Goal: Contribute content: Contribute content

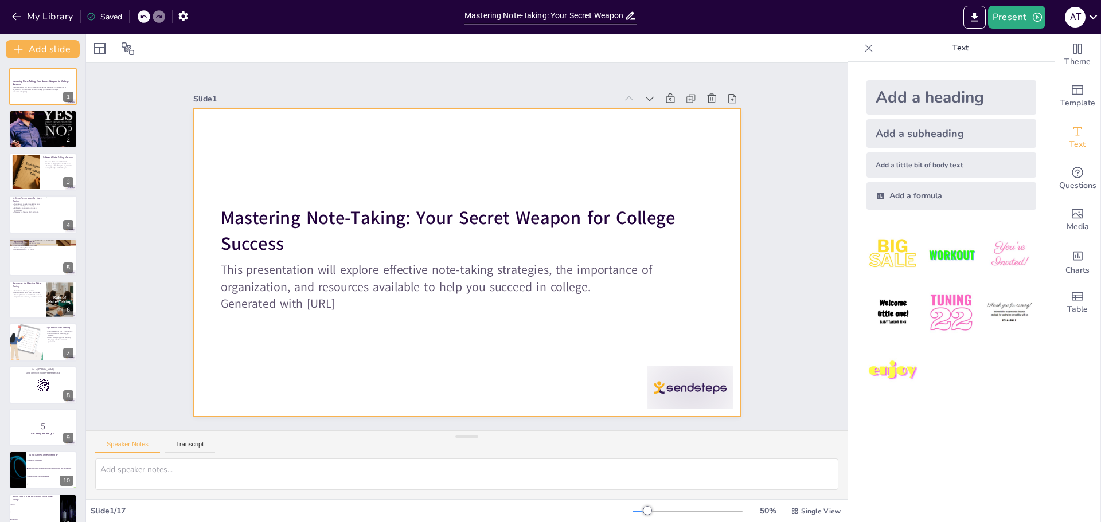
checkbox input "true"
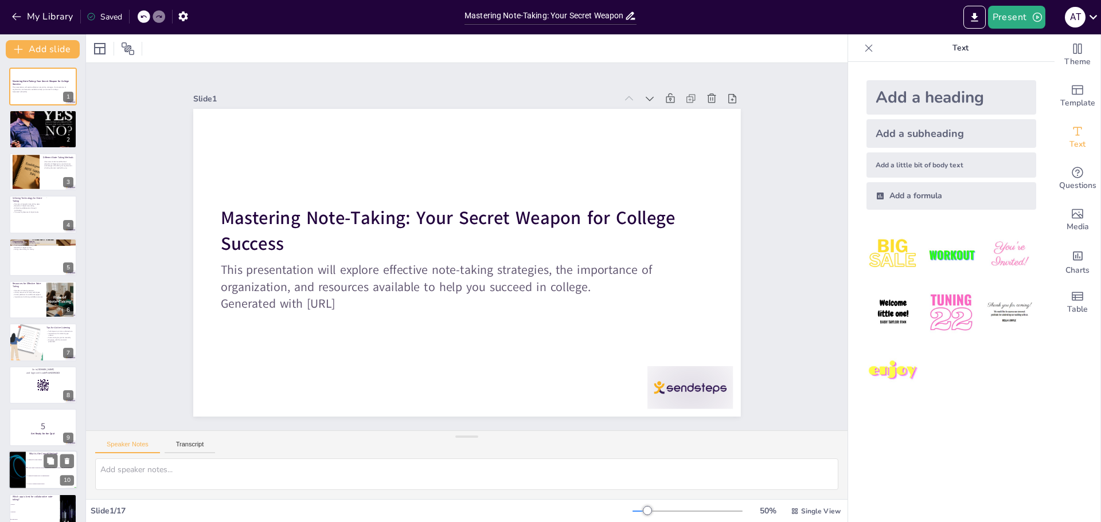
checkbox input "true"
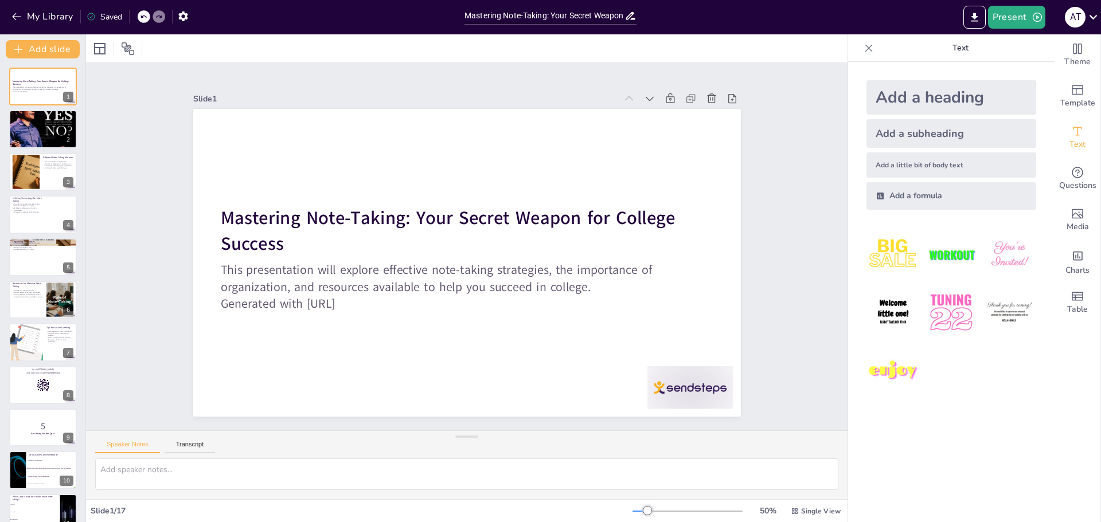
checkbox input "true"
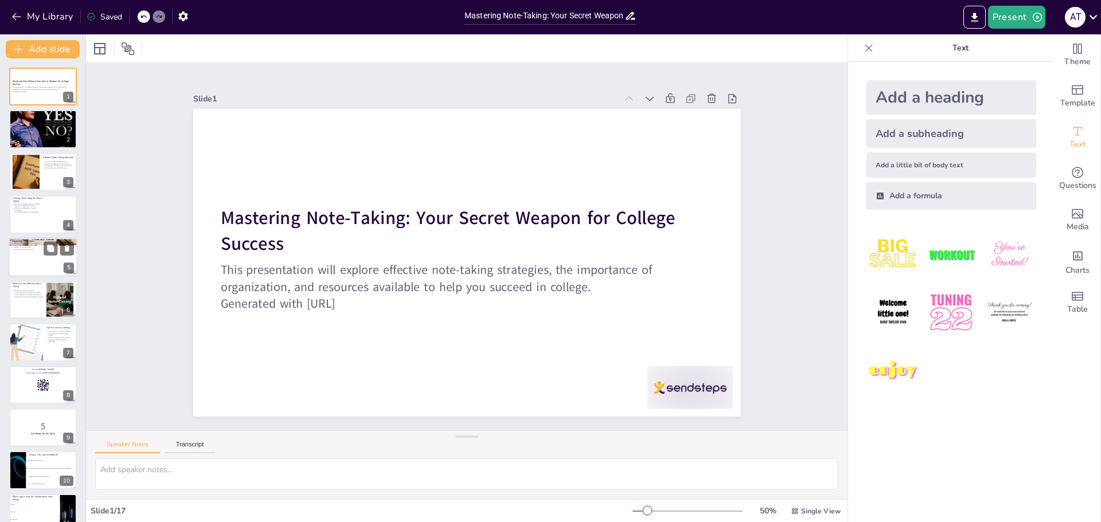
checkbox input "true"
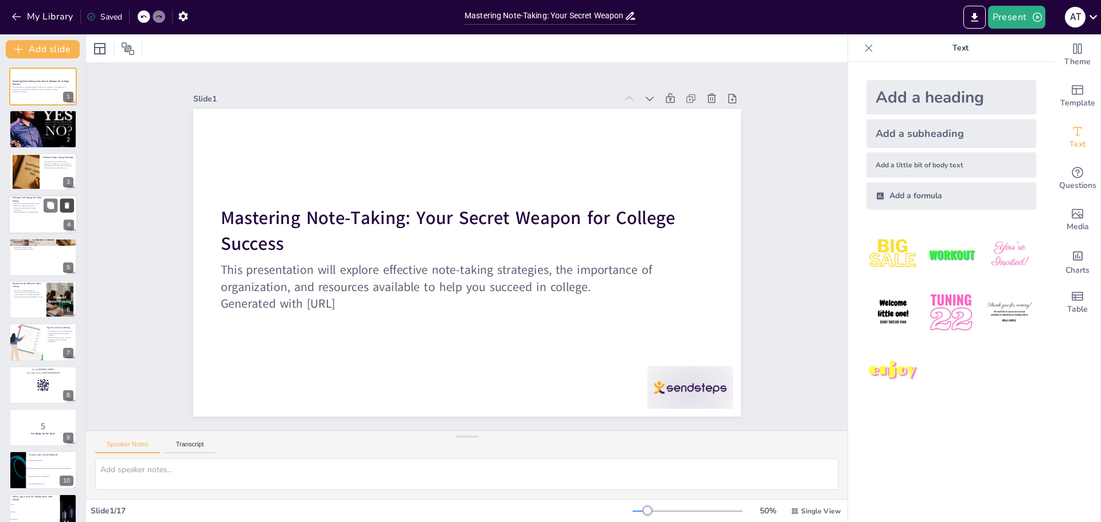
checkbox input "true"
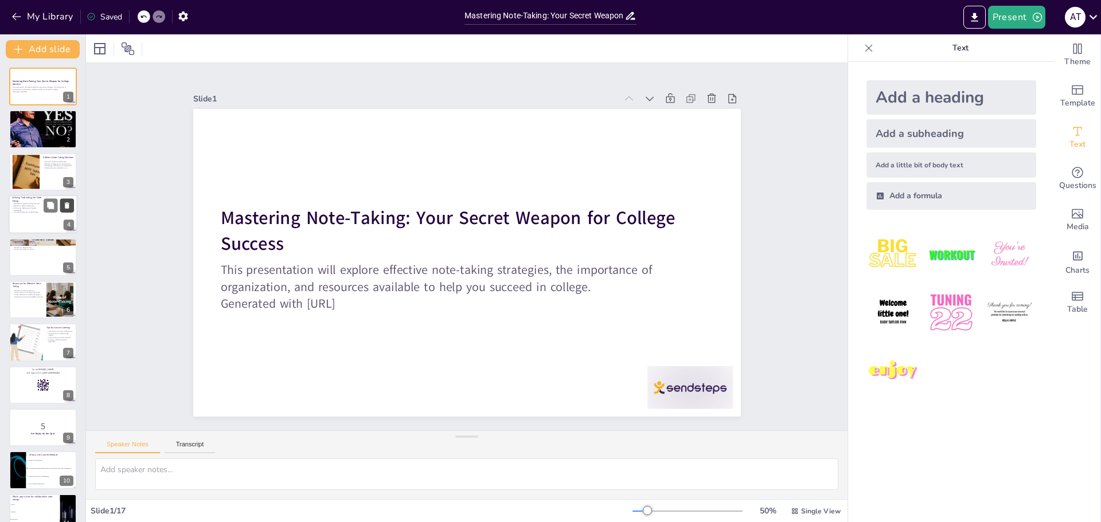
checkbox input "true"
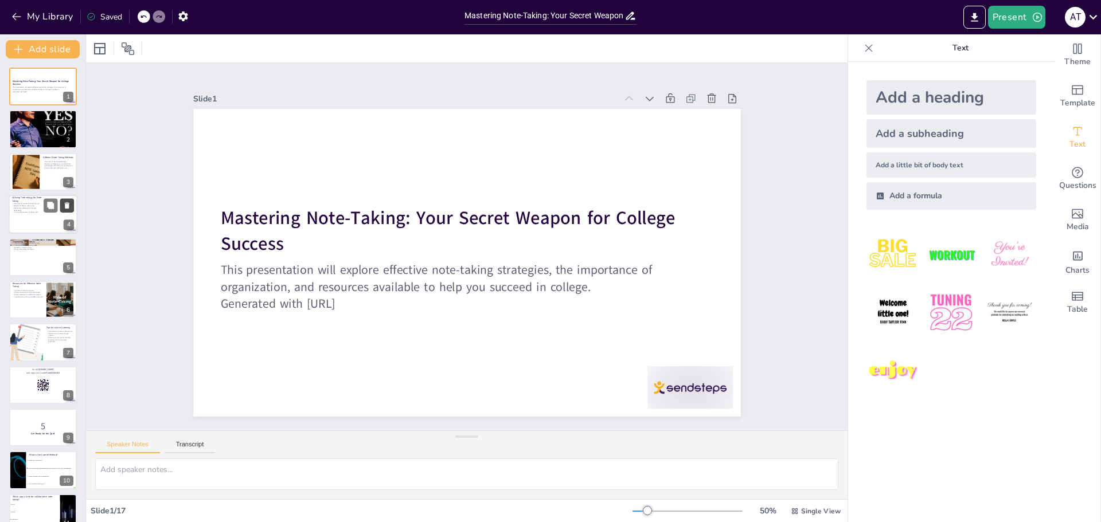
checkbox input "true"
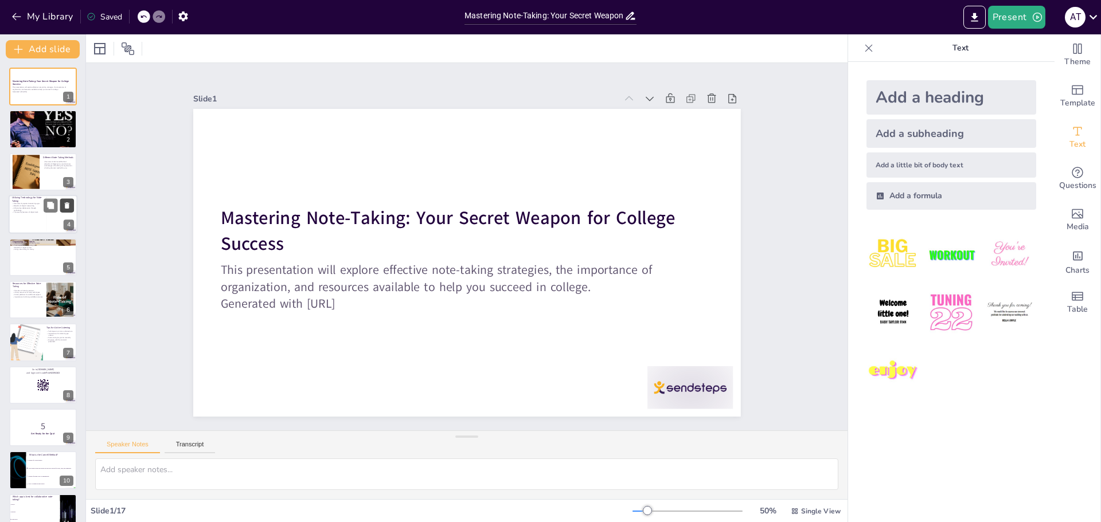
checkbox input "true"
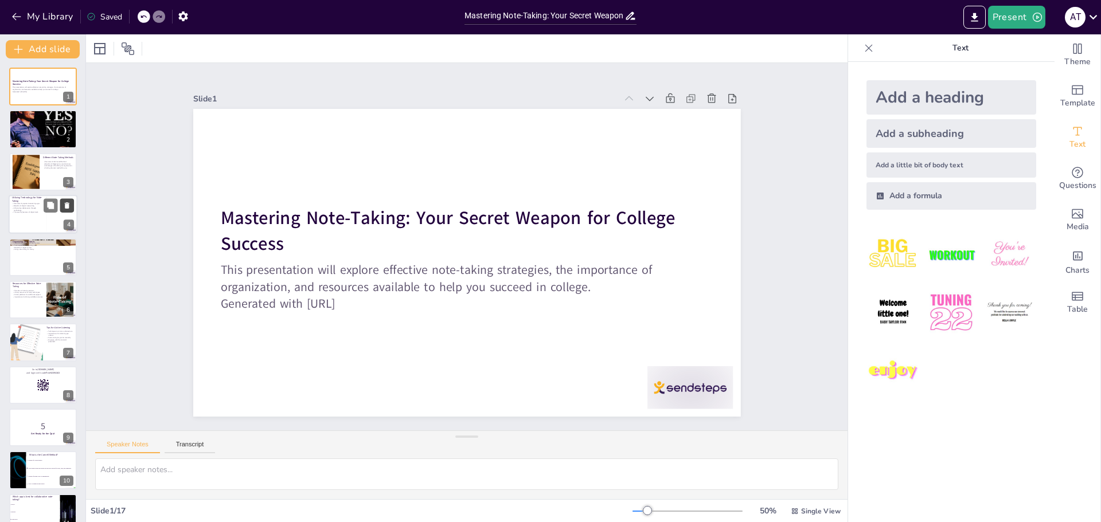
checkbox input "true"
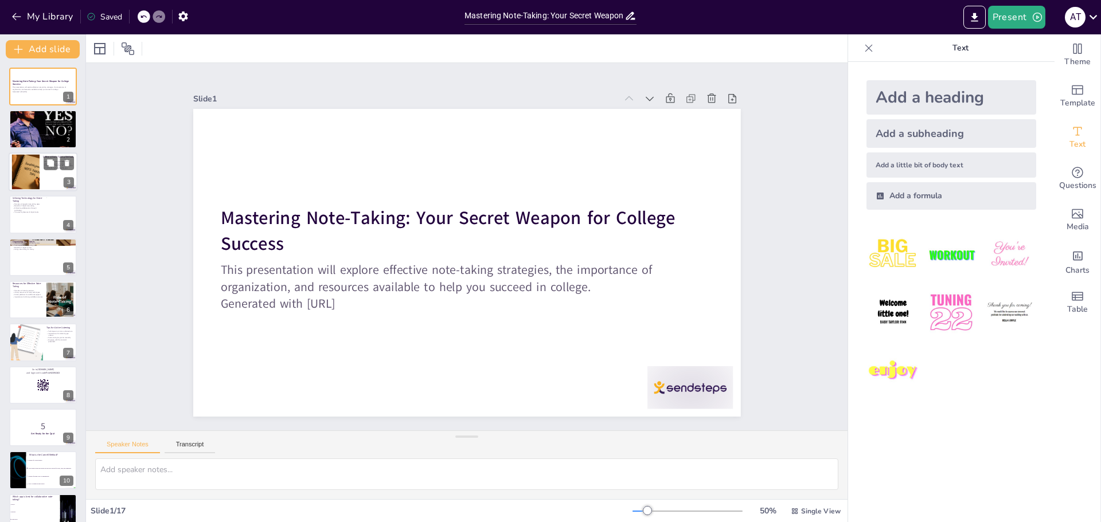
checkbox input "true"
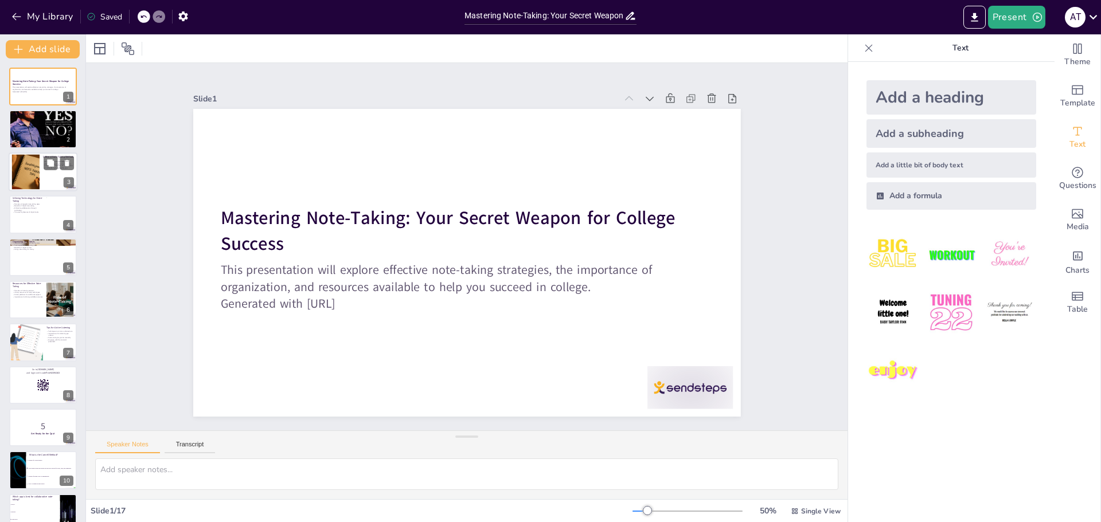
checkbox input "true"
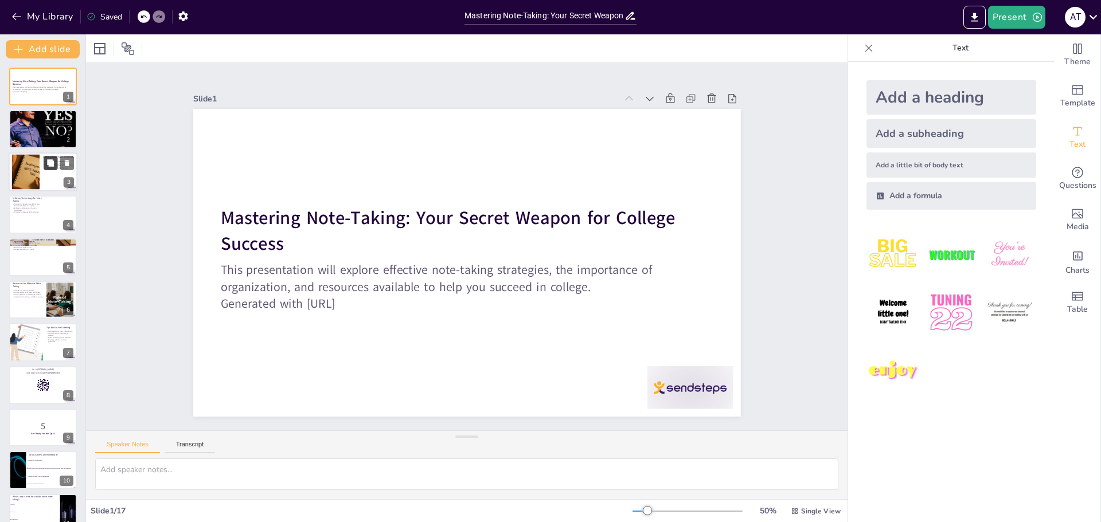
checkbox input "true"
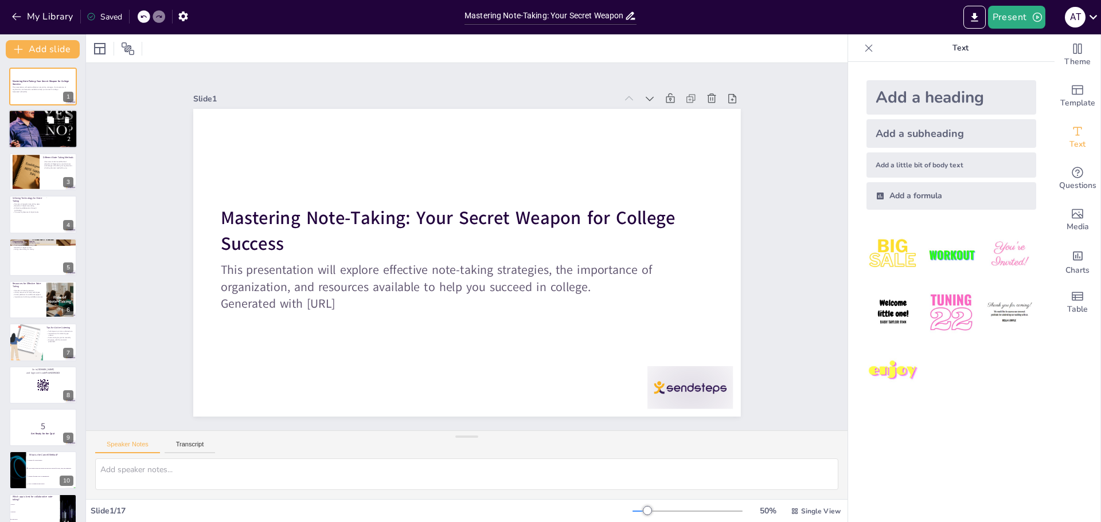
checkbox input "true"
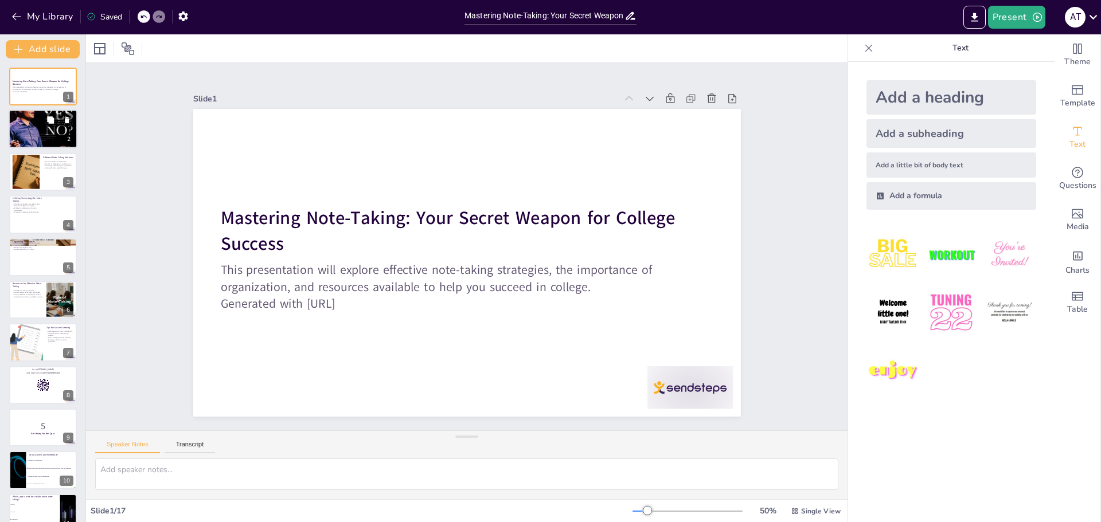
checkbox input "true"
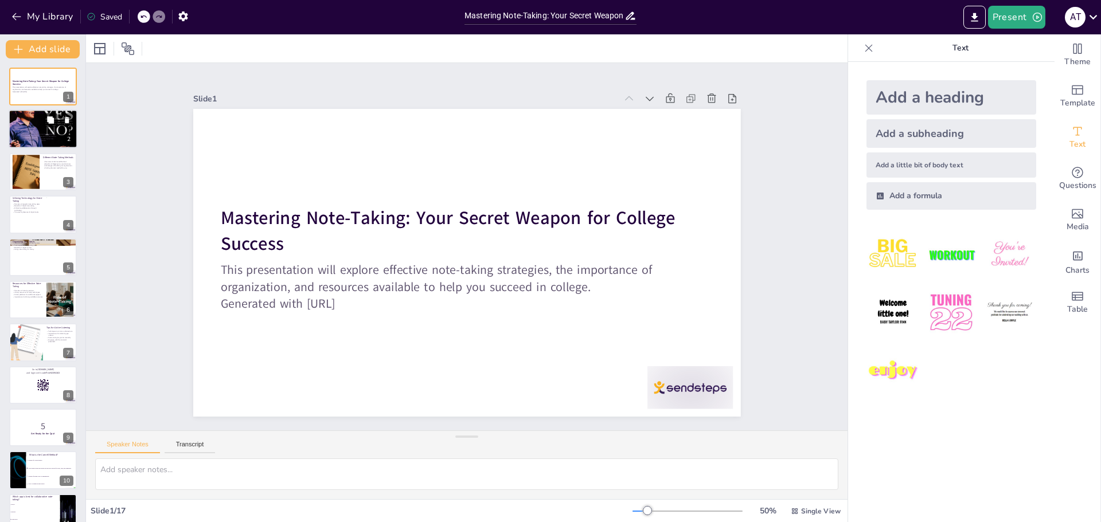
checkbox input "true"
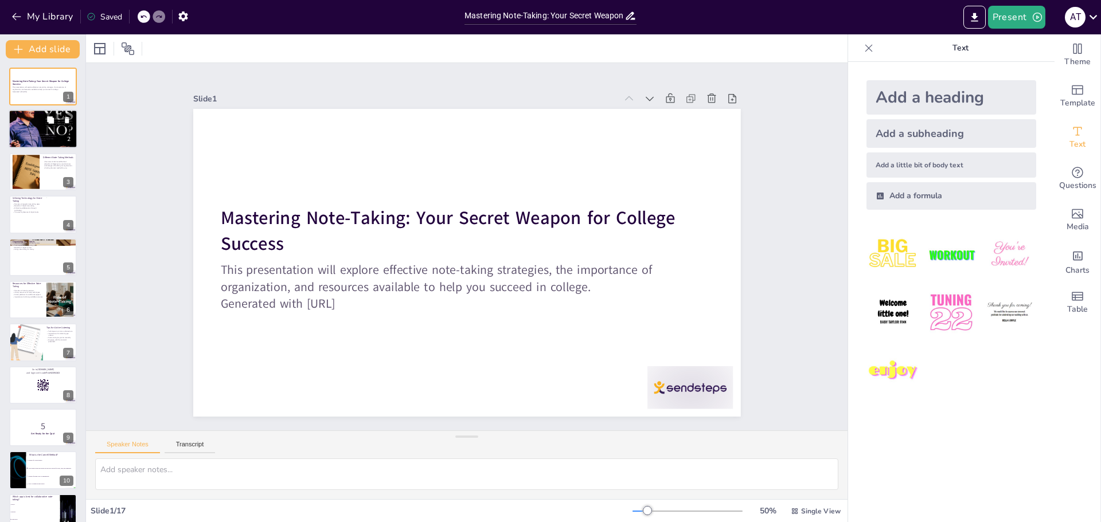
checkbox input "true"
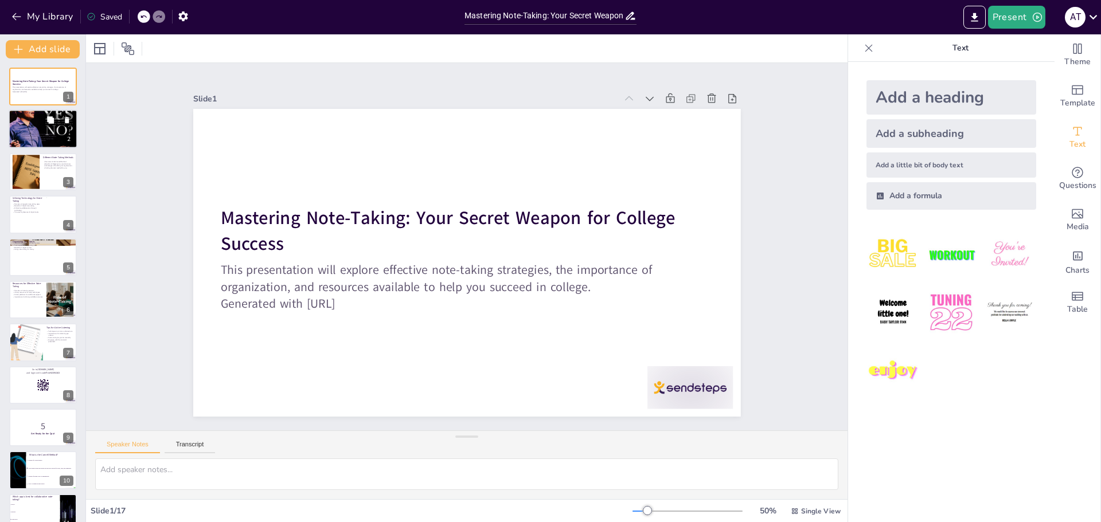
checkbox input "true"
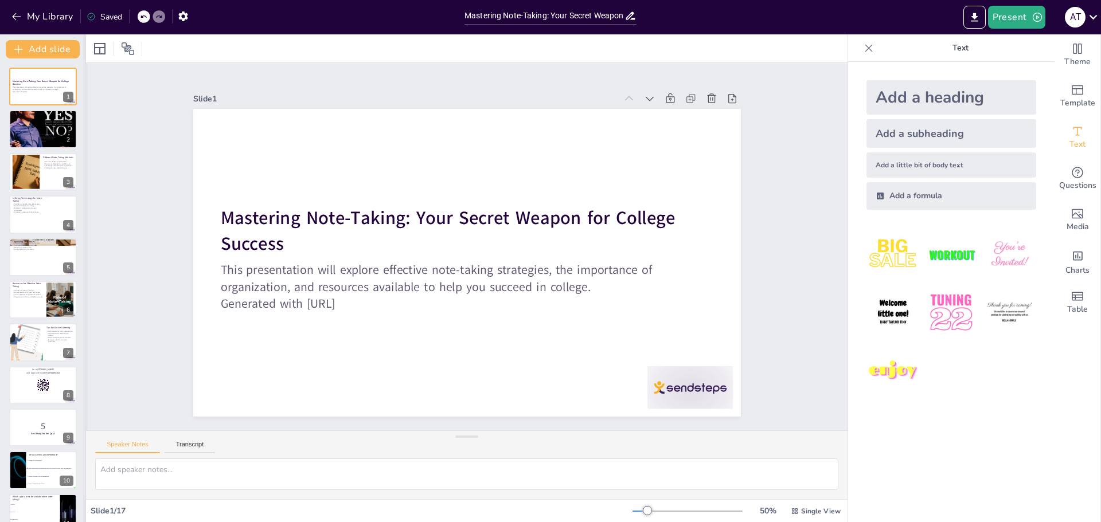
checkbox input "true"
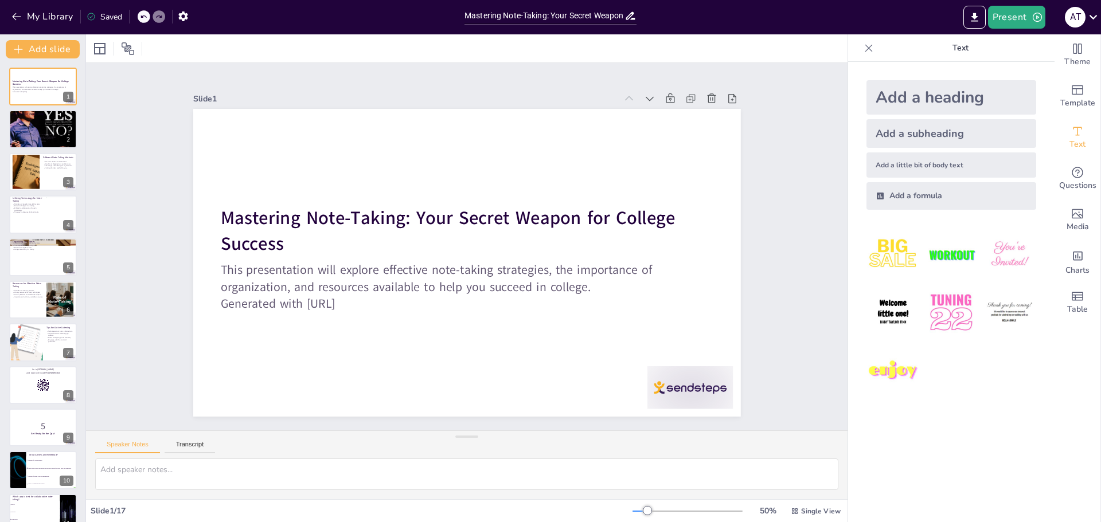
checkbox input "true"
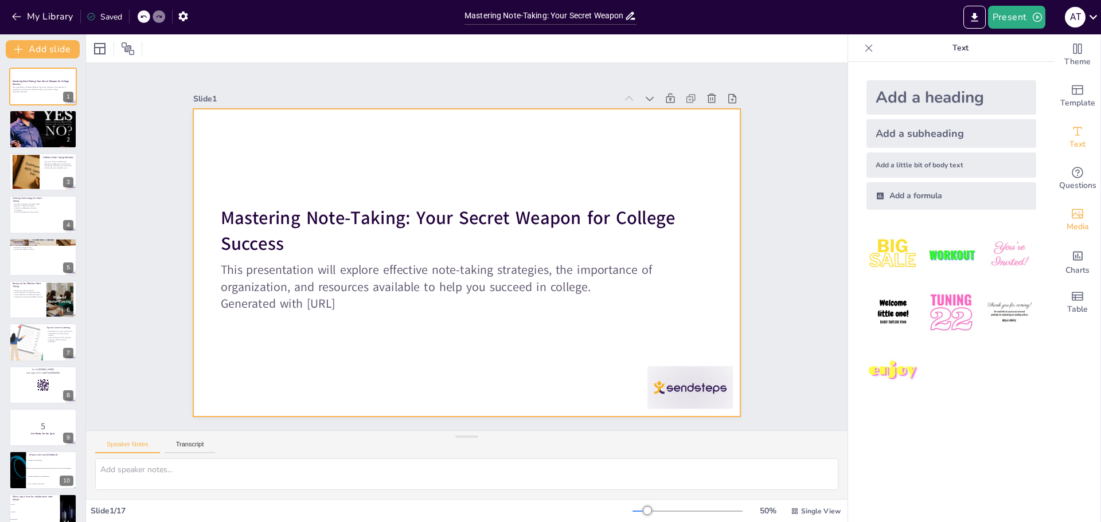
checkbox input "true"
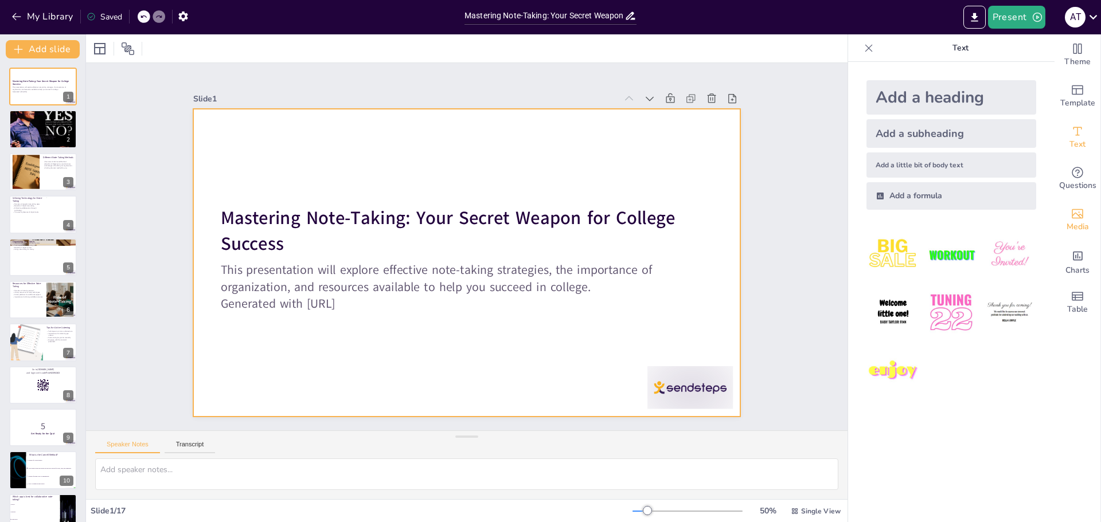
checkbox input "true"
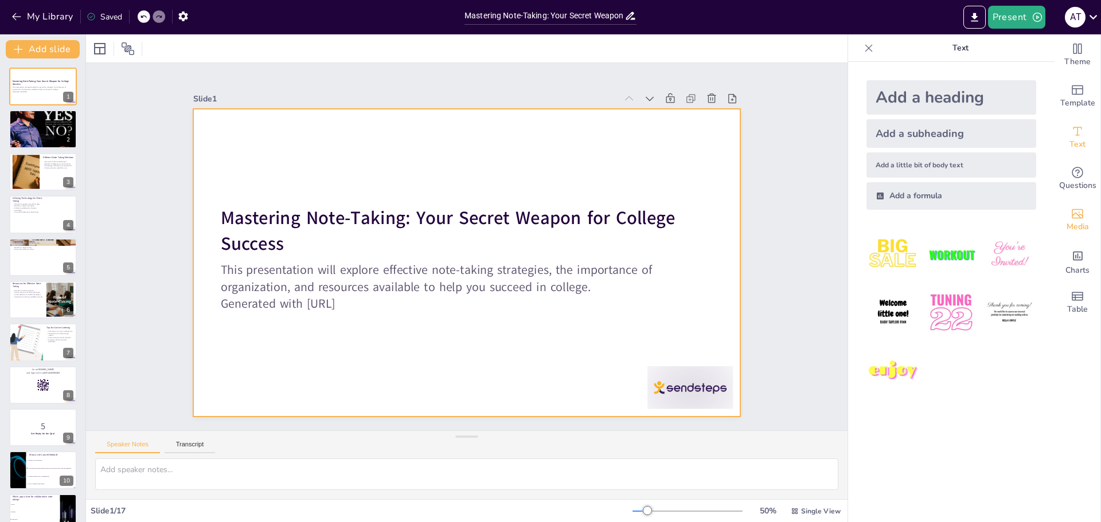
checkbox input "true"
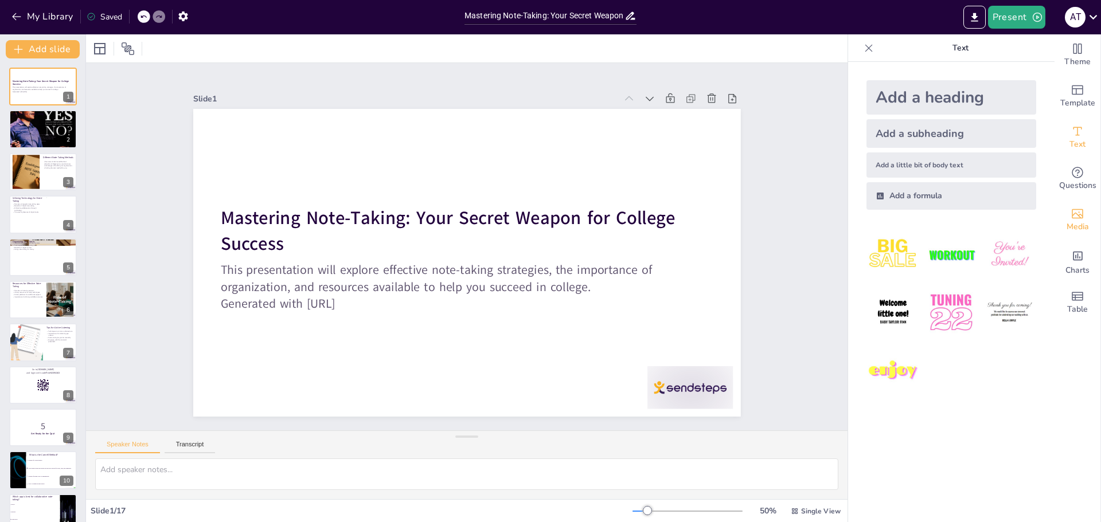
checkbox input "true"
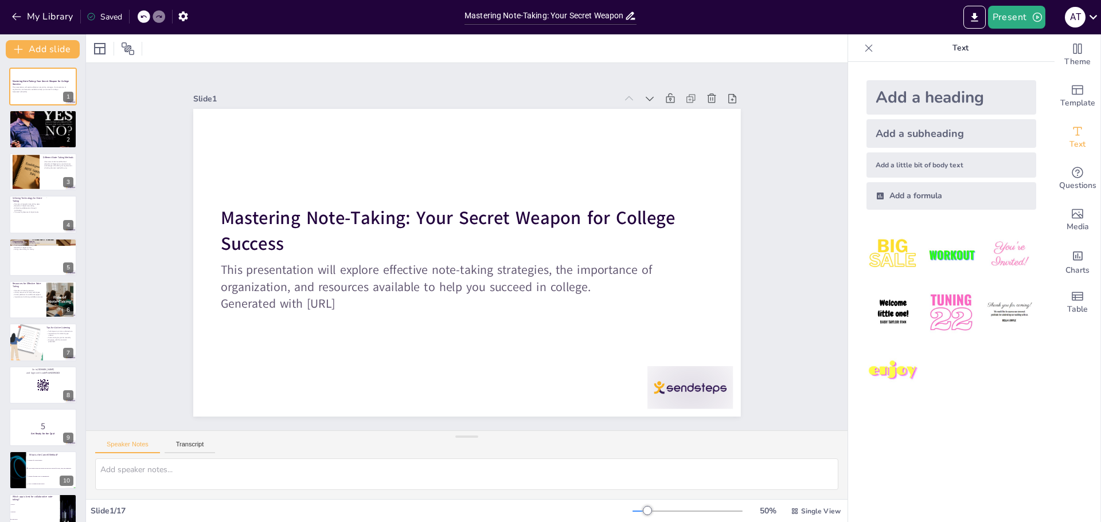
checkbox input "true"
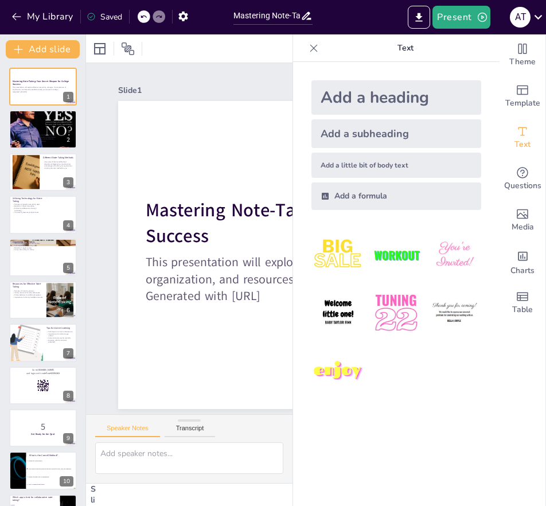
checkbox input "true"
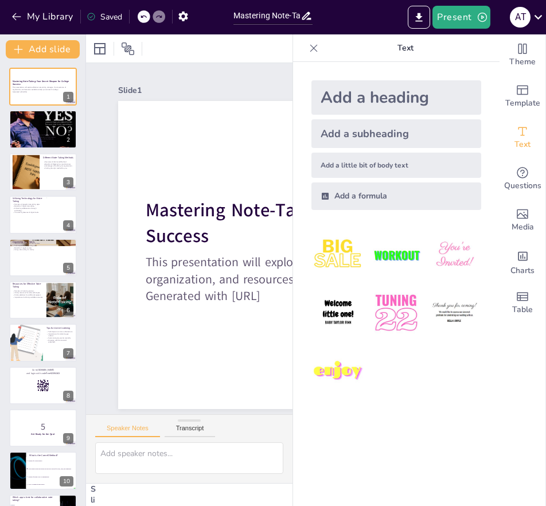
checkbox input "true"
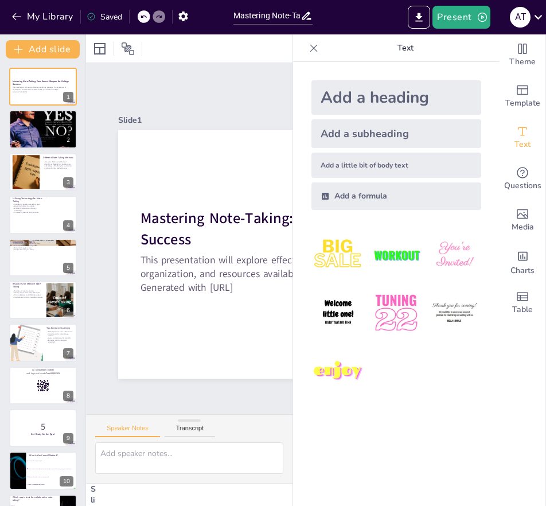
checkbox input "true"
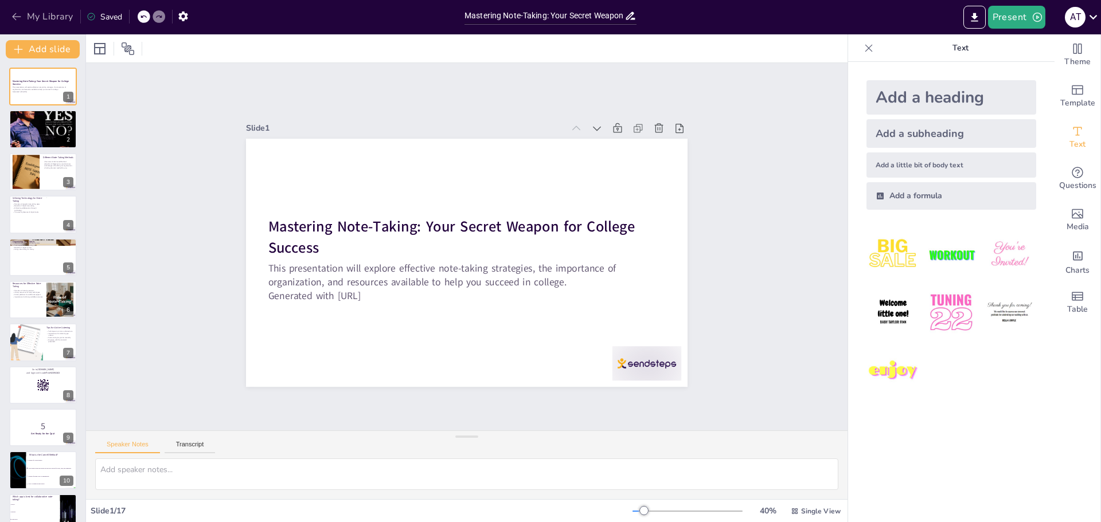
checkbox input "true"
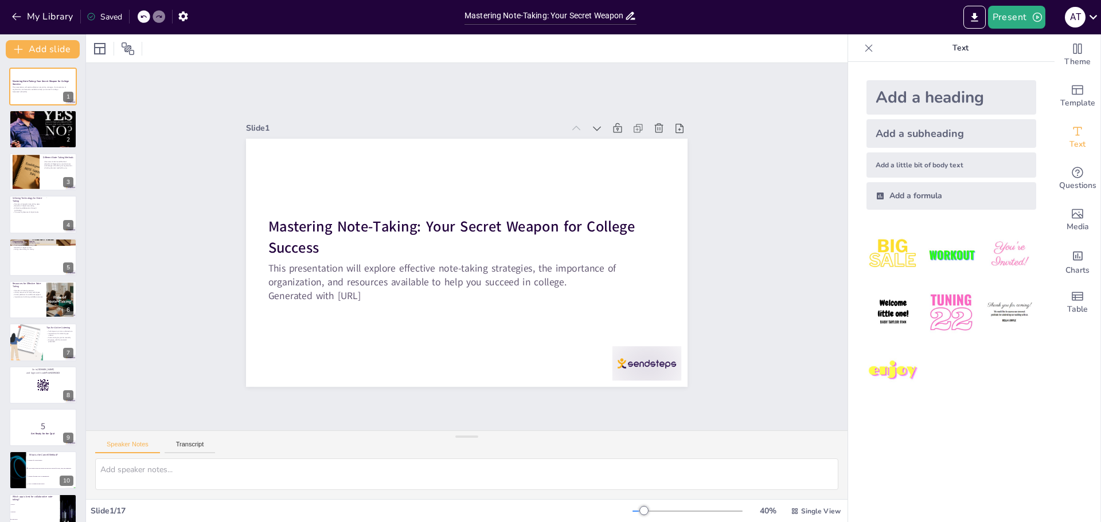
checkbox input "true"
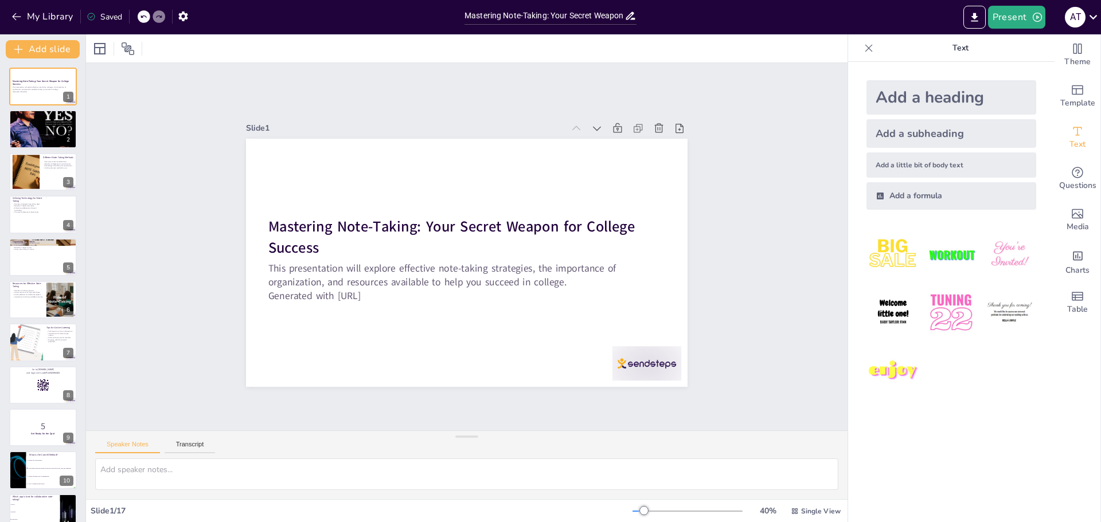
checkbox input "true"
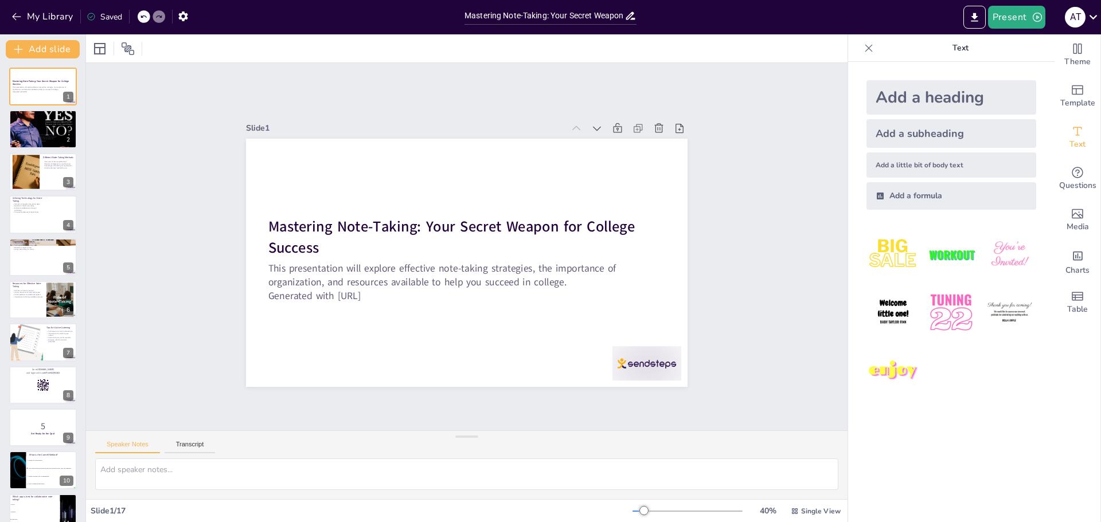
checkbox input "true"
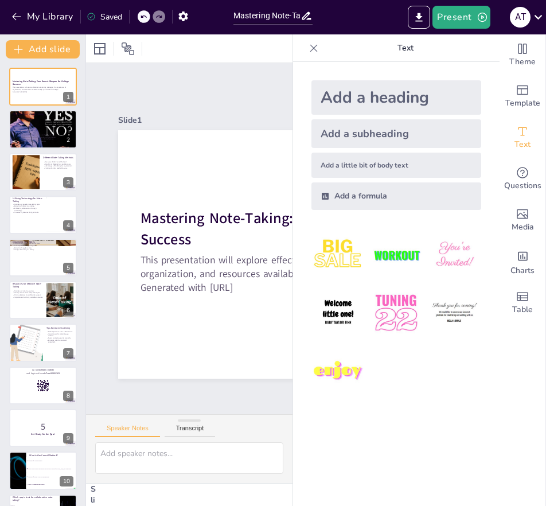
checkbox input "true"
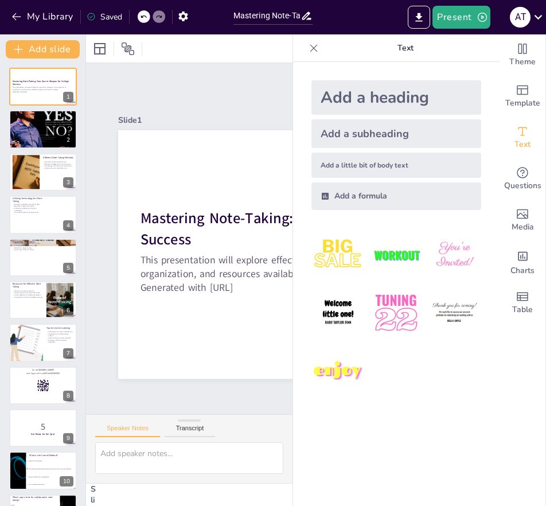
checkbox input "true"
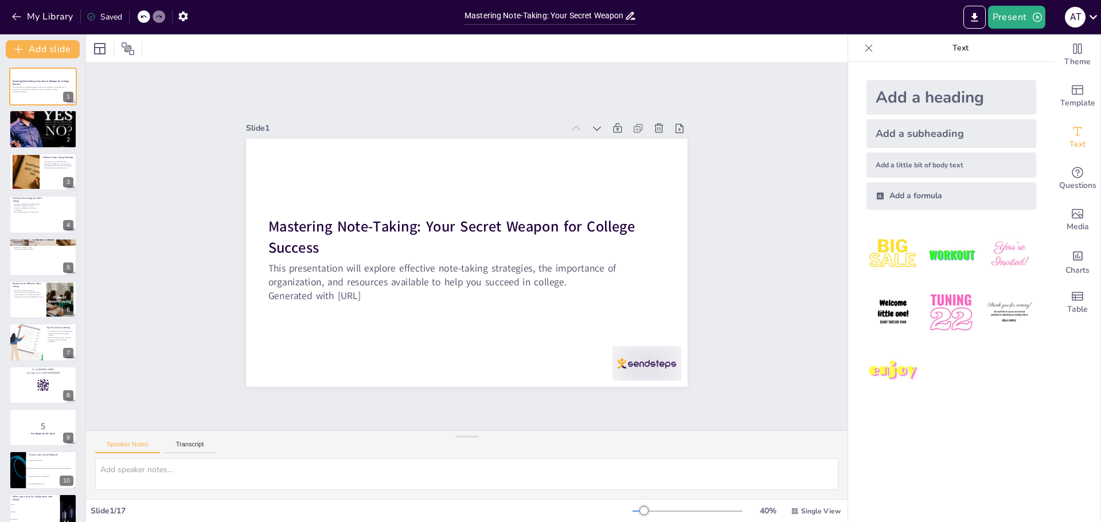
checkbox input "true"
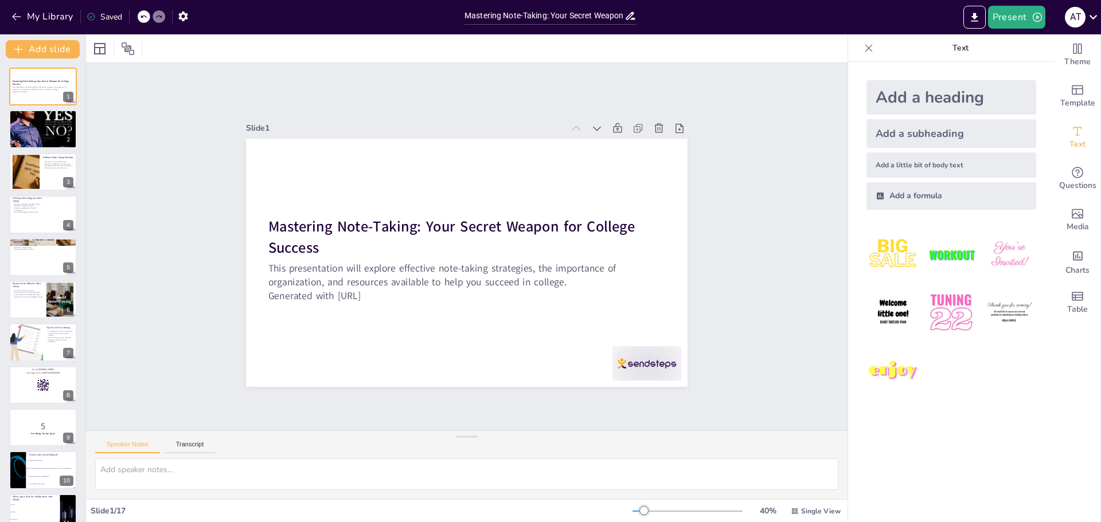
checkbox input "true"
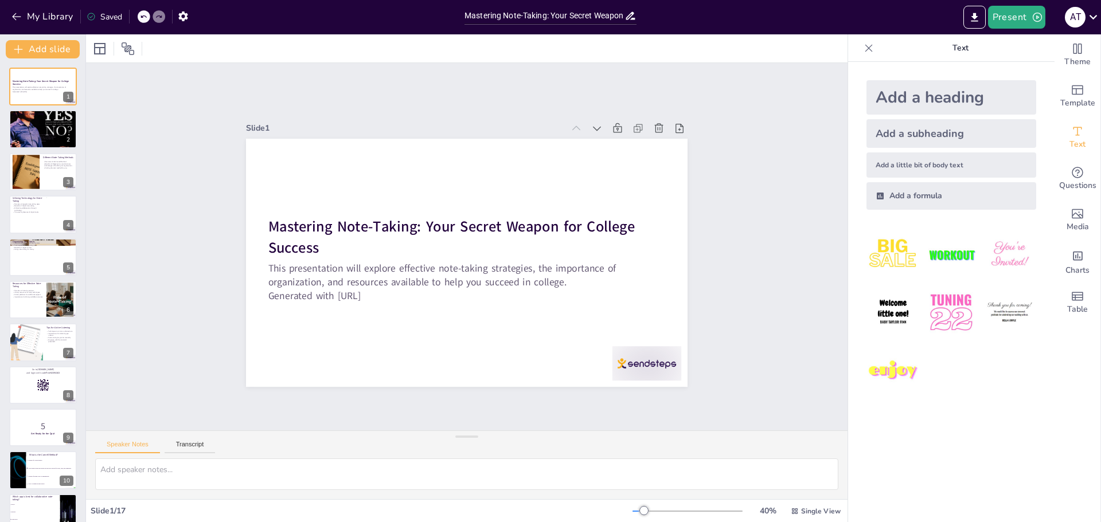
checkbox input "true"
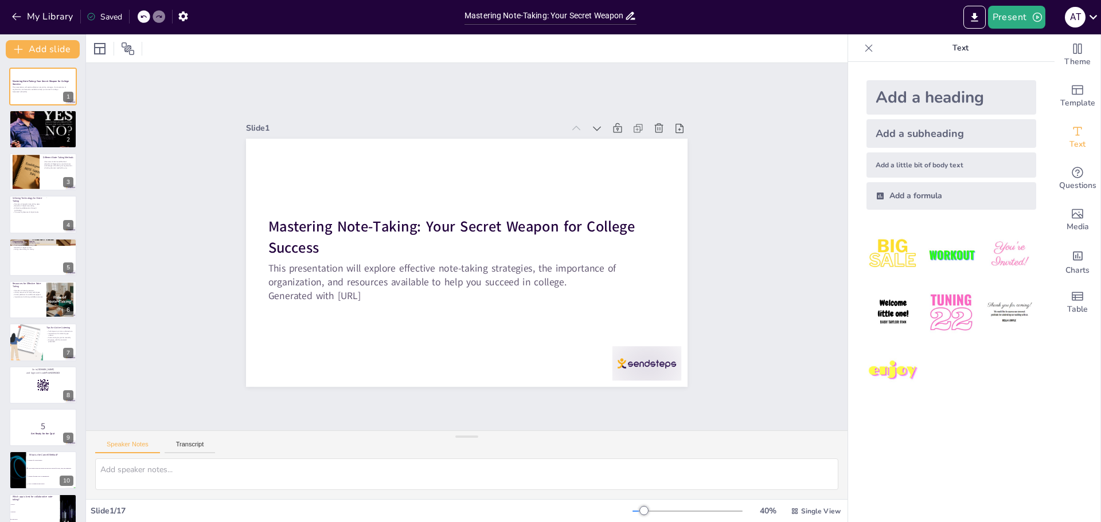
checkbox input "true"
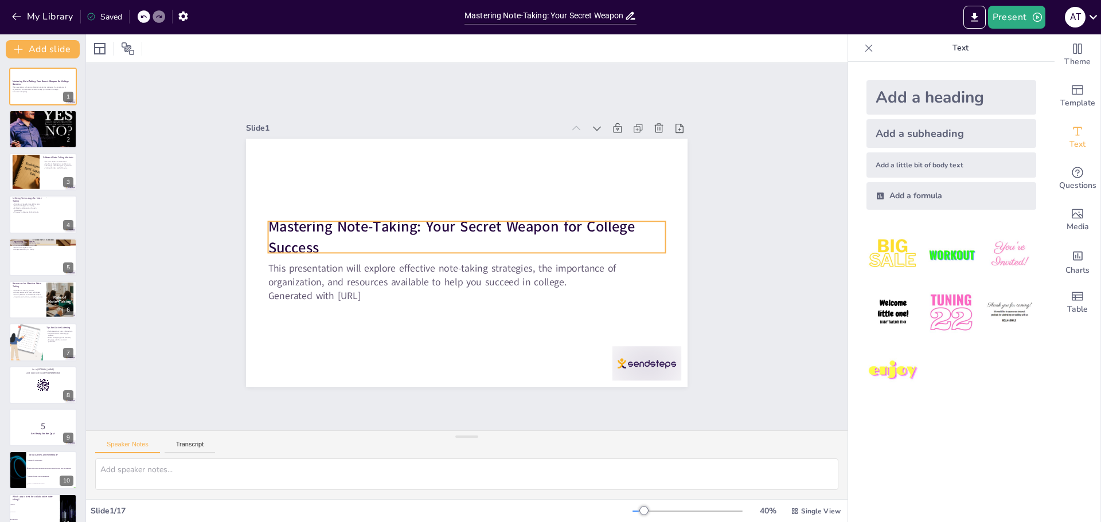
checkbox input "true"
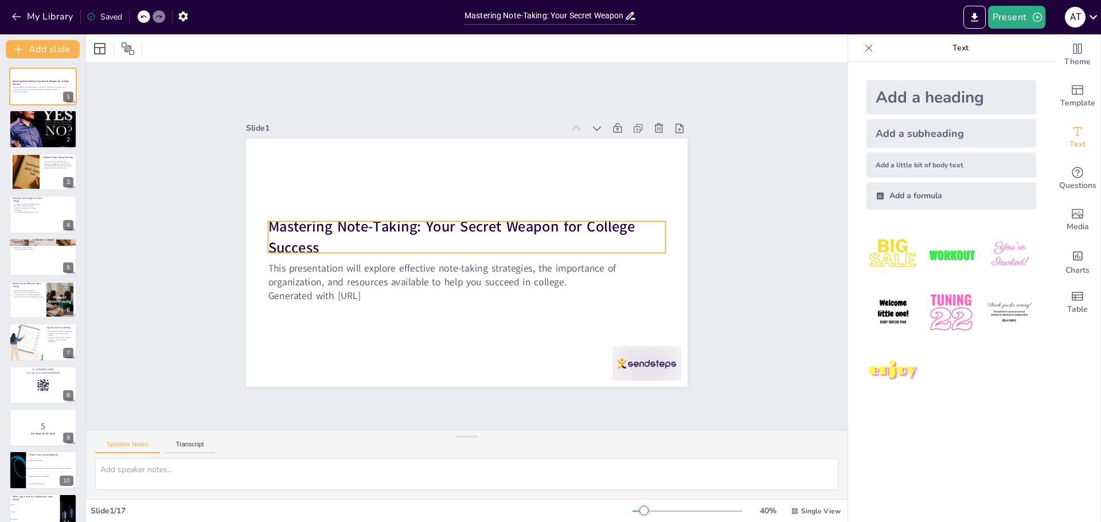
checkbox input "true"
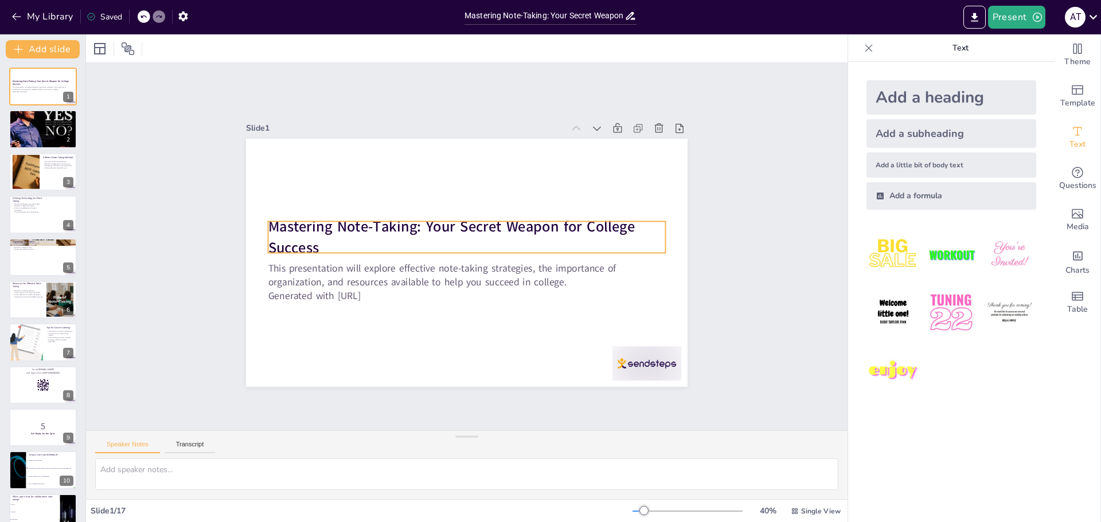
checkbox input "true"
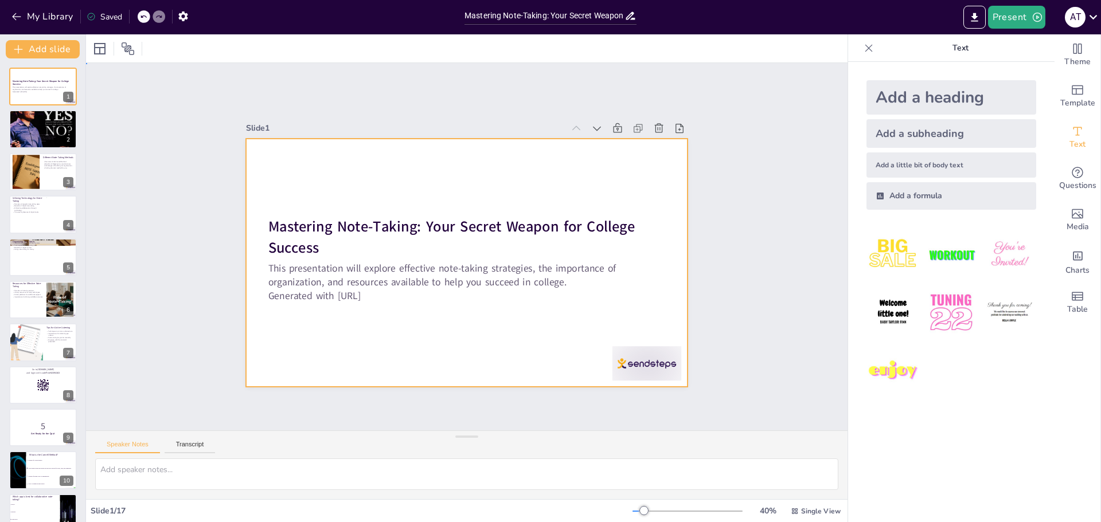
click at [354, 353] on div at bounding box center [467, 263] width 442 height 248
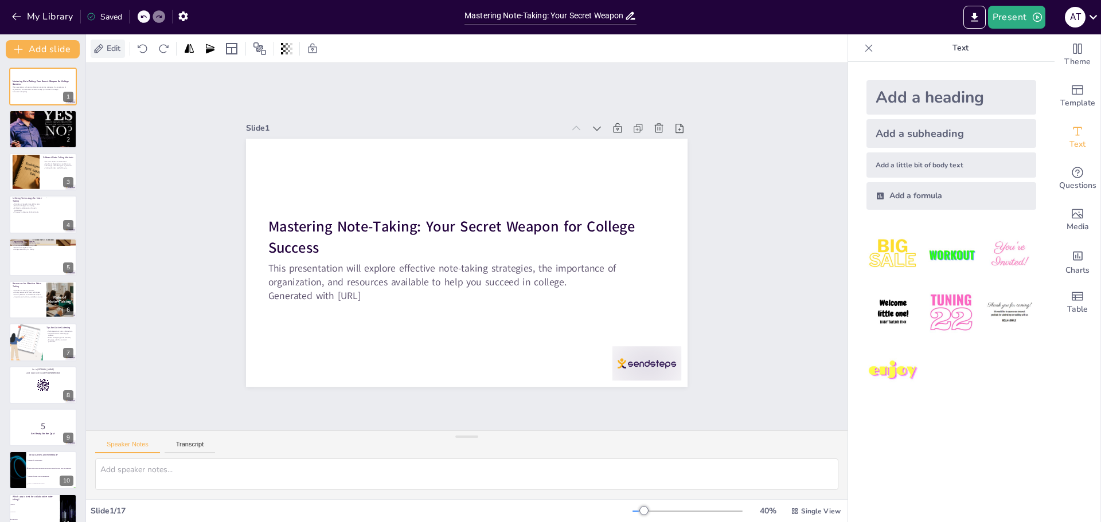
click at [119, 47] on span "Edit" at bounding box center [113, 48] width 18 height 11
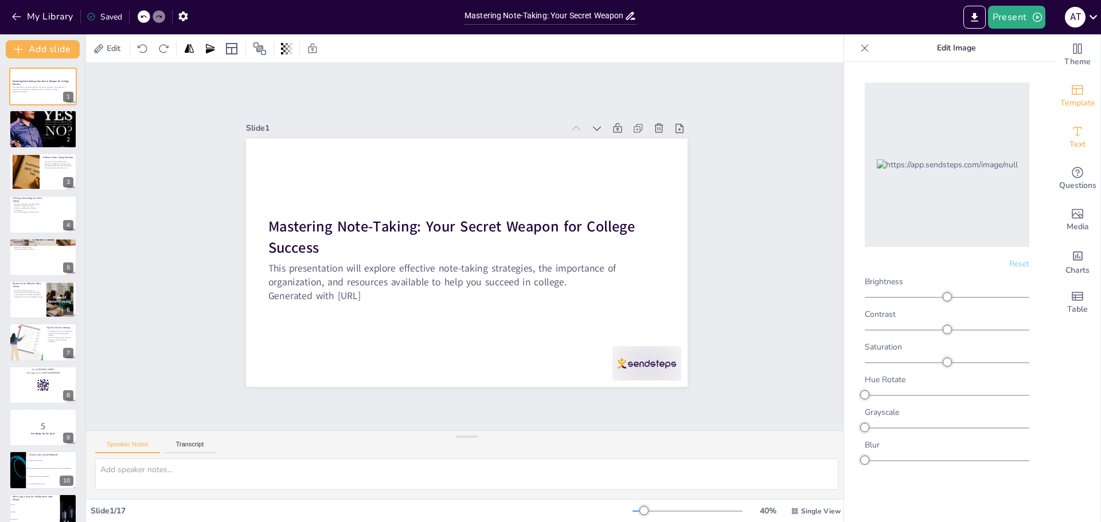
click at [1071, 92] on icon "Add ready made slides" at bounding box center [1078, 90] width 14 height 14
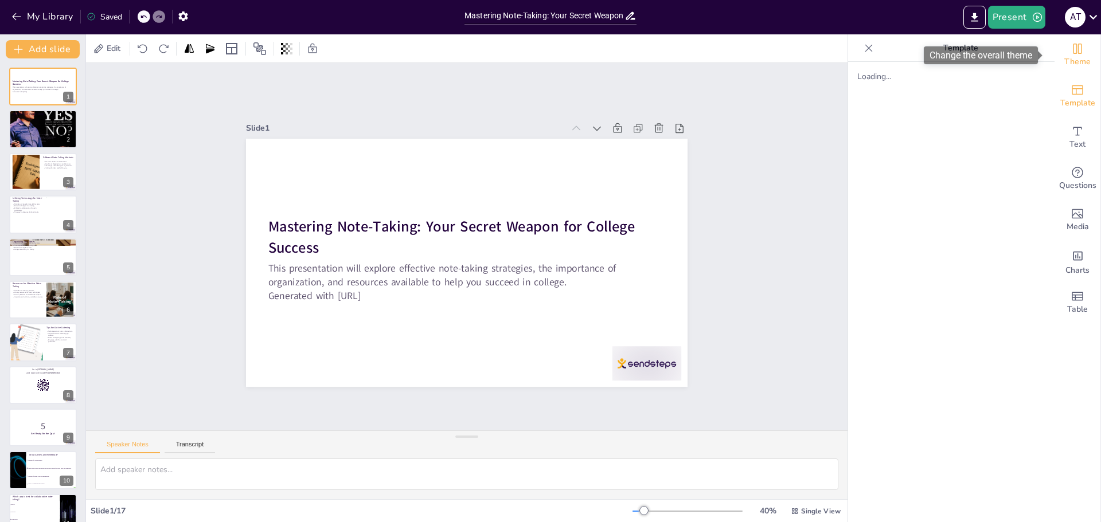
click at [1071, 42] on icon "Change the overall theme" at bounding box center [1078, 49] width 14 height 14
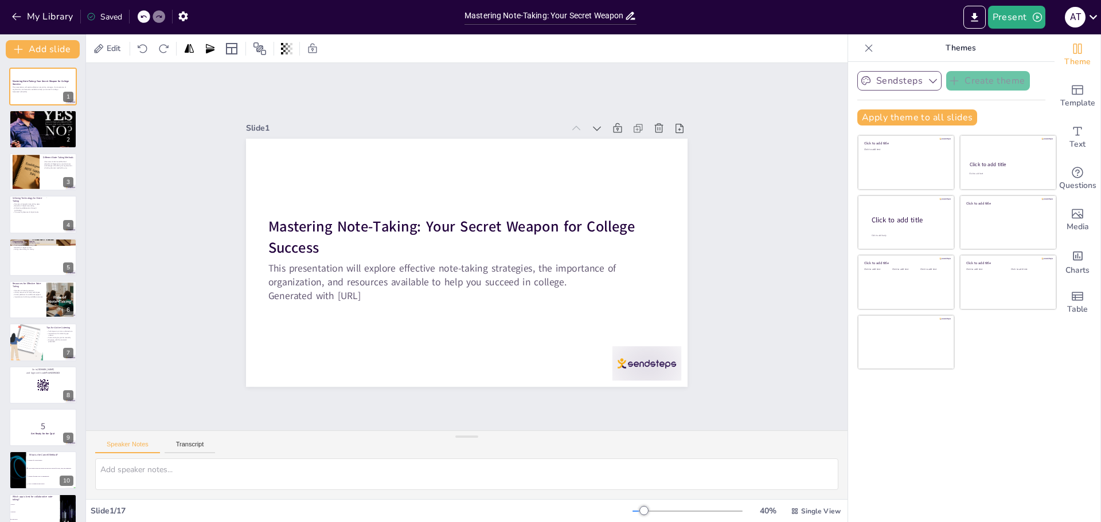
click at [893, 85] on button "Sendsteps" at bounding box center [899, 80] width 84 height 19
click at [1038, 71] on div "Sendsteps Create theme Sendsteps Themes Sendsteps Apply theme to all slides Cli…" at bounding box center [951, 292] width 206 height 461
click at [1074, 107] on span "Template" at bounding box center [1077, 103] width 35 height 13
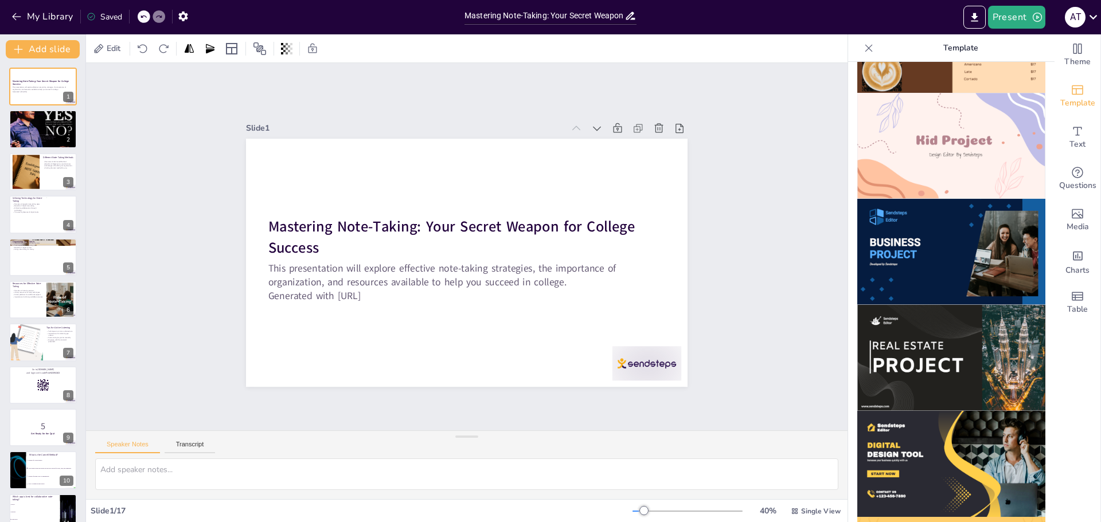
scroll to position [824, 0]
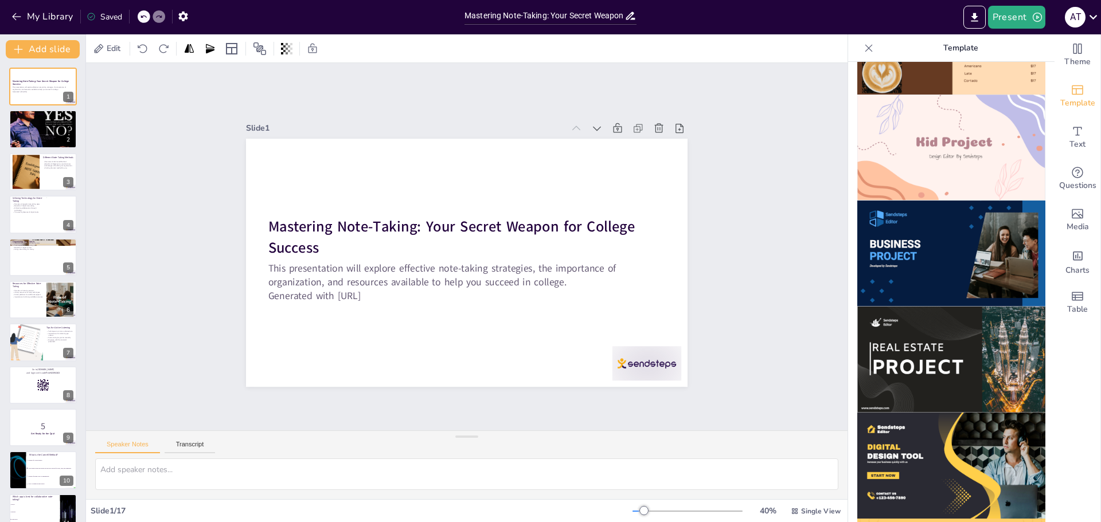
click at [918, 246] on img at bounding box center [951, 254] width 188 height 106
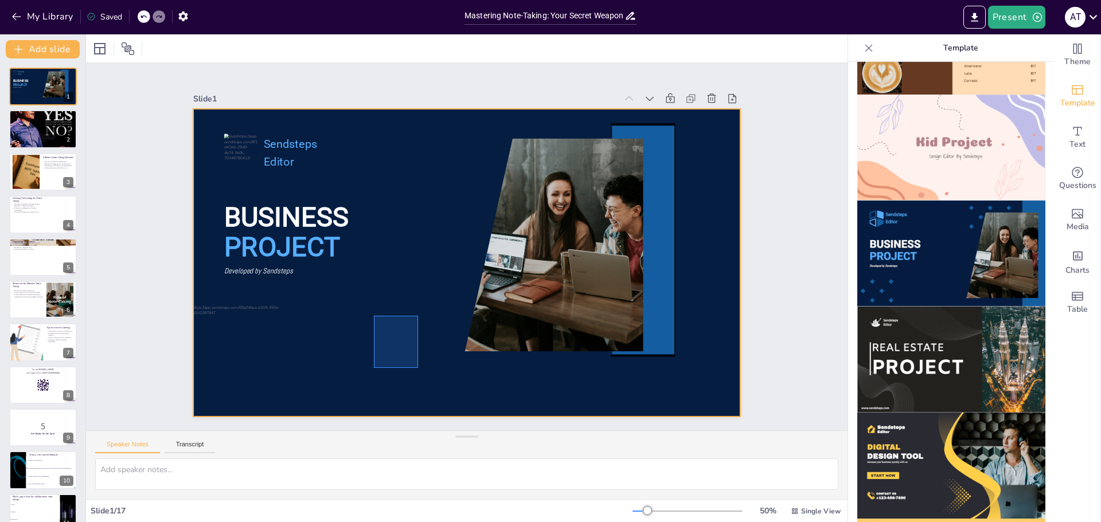
drag, startPoint x: 375, startPoint y: 317, endPoint x: 414, endPoint y: 315, distance: 39.0
click at [418, 362] on div at bounding box center [467, 263] width 548 height 308
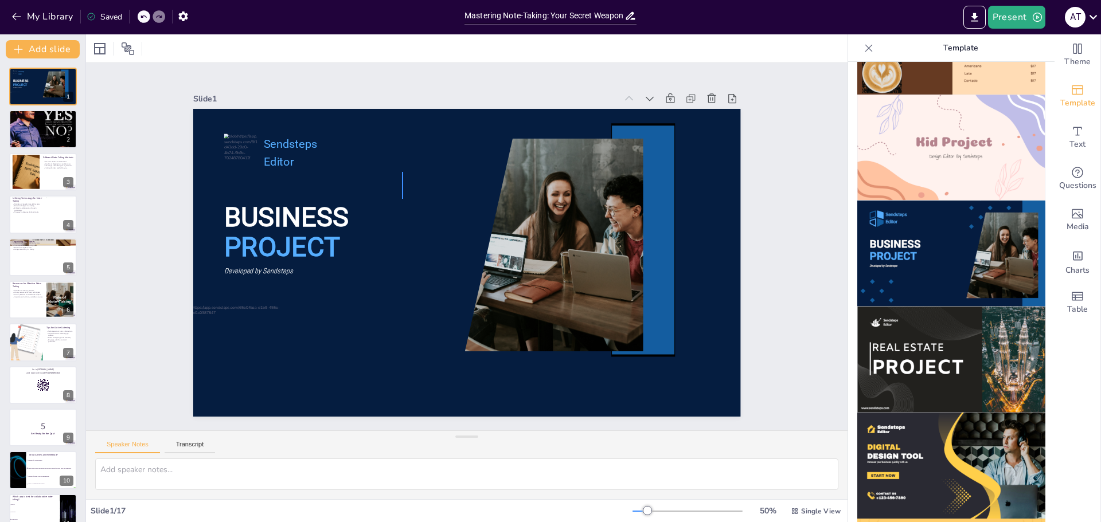
drag, startPoint x: 402, startPoint y: 172, endPoint x: 402, endPoint y: 199, distance: 27.0
click at [402, 199] on div at bounding box center [467, 263] width 548 height 308
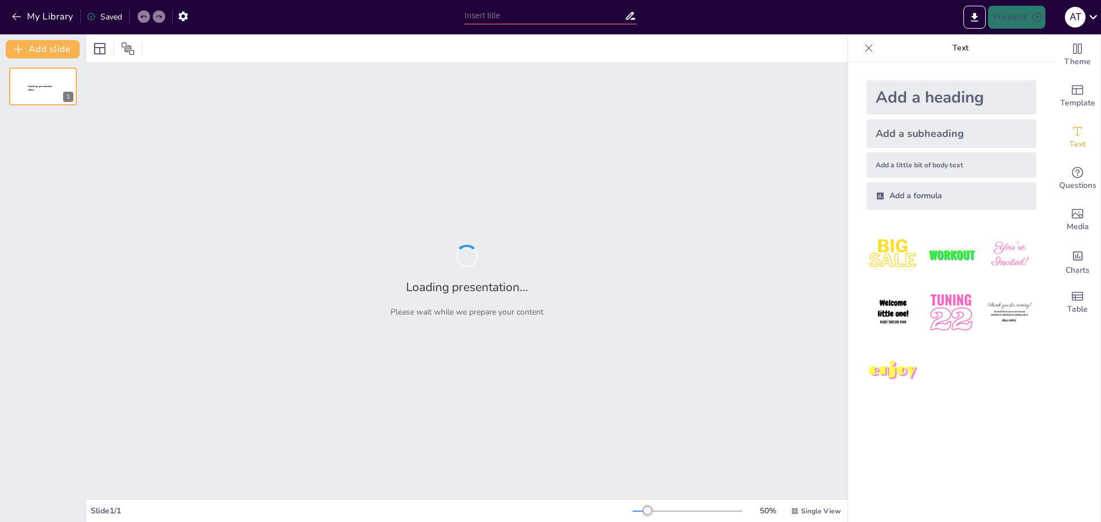
type input "Mastering Note-Taking: Your Secret Weapon for College Success"
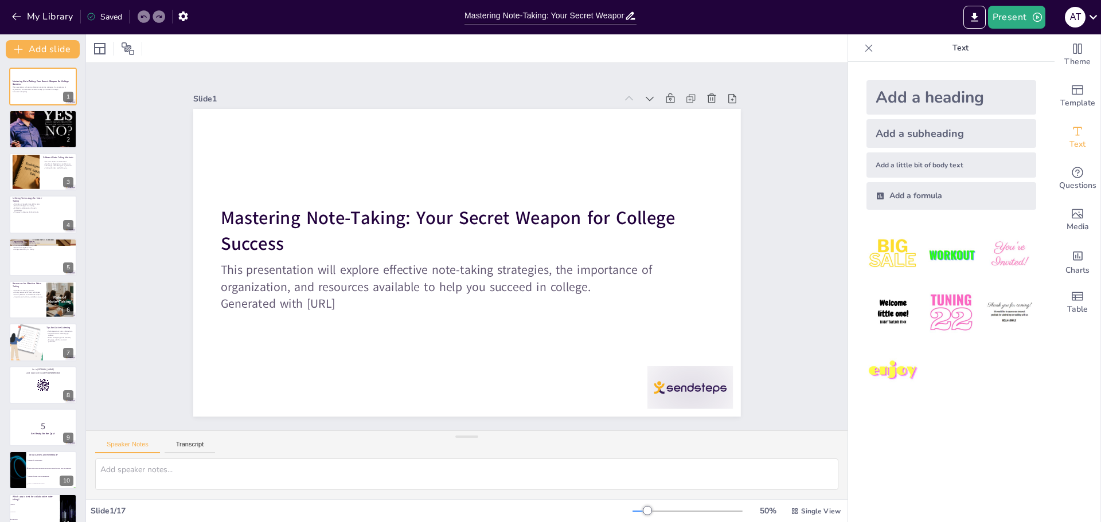
checkbox input "true"
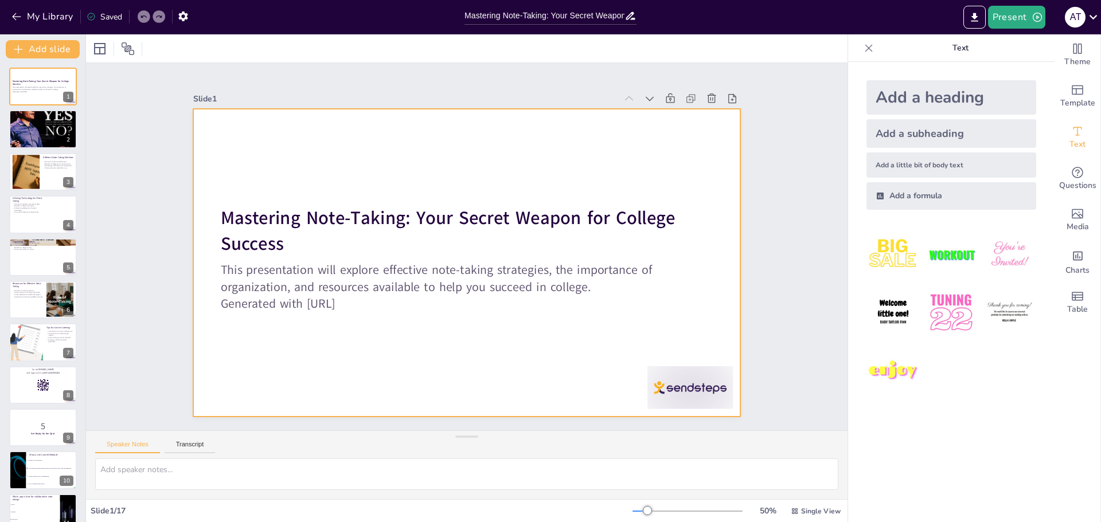
checkbox input "true"
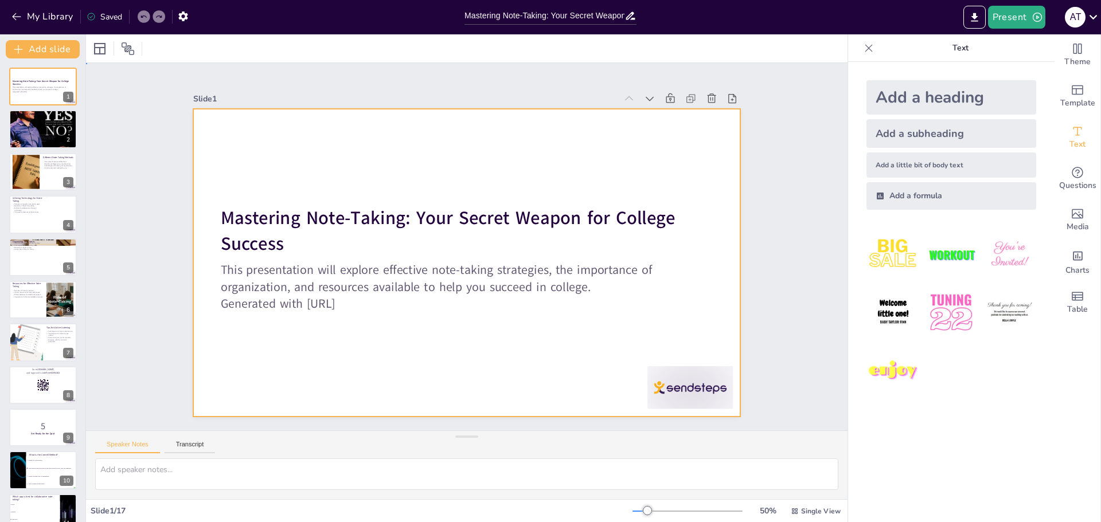
click at [489, 321] on div at bounding box center [460, 262] width 626 height 504
checkbox input "true"
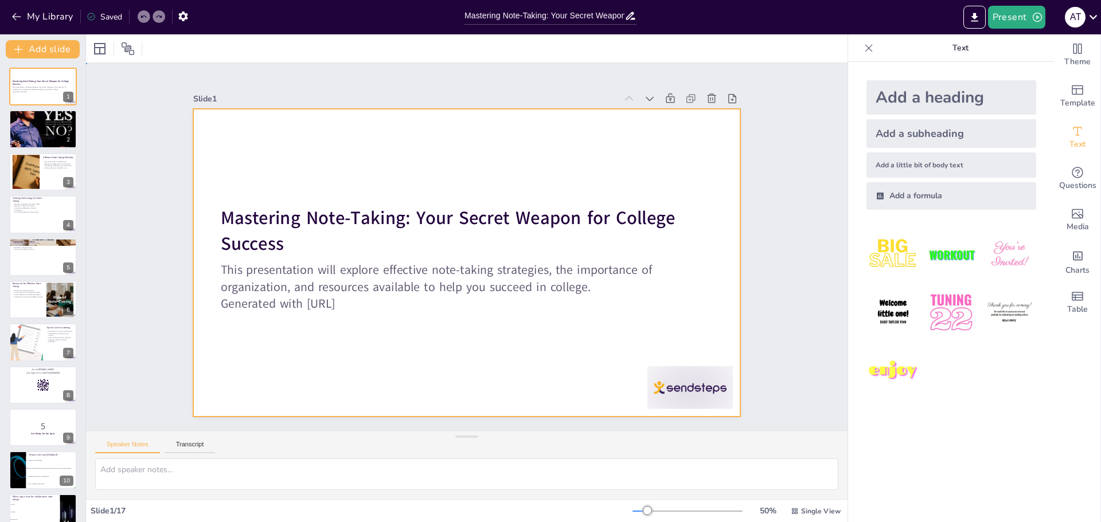
checkbox input "true"
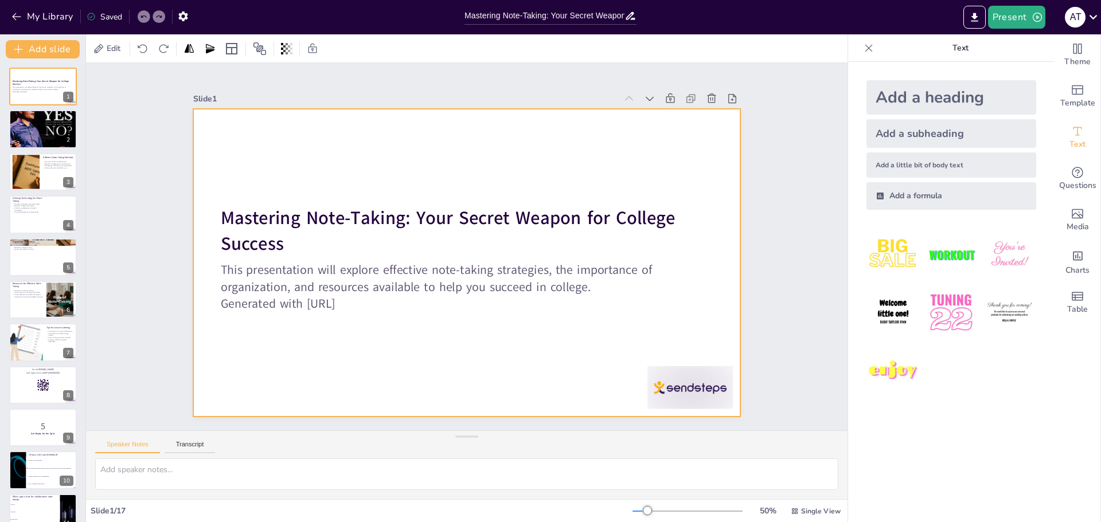
checkbox input "true"
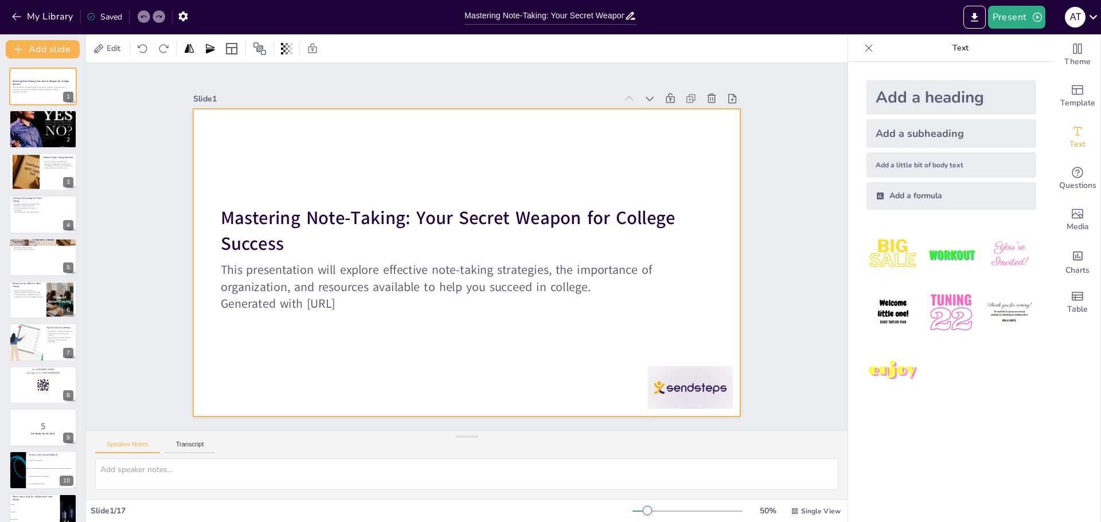
checkbox input "true"
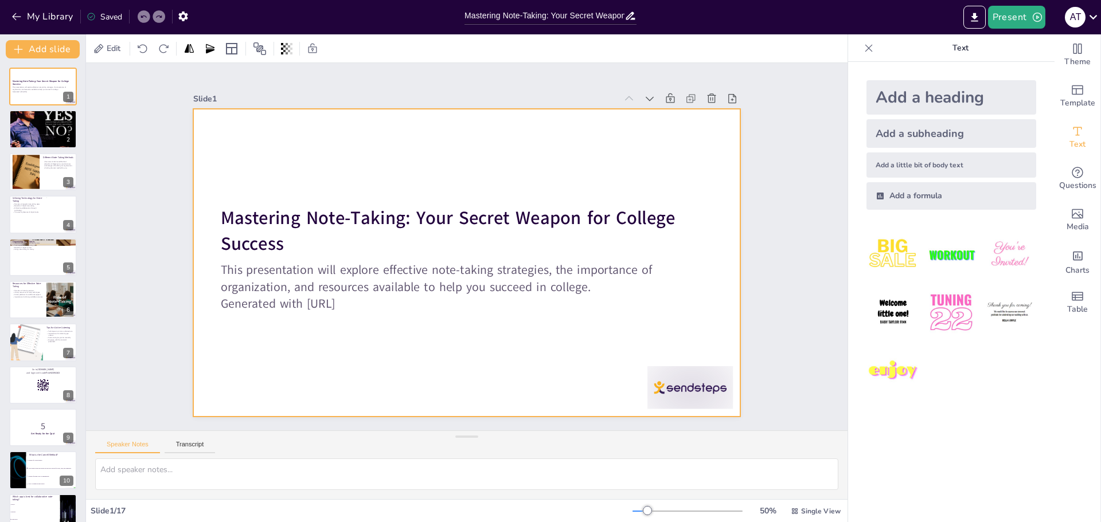
checkbox input "true"
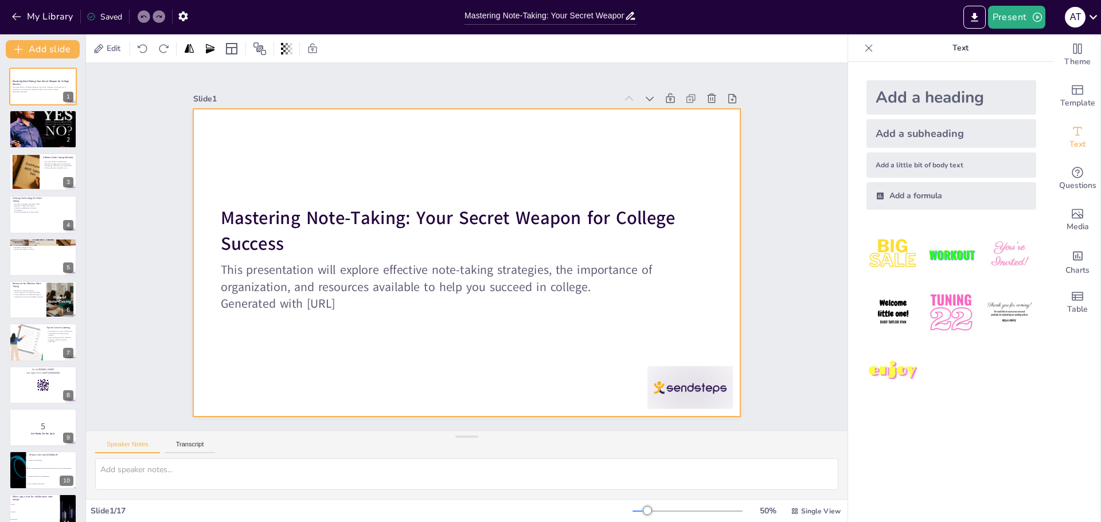
checkbox input "true"
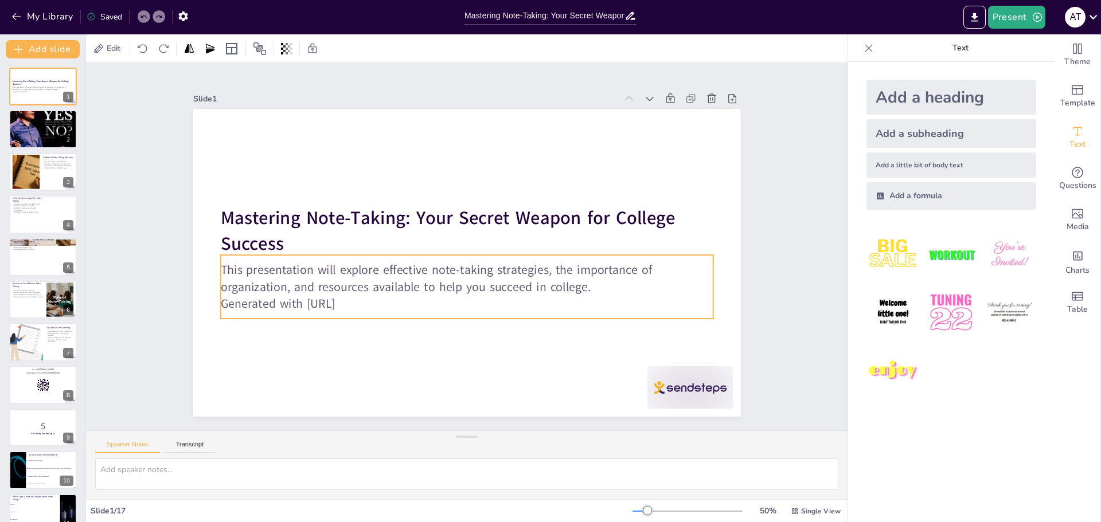
checkbox input "true"
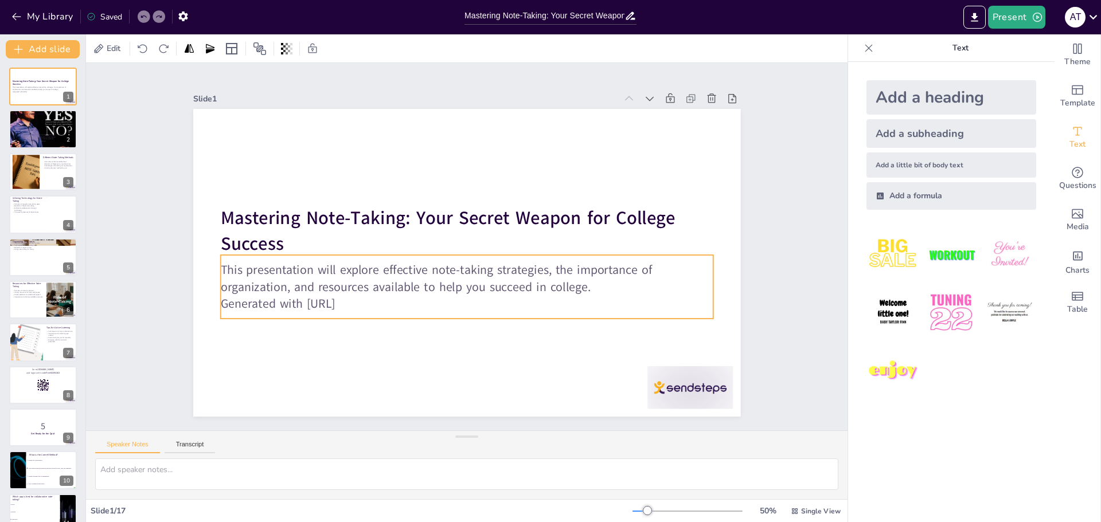
checkbox input "true"
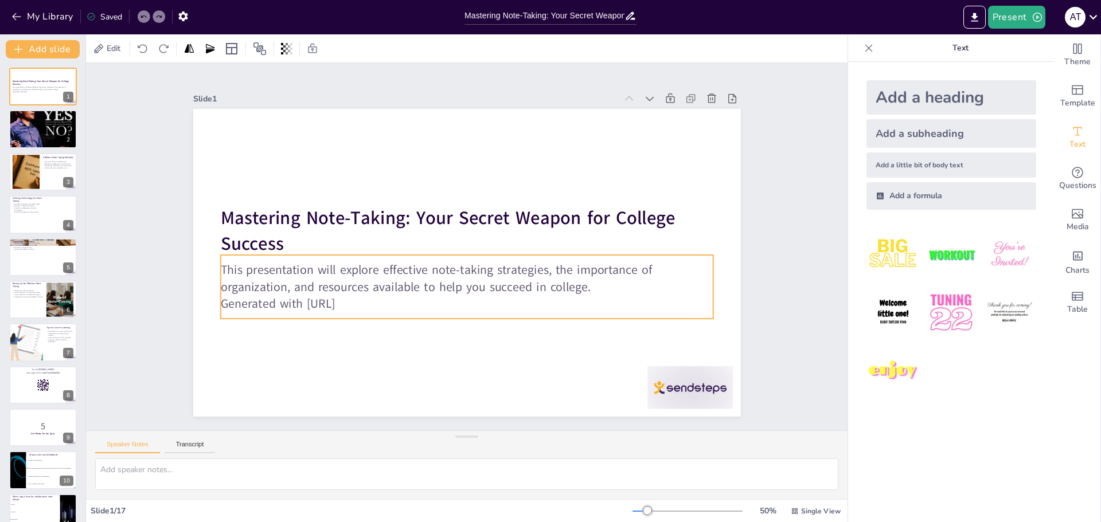
checkbox input "true"
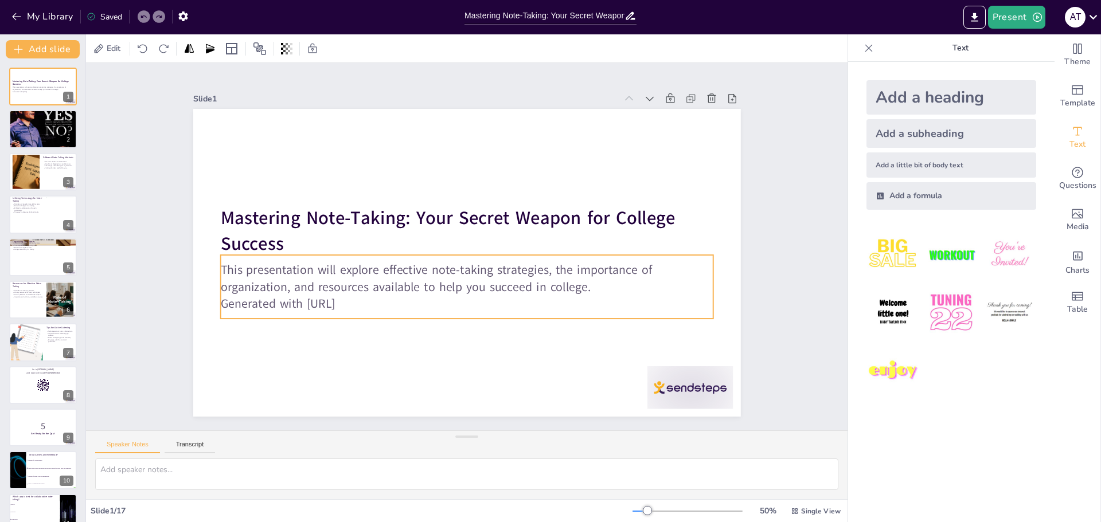
click at [375, 296] on p "Generated with [URL]" at bounding box center [461, 304] width 492 height 68
checkbox input "true"
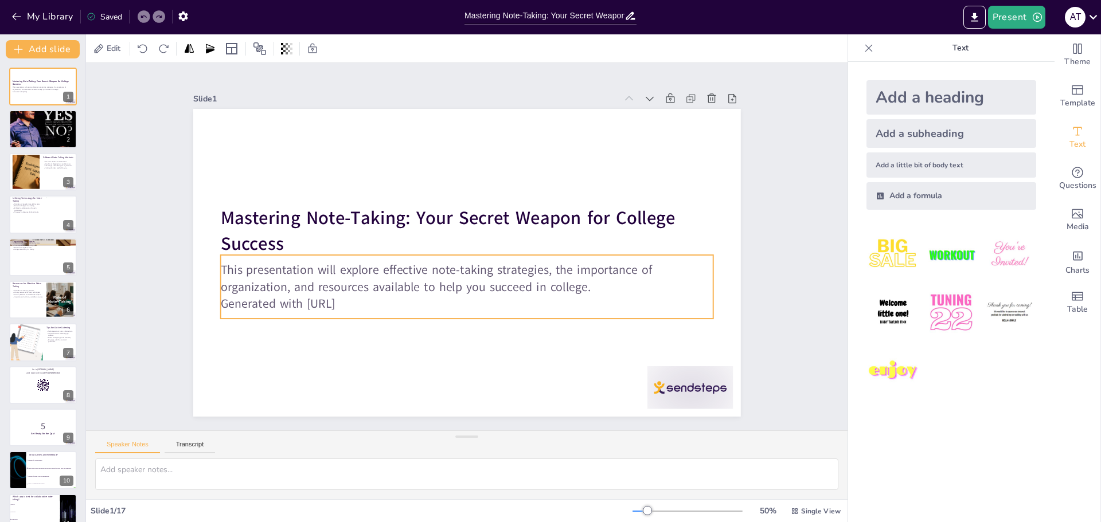
checkbox input "true"
click at [375, 296] on p "Generated with [URL]" at bounding box center [466, 303] width 493 height 17
checkbox input "true"
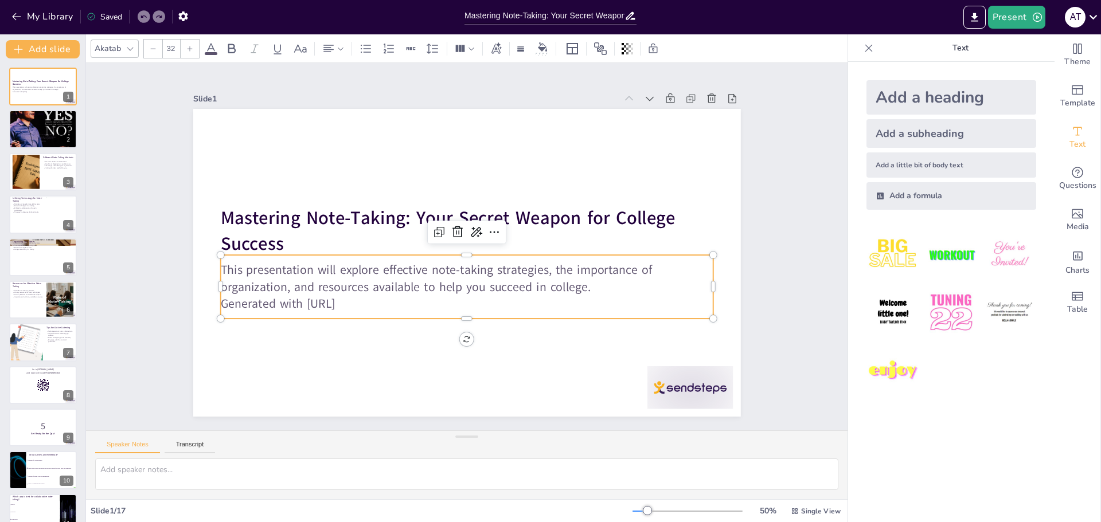
checkbox input "true"
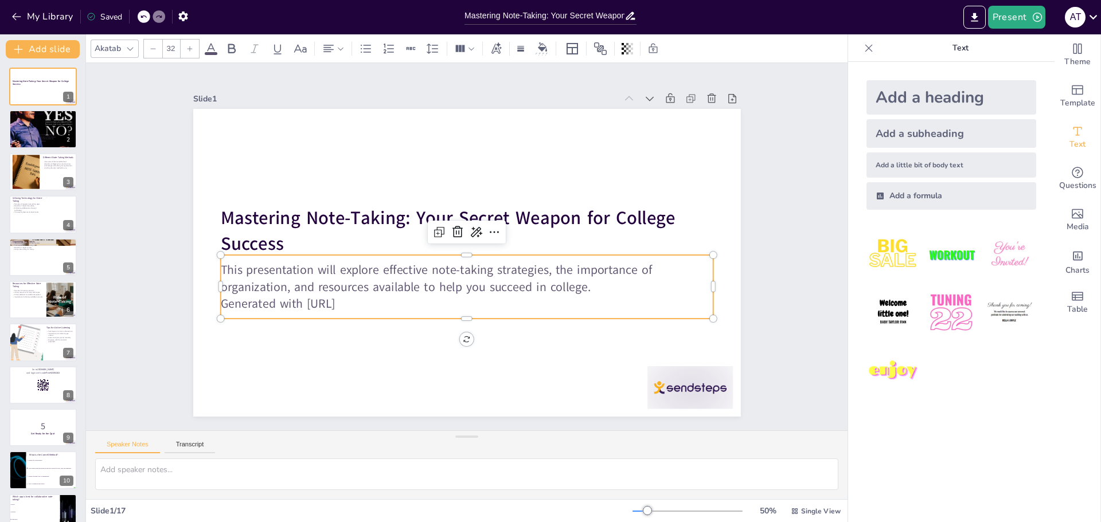
checkbox input "true"
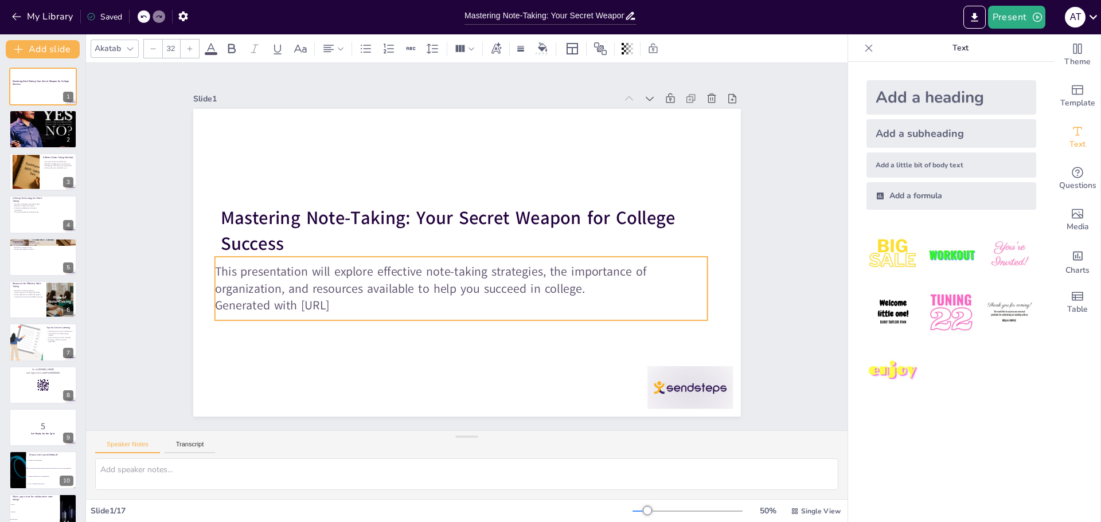
checkbox input "true"
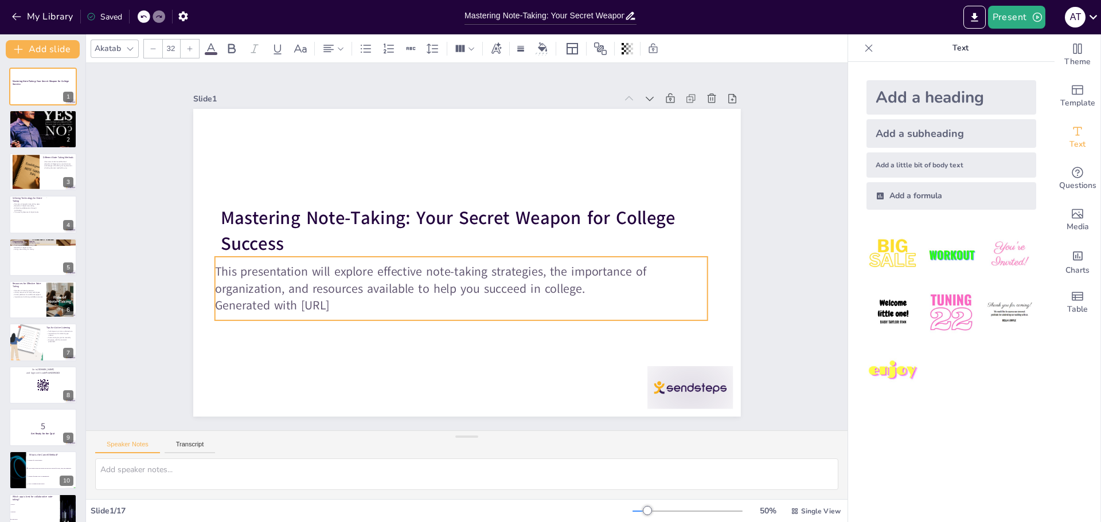
checkbox input "true"
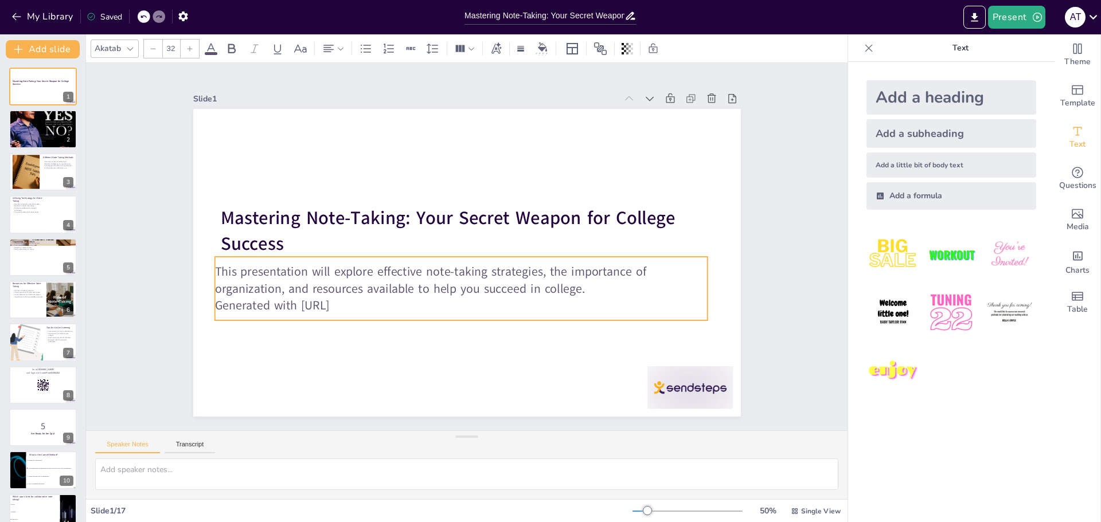
checkbox input "true"
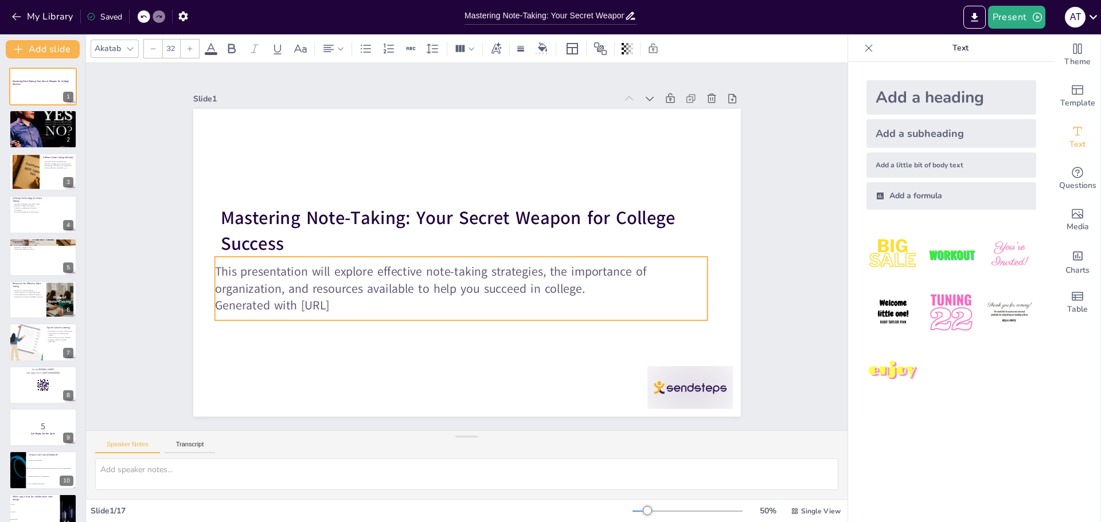
checkbox input "true"
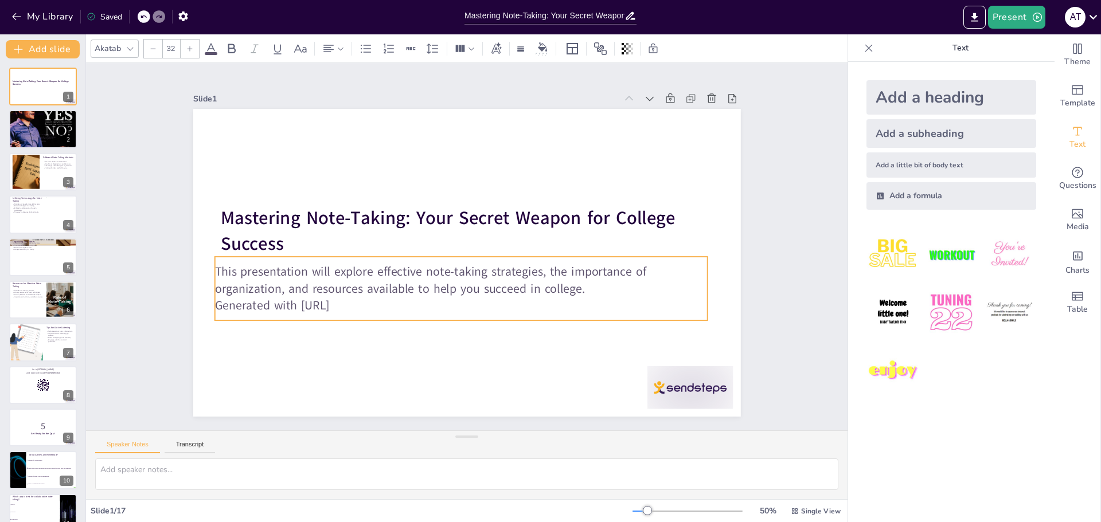
checkbox input "true"
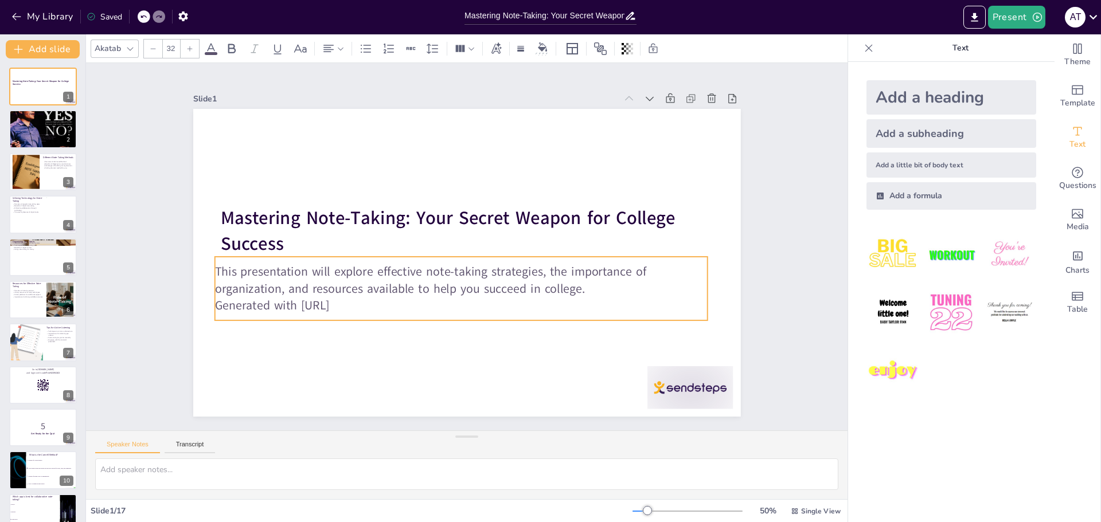
checkbox input "true"
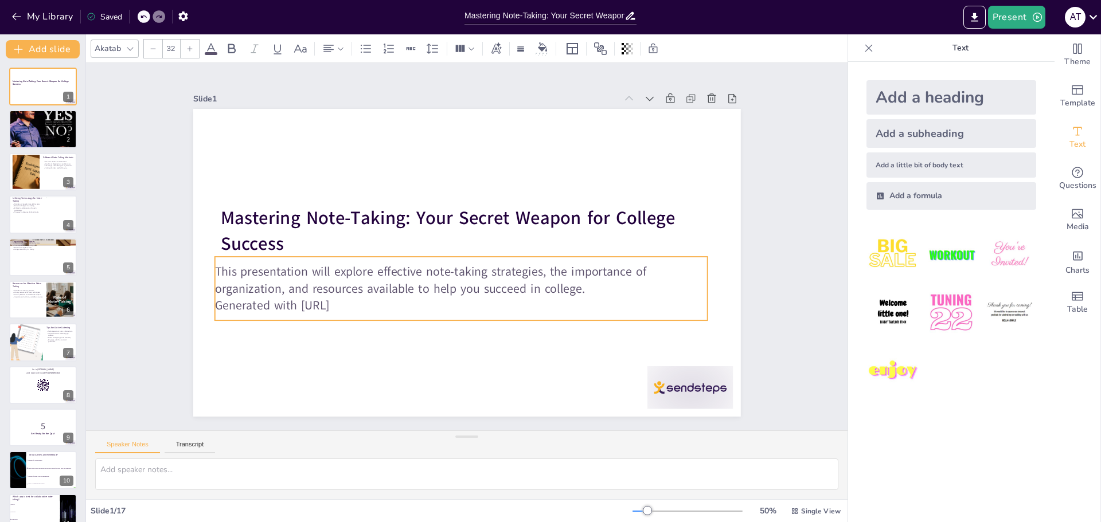
checkbox input "true"
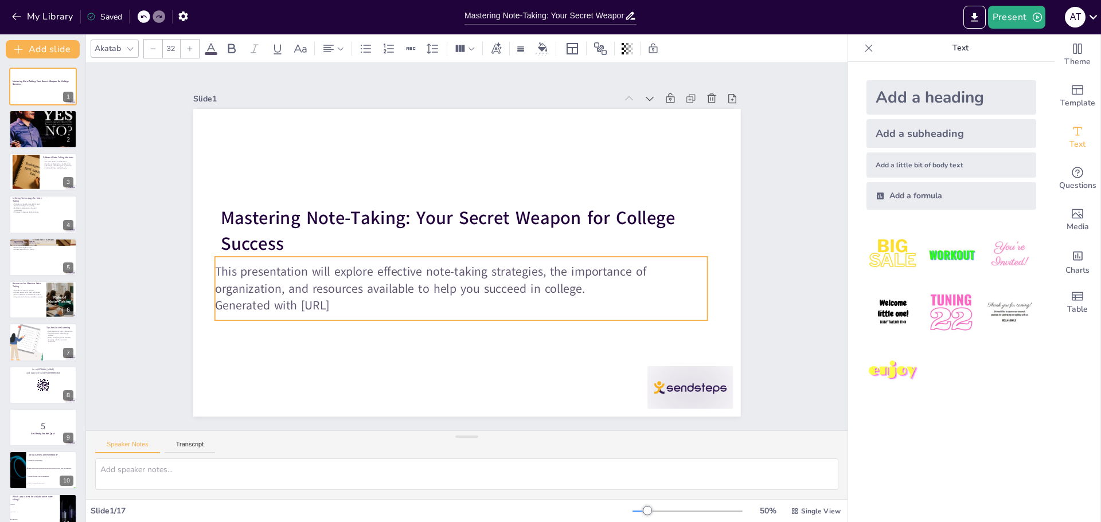
checkbox input "true"
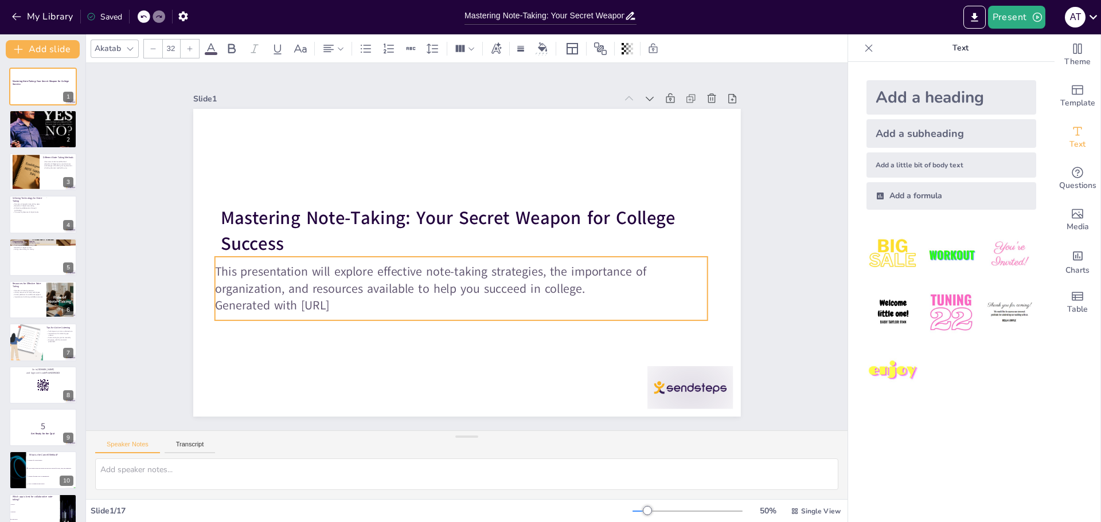
checkbox input "true"
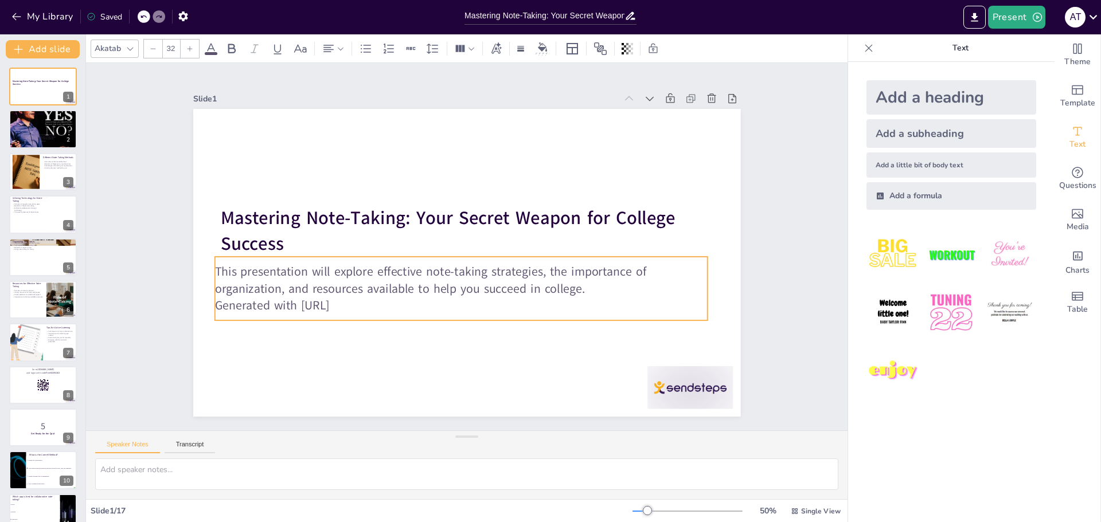
checkbox input "true"
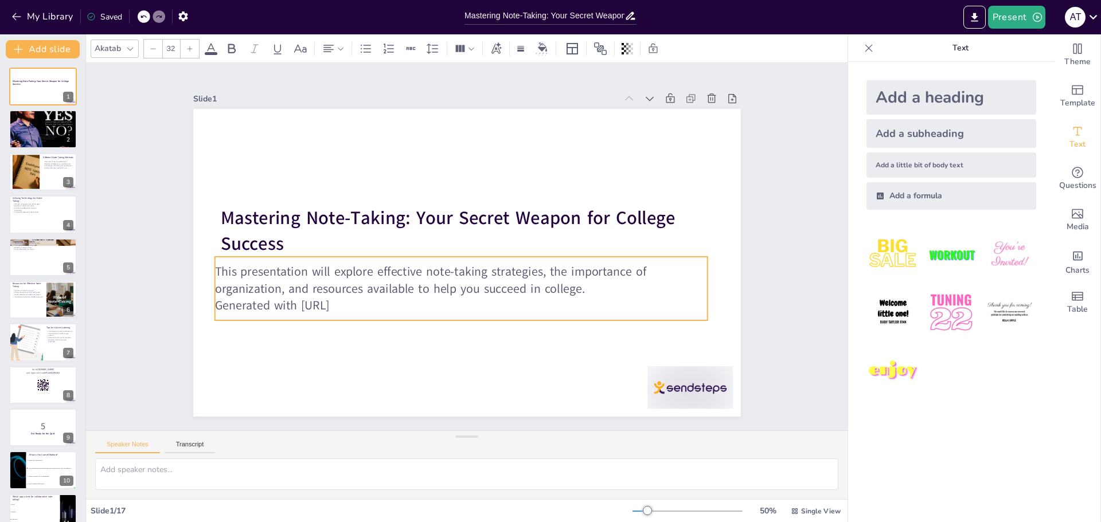
checkbox input "true"
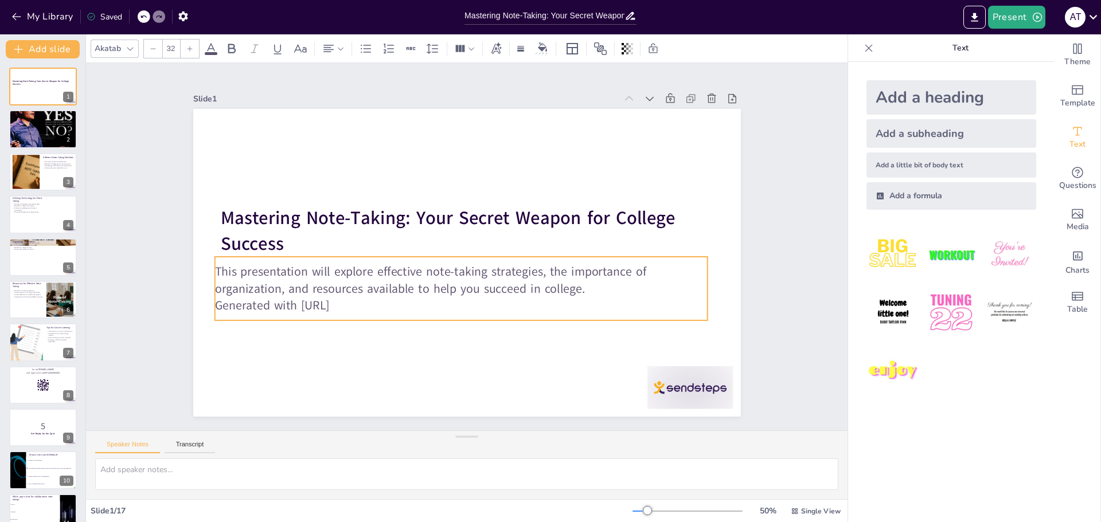
checkbox input "true"
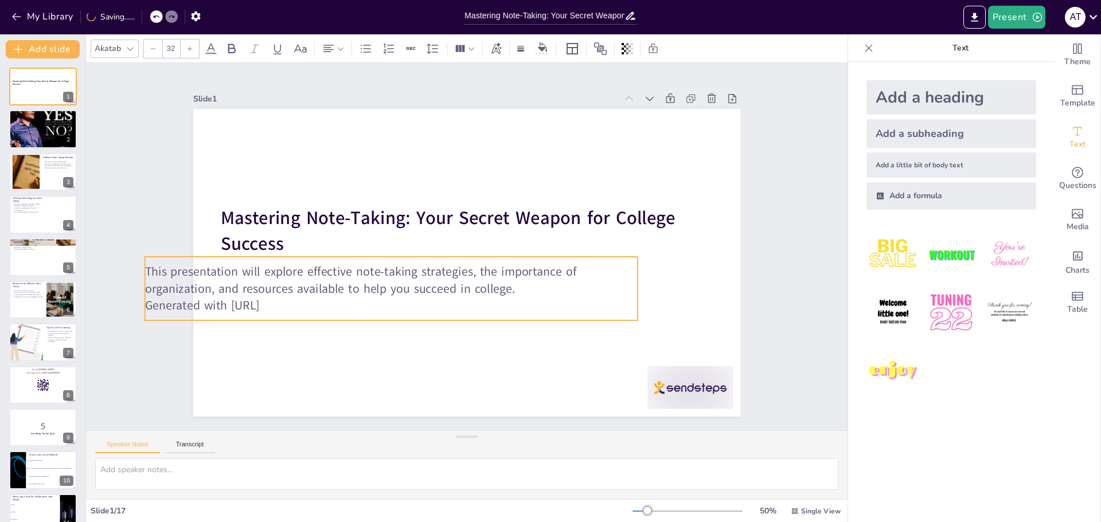
checkbox input "true"
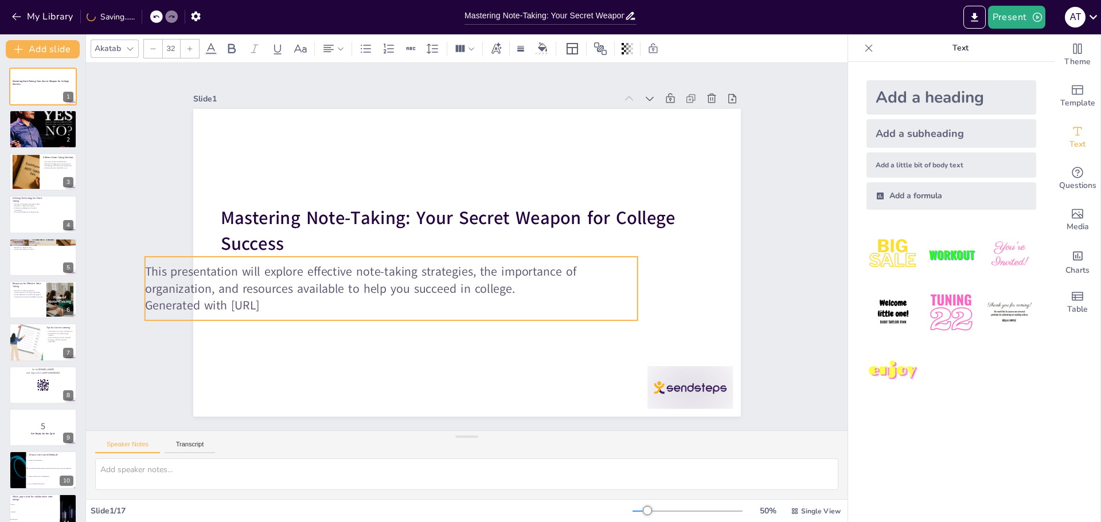
checkbox input "true"
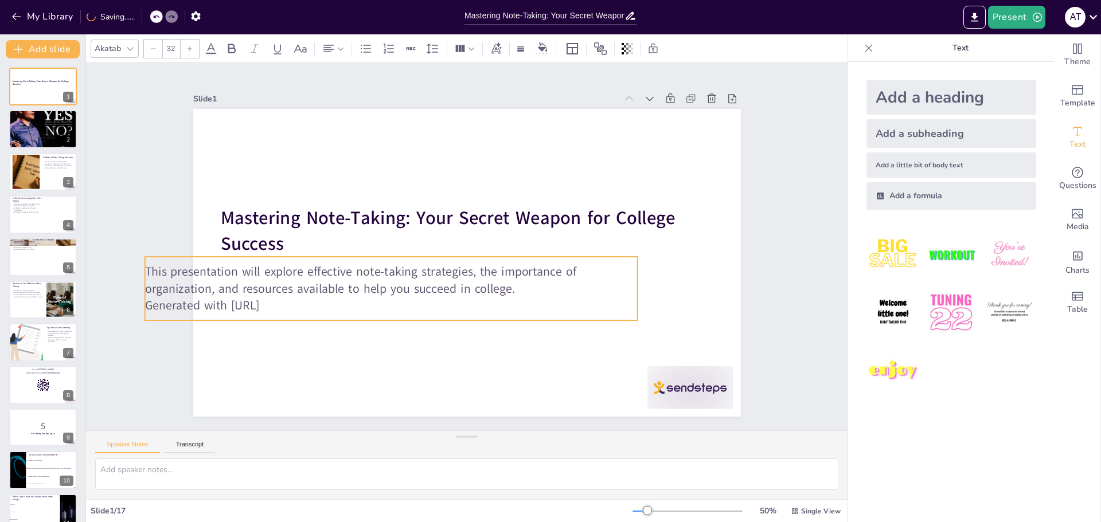
checkbox input "true"
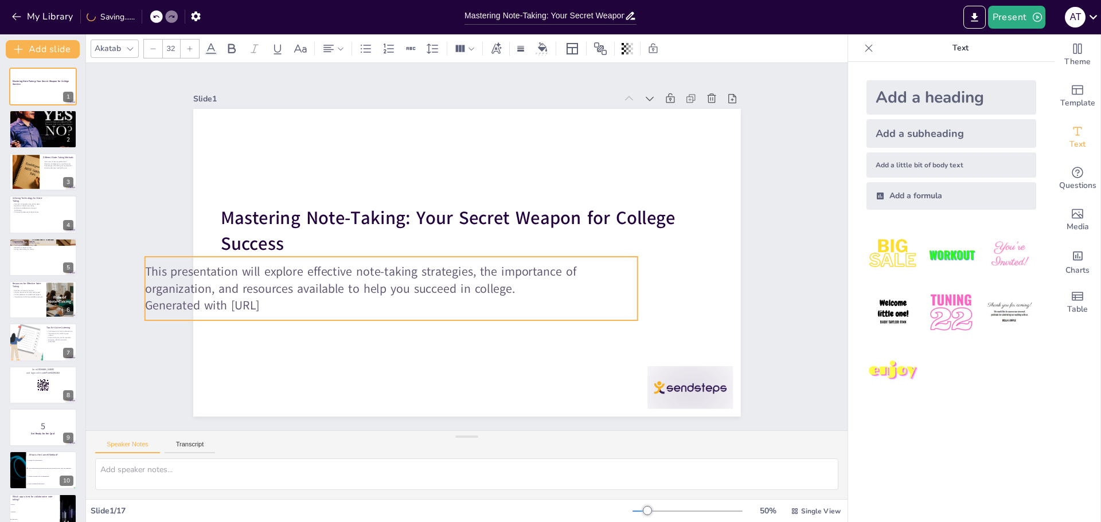
checkbox input "true"
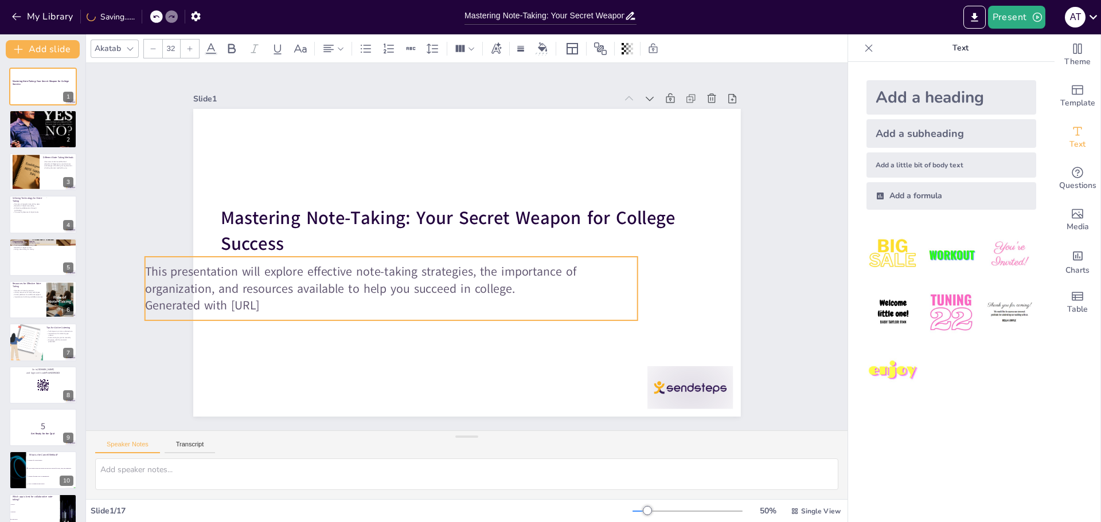
checkbox input "true"
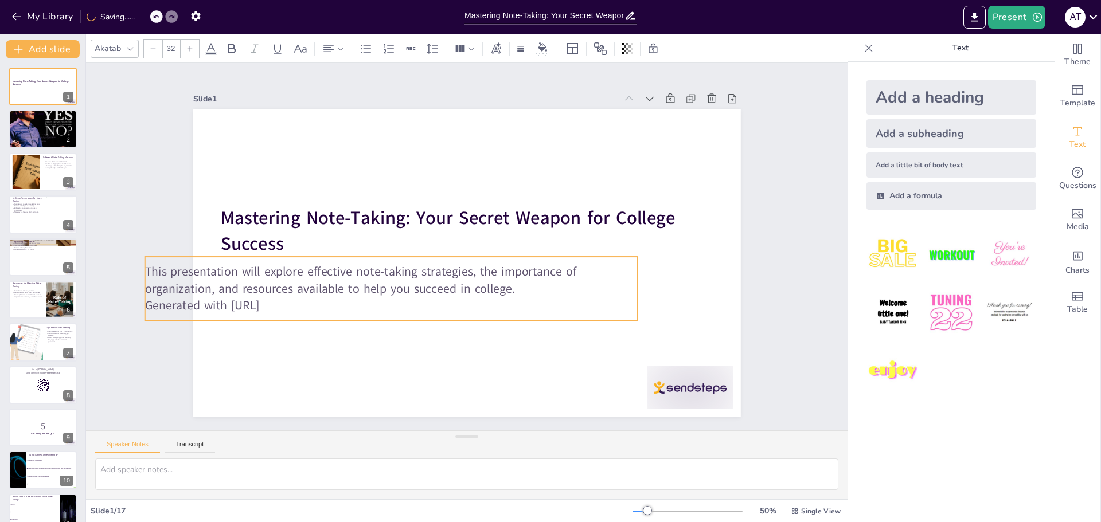
checkbox input "true"
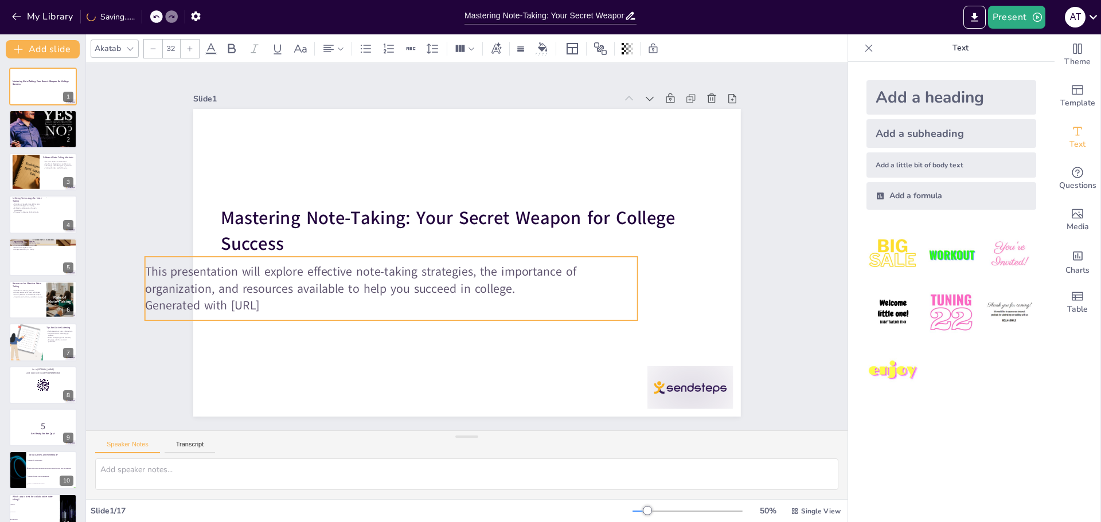
checkbox input "true"
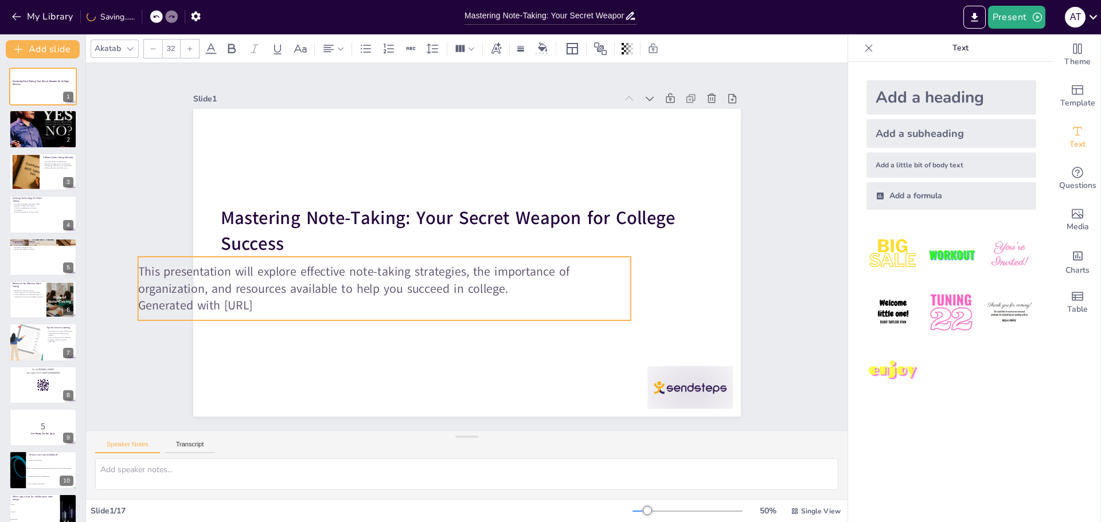
checkbox input "true"
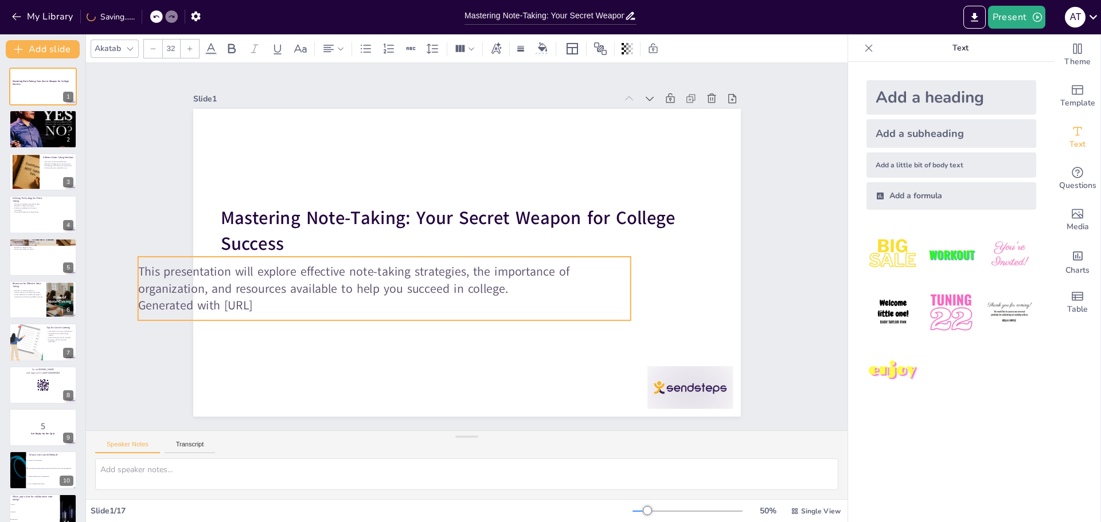
checkbox input "true"
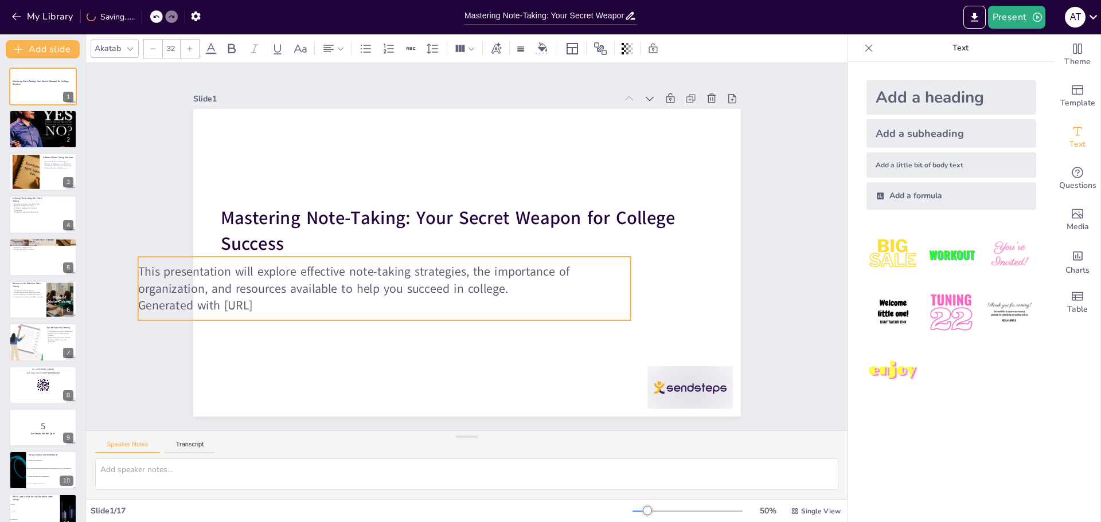
checkbox input "true"
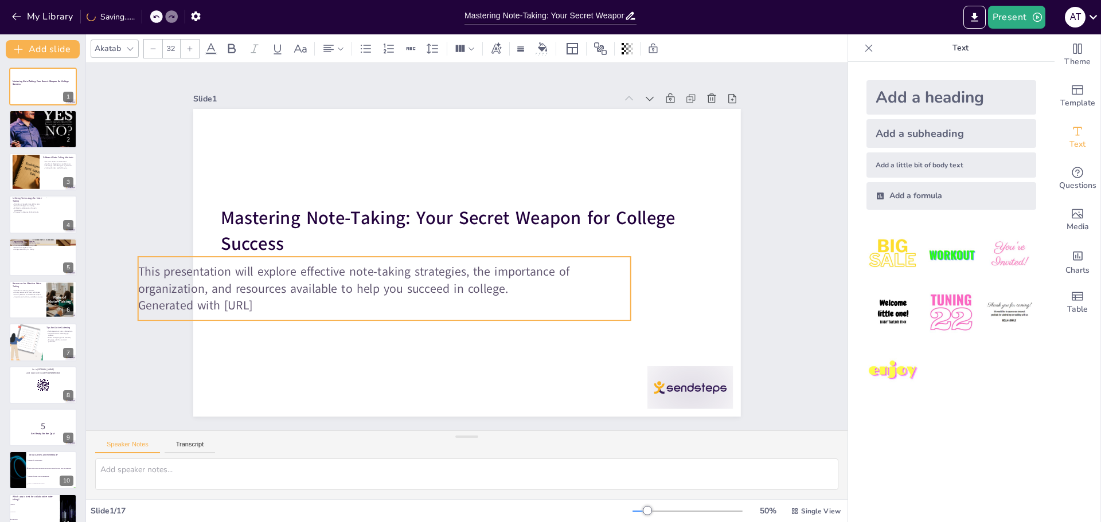
checkbox input "true"
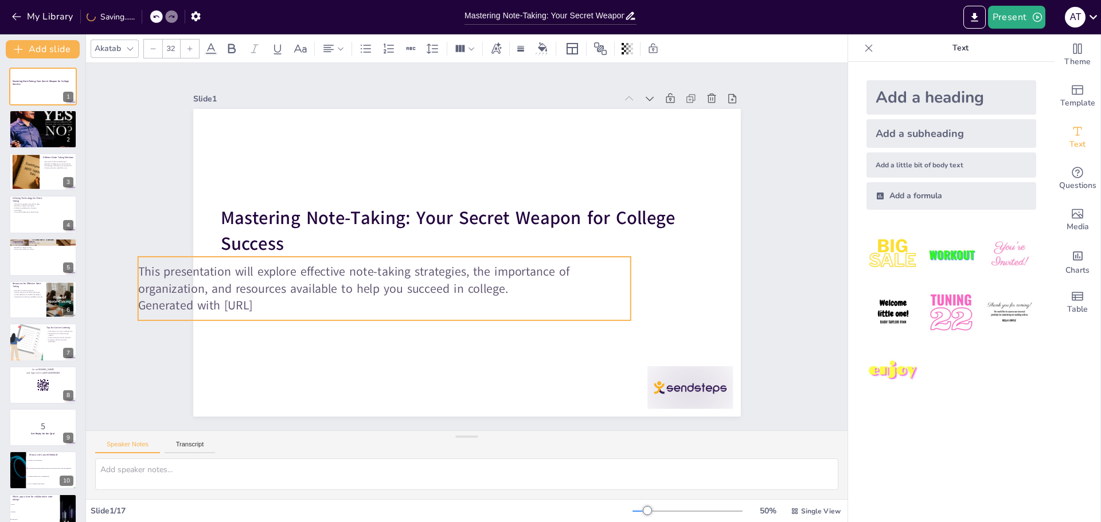
checkbox input "true"
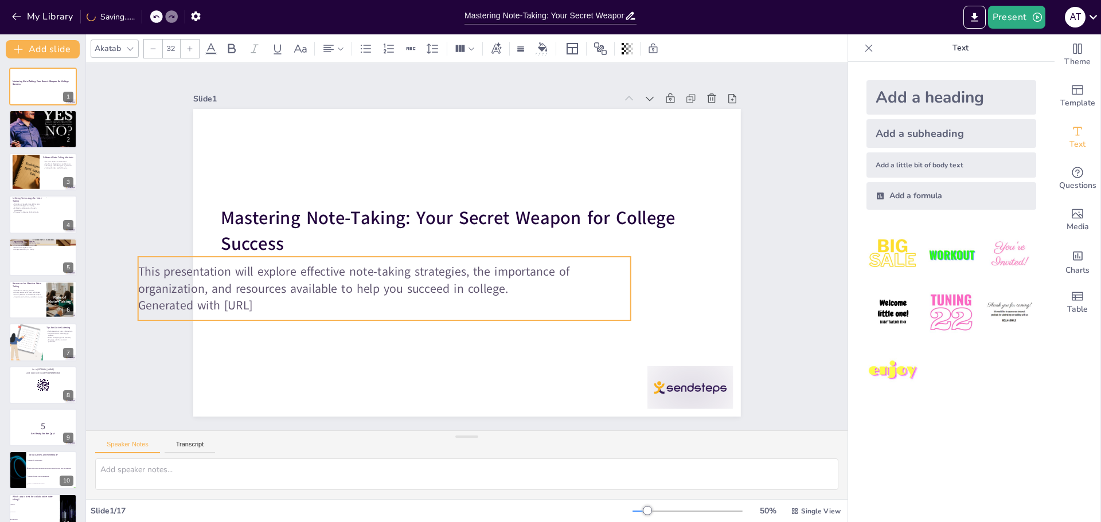
checkbox input "true"
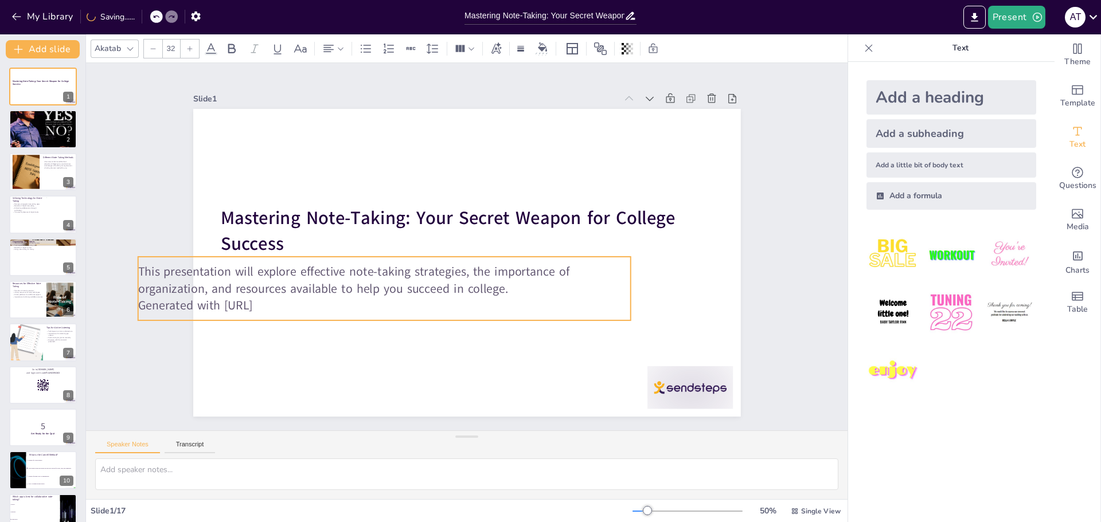
checkbox input "true"
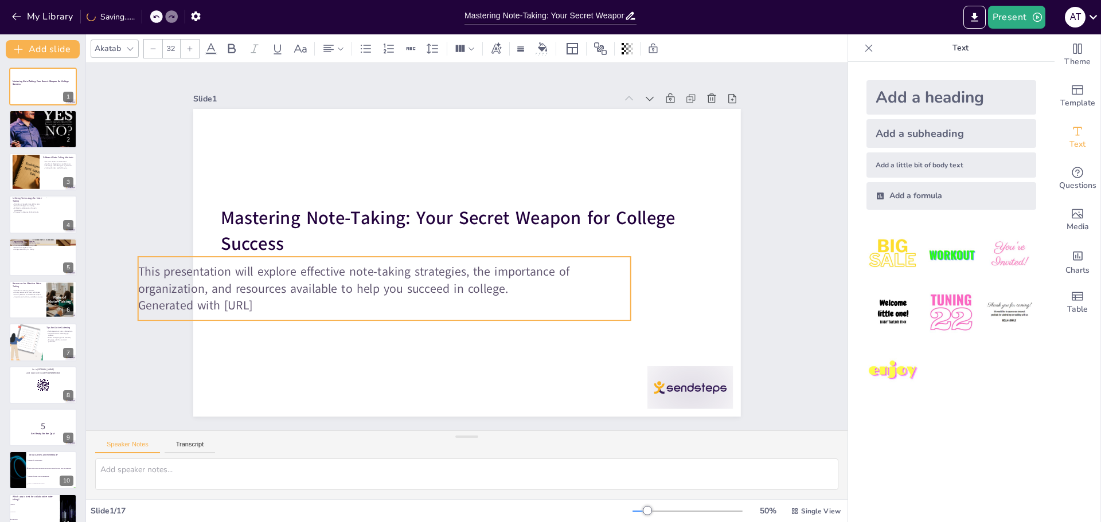
checkbox input "true"
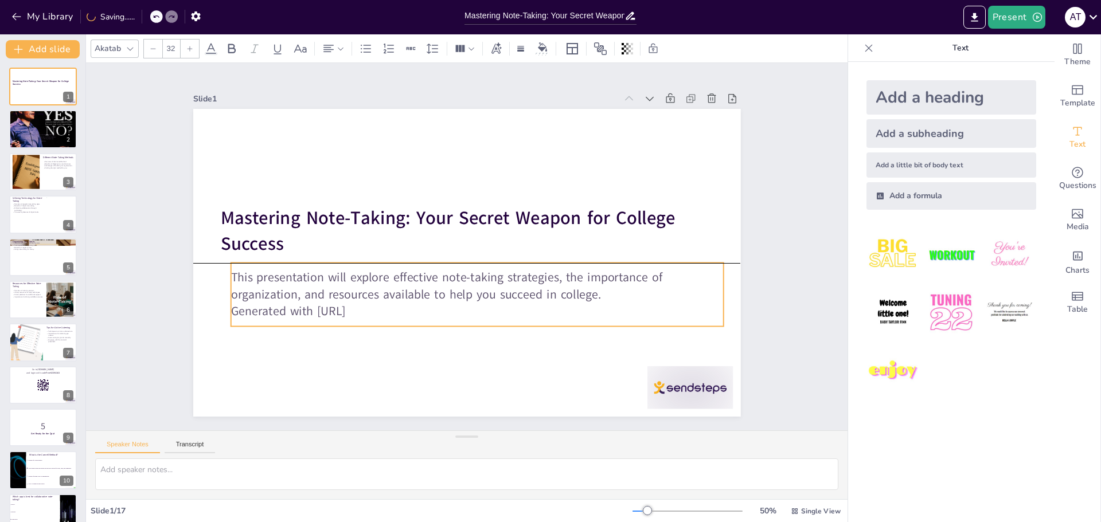
drag, startPoint x: 375, startPoint y: 298, endPoint x: 385, endPoint y: 309, distance: 14.6
click at [385, 309] on p "Generated with [URL]" at bounding box center [477, 311] width 493 height 17
click at [383, 310] on p "Generated with [URL]" at bounding box center [467, 312] width 492 height 68
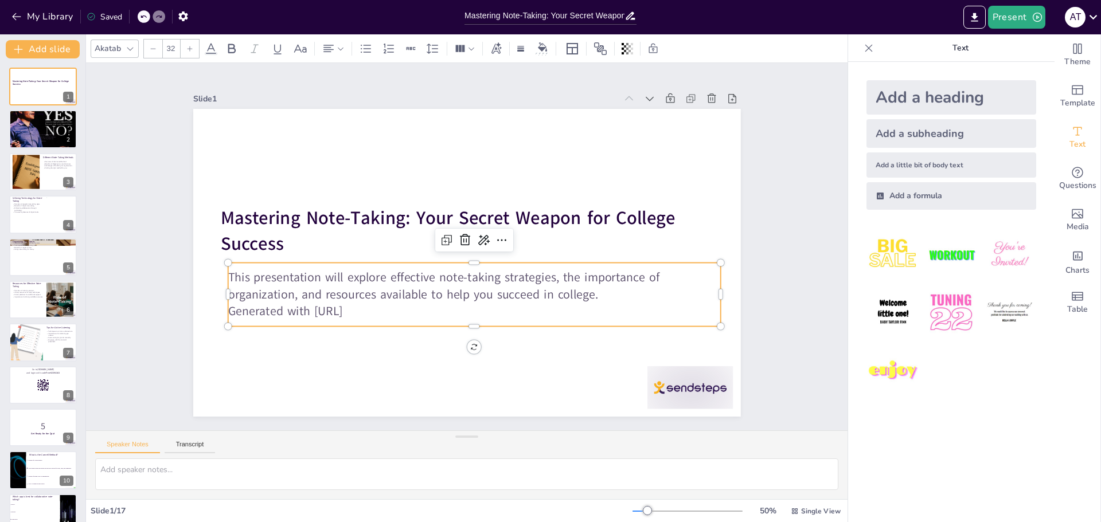
click at [372, 307] on p "Generated with [URL]" at bounding box center [474, 311] width 493 height 17
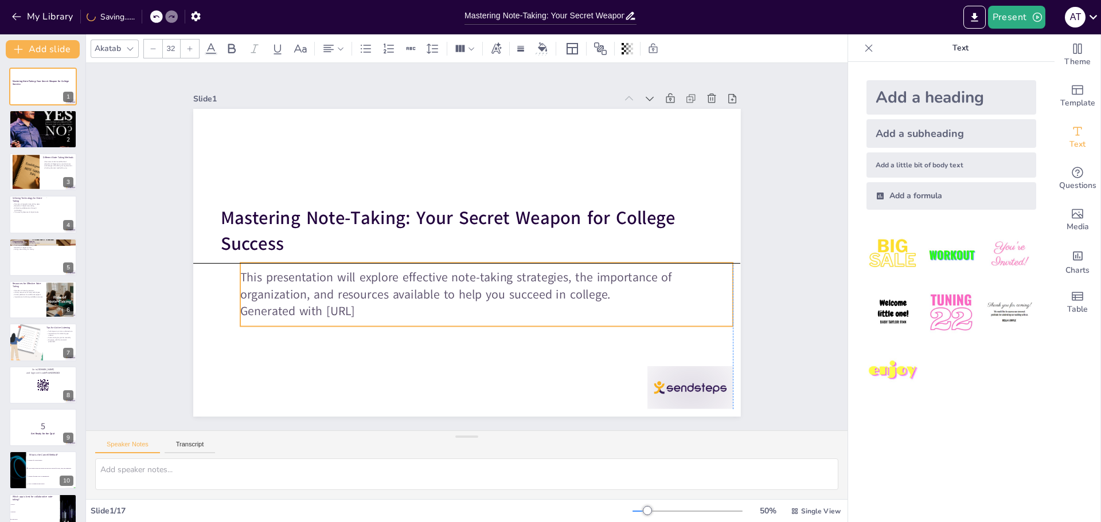
drag, startPoint x: 371, startPoint y: 307, endPoint x: 383, endPoint y: 309, distance: 12.2
click at [383, 309] on p "Generated with [URL]" at bounding box center [486, 311] width 493 height 17
click at [345, 303] on p "Generated with [URL]" at bounding box center [486, 311] width 493 height 17
click at [341, 280] on p "This presentation will explore effective note-taking strategies, the importance…" at bounding box center [486, 286] width 493 height 34
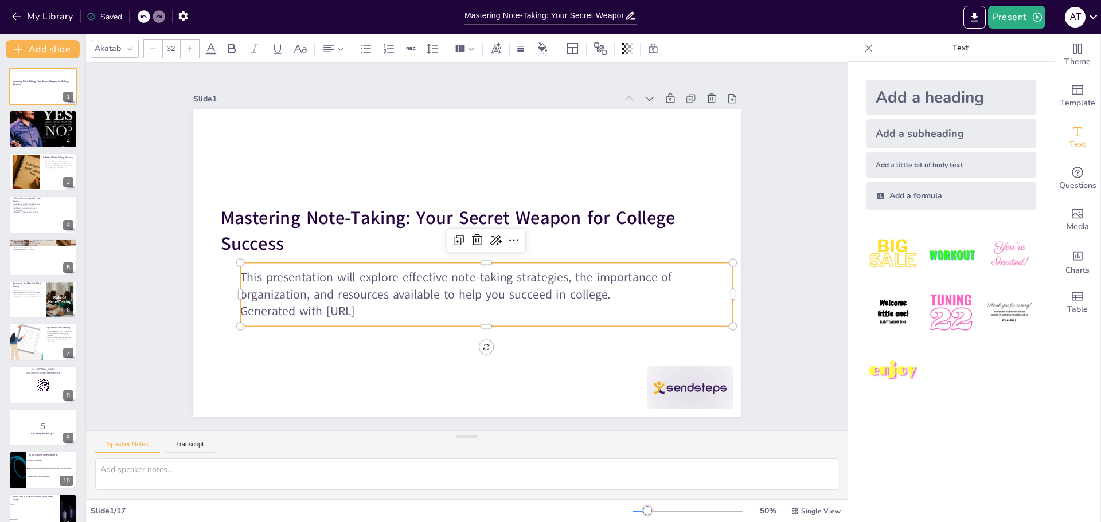
click at [419, 288] on p "This presentation will explore effective note-taking strategies, the importance…" at bounding box center [486, 286] width 493 height 34
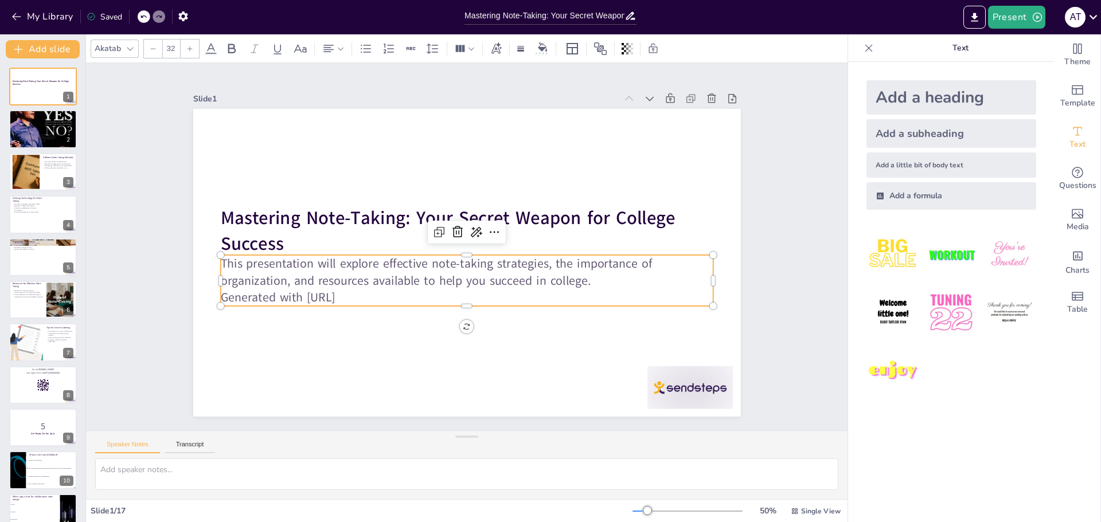
click at [389, 295] on p "Generated with [URL]" at bounding box center [466, 297] width 493 height 17
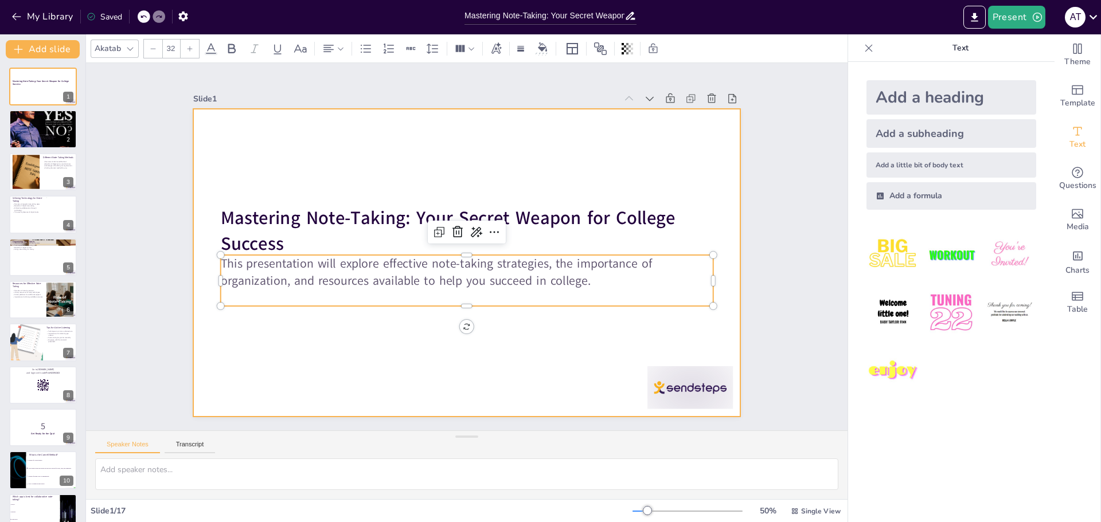
click at [356, 143] on div at bounding box center [467, 263] width 548 height 308
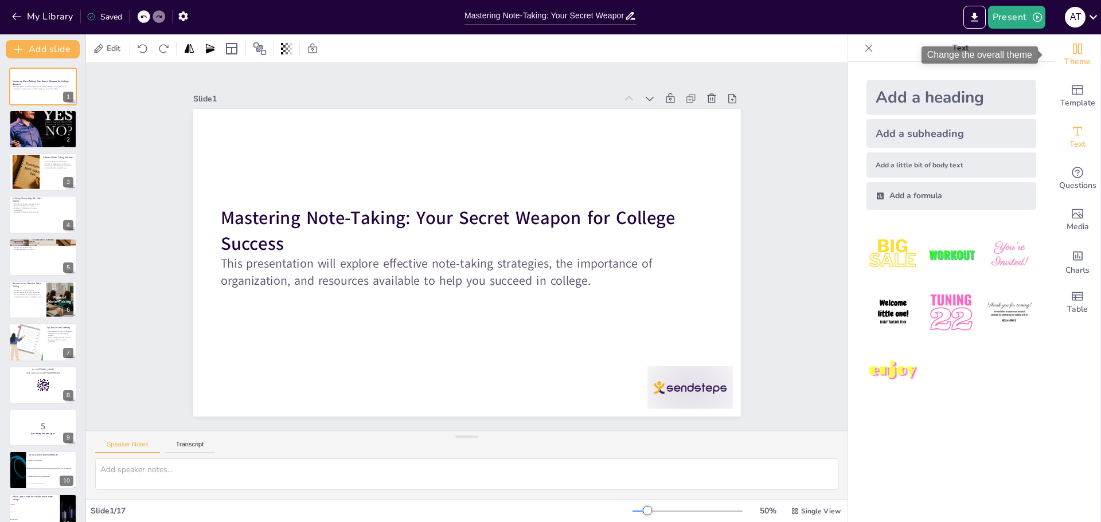
click at [1071, 46] on icon "Change the overall theme" at bounding box center [1078, 49] width 14 height 14
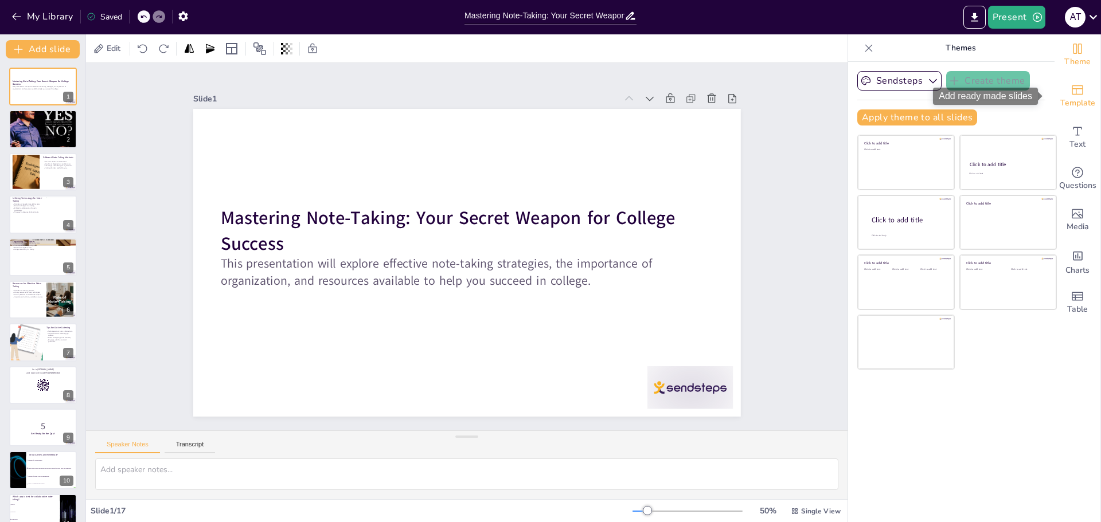
click at [1072, 91] on icon "Add ready made slides" at bounding box center [1077, 90] width 11 height 10
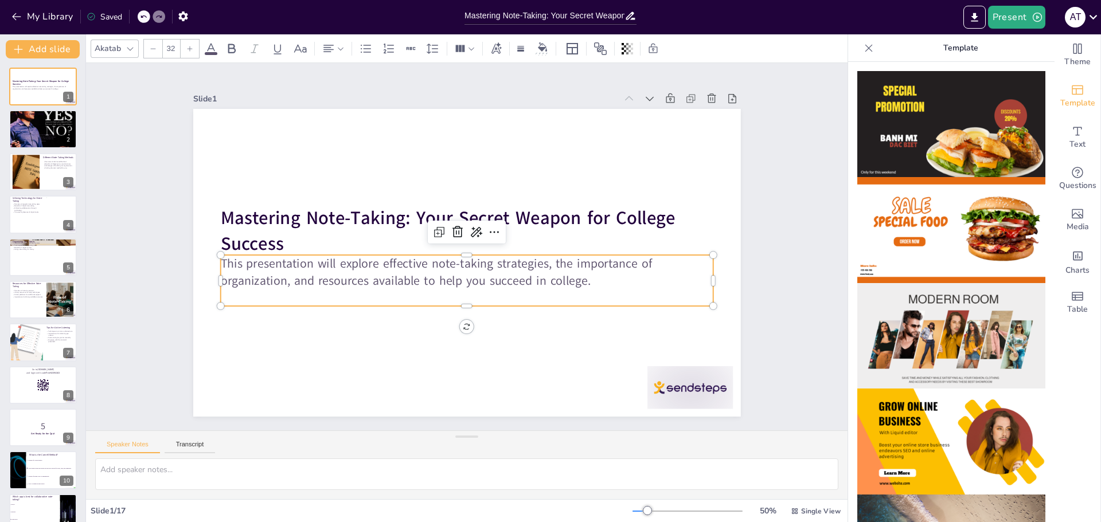
click at [594, 279] on p "This presentation will explore effective note-taking strategies, the importance…" at bounding box center [466, 272] width 493 height 34
click at [594, 279] on p "This presentation will explore effective note-taking strategies, the importance…" at bounding box center [464, 271] width 494 height 85
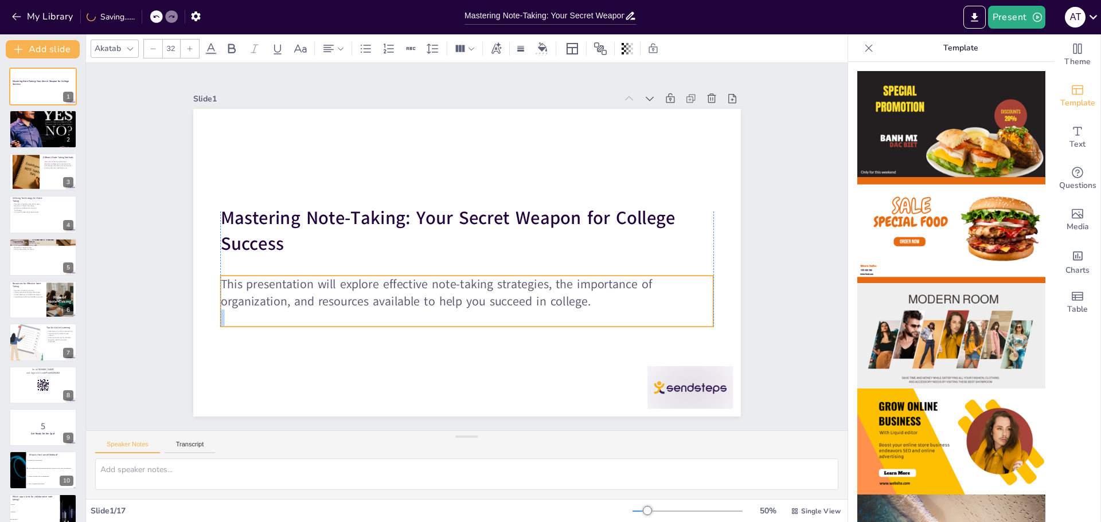
drag, startPoint x: 586, startPoint y: 279, endPoint x: 586, endPoint y: 299, distance: 20.7
click at [586, 299] on p "This presentation will explore effective note-taking strategies, the importance…" at bounding box center [466, 293] width 493 height 34
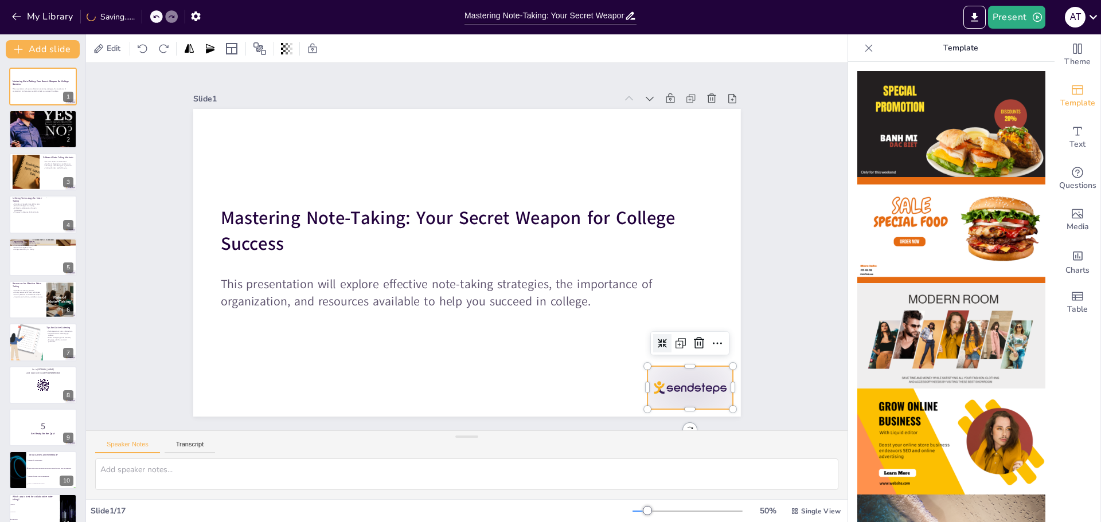
click at [671, 380] on div at bounding box center [689, 387] width 85 height 43
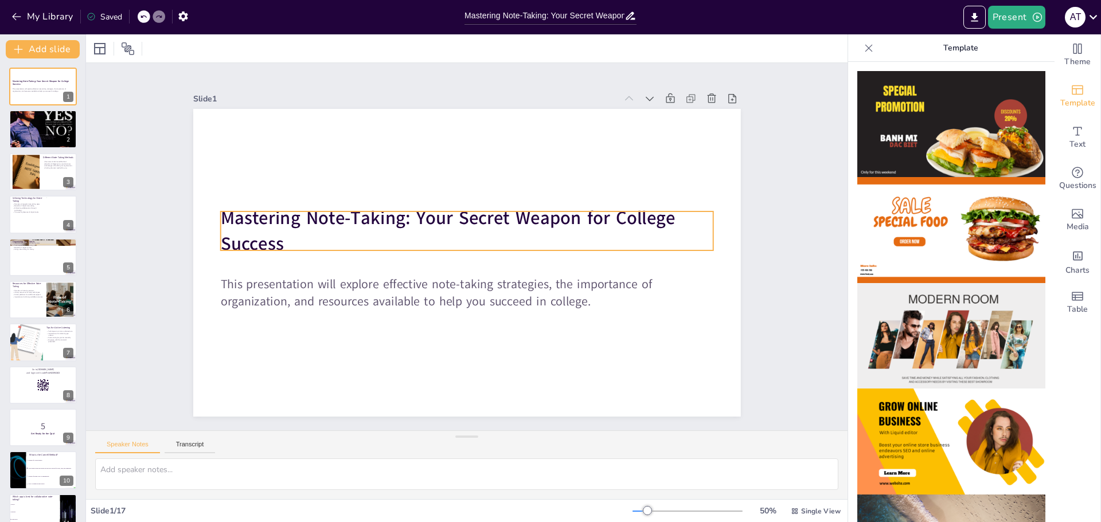
click at [388, 216] on strong "Mastering Note-Taking: Your Secret Weapon for College Success" at bounding box center [449, 217] width 457 height 72
click at [323, 48] on icon at bounding box center [329, 49] width 14 height 14
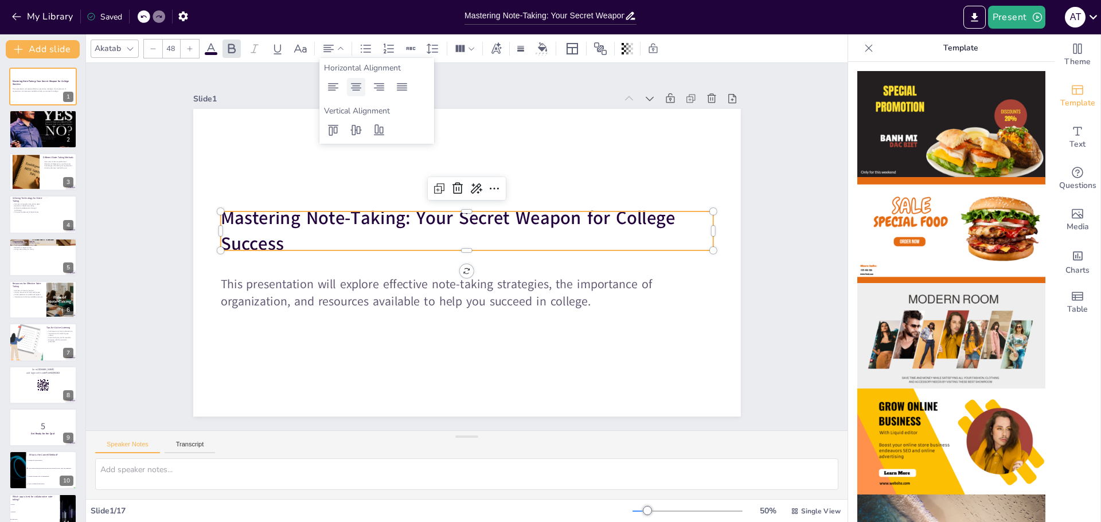
click at [362, 83] on icon at bounding box center [356, 87] width 14 height 14
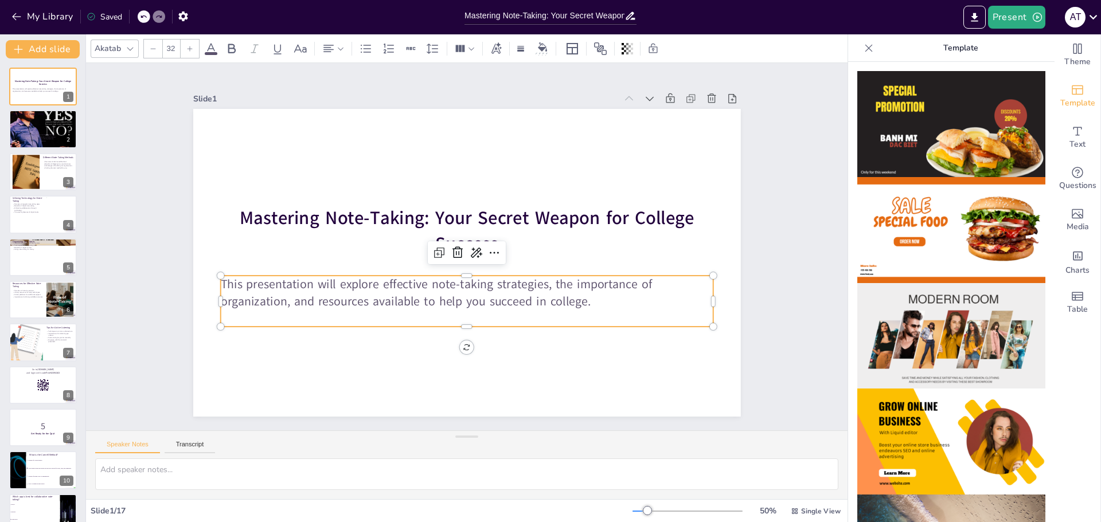
click at [375, 292] on p "This presentation will explore effective note-taking strategies, the importance…" at bounding box center [462, 292] width 494 height 85
click at [331, 52] on icon at bounding box center [328, 48] width 10 height 7
click at [351, 92] on icon at bounding box center [356, 87] width 14 height 14
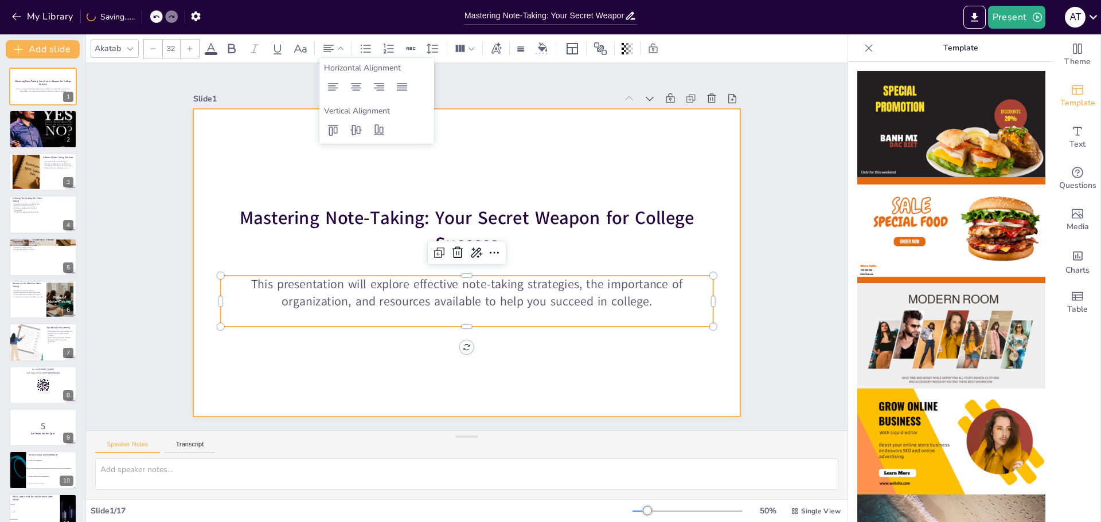
click at [321, 387] on div at bounding box center [467, 263] width 548 height 308
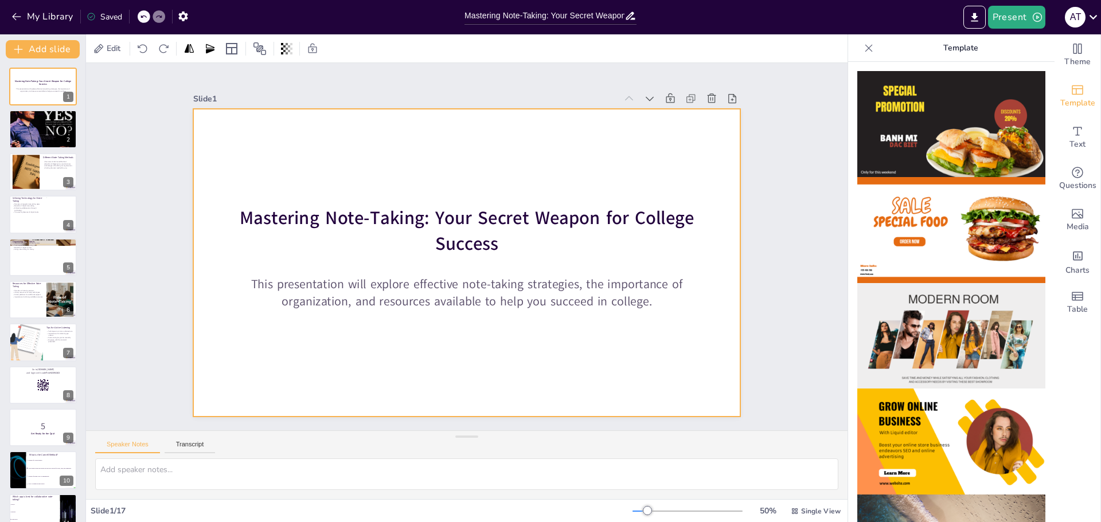
click at [365, 144] on div at bounding box center [467, 263] width 548 height 308
click at [95, 50] on div at bounding box center [100, 49] width 14 height 14
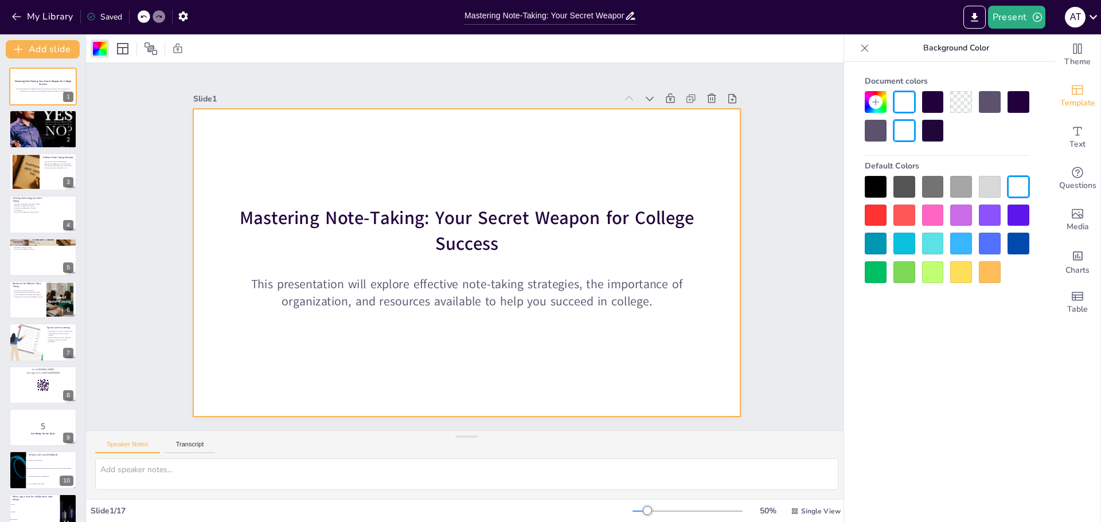
click at [966, 245] on div at bounding box center [961, 244] width 22 height 22
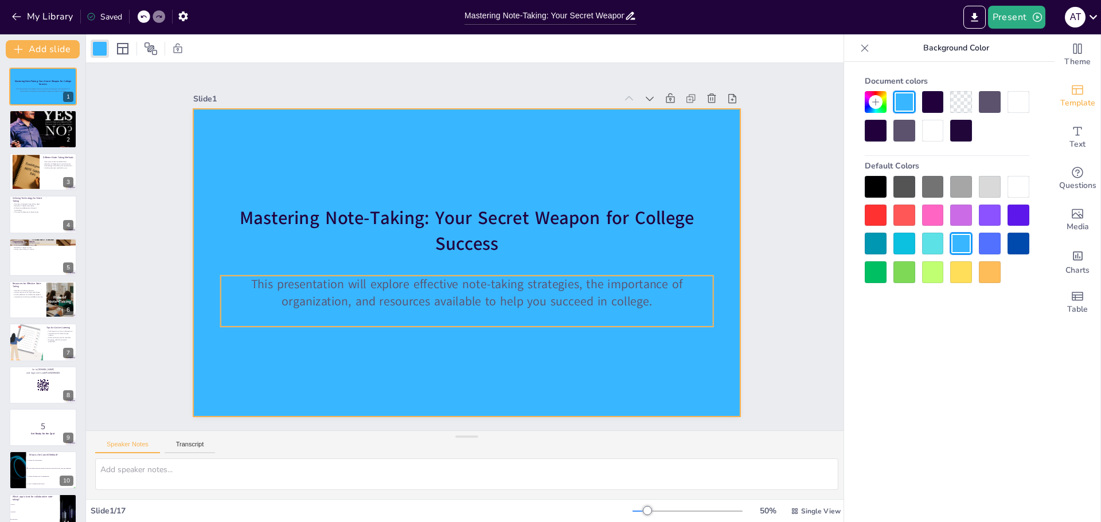
click at [579, 288] on p "This presentation will explore effective note-taking strategies, the importance…" at bounding box center [466, 293] width 493 height 34
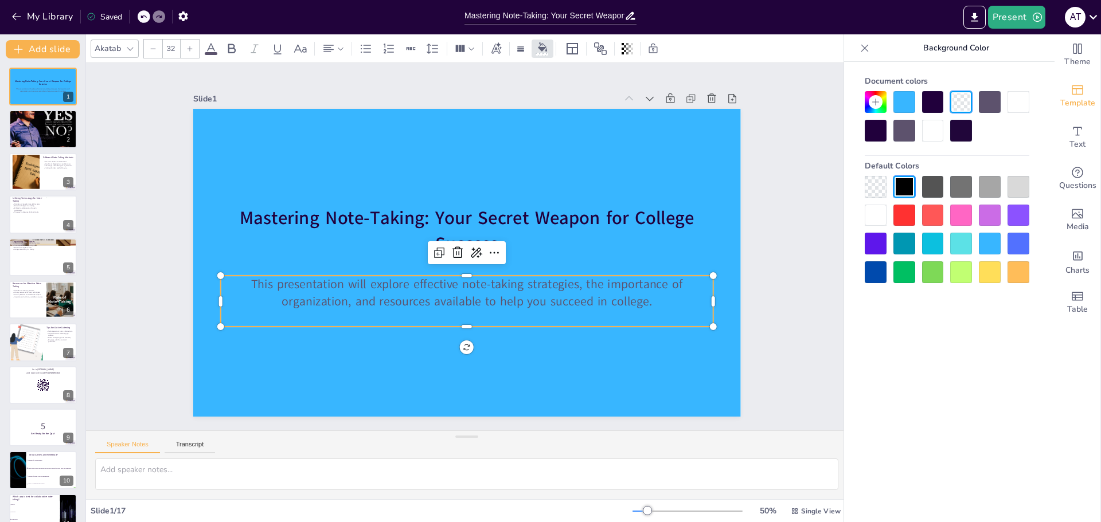
click at [868, 273] on div at bounding box center [876, 273] width 22 height 22
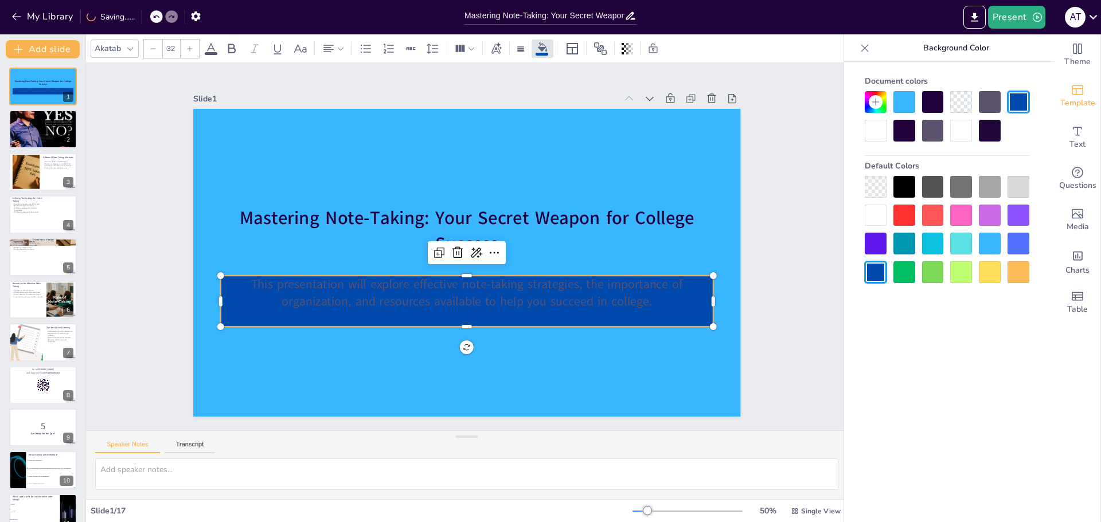
click at [158, 17] on div at bounding box center [164, 16] width 28 height 13
click at [141, 17] on icon at bounding box center [143, 16] width 7 height 7
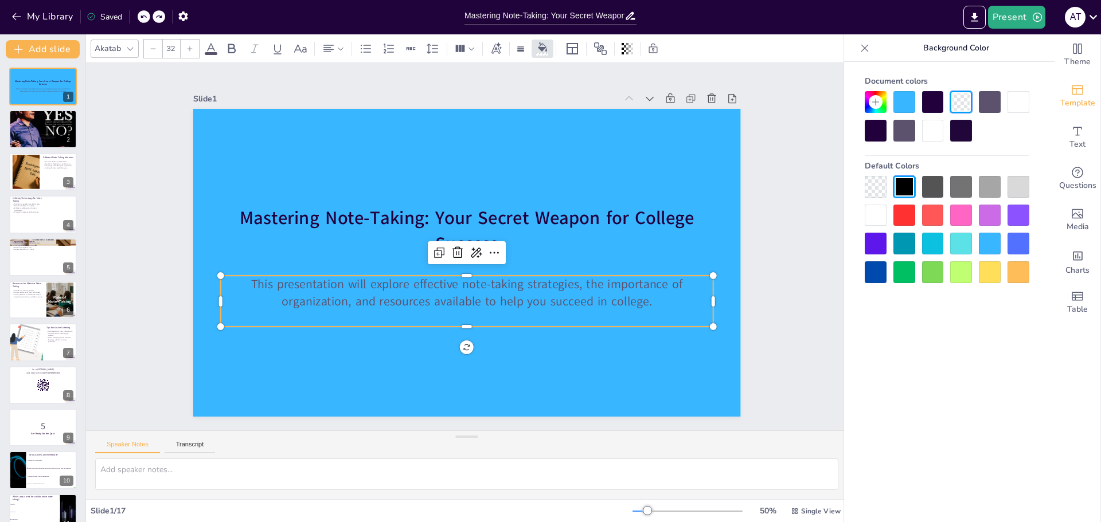
click at [900, 392] on div "Document colors Default Colors" at bounding box center [947, 309] width 206 height 495
click at [459, 302] on span "This presentation will explore effective note-taking strategies, the importance…" at bounding box center [467, 293] width 432 height 34
drag, startPoint x: 651, startPoint y: 293, endPoint x: 659, endPoint y: 294, distance: 7.5
click at [635, 294] on p "This presentation will explore effective note-taking strategies, the importance…" at bounding box center [441, 287] width 389 height 355
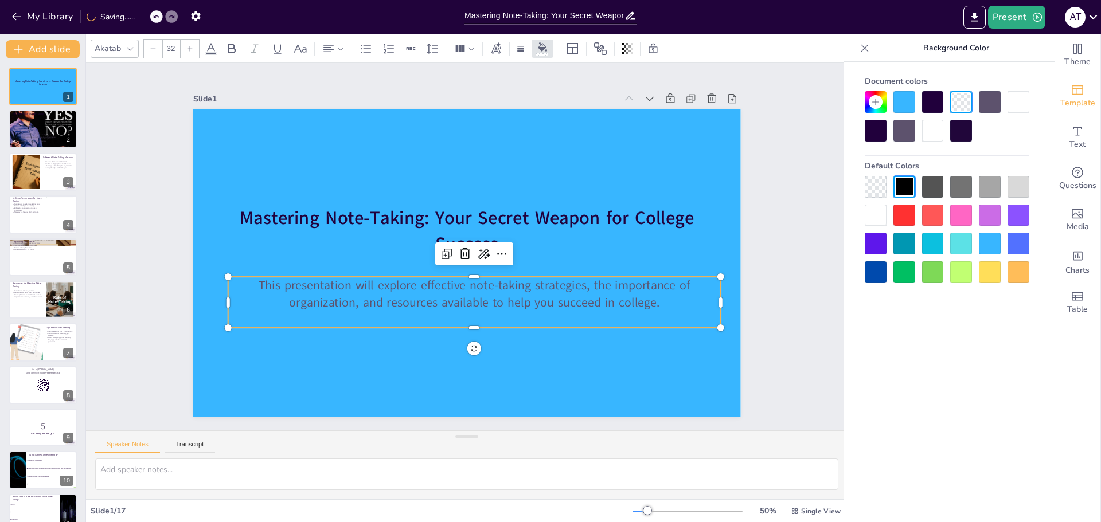
click at [648, 299] on span "This presentation will explore effective note-taking strategies, the importance…" at bounding box center [475, 294] width 432 height 34
click at [659, 302] on p "This presentation will explore effective note-taking strategies, the importance…" at bounding box center [479, 296] width 493 height 34
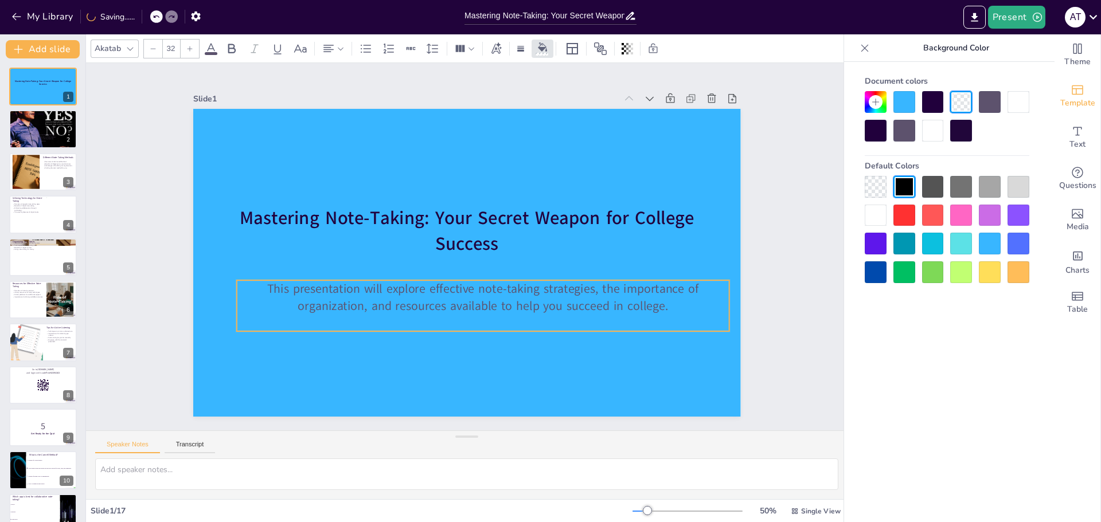
click at [662, 303] on p "This presentation will explore effective note-taking strategies, the importance…" at bounding box center [482, 297] width 493 height 34
click at [264, 287] on span "This presentation will explore effective note-taking strategies, the importance…" at bounding box center [480, 298] width 432 height 34
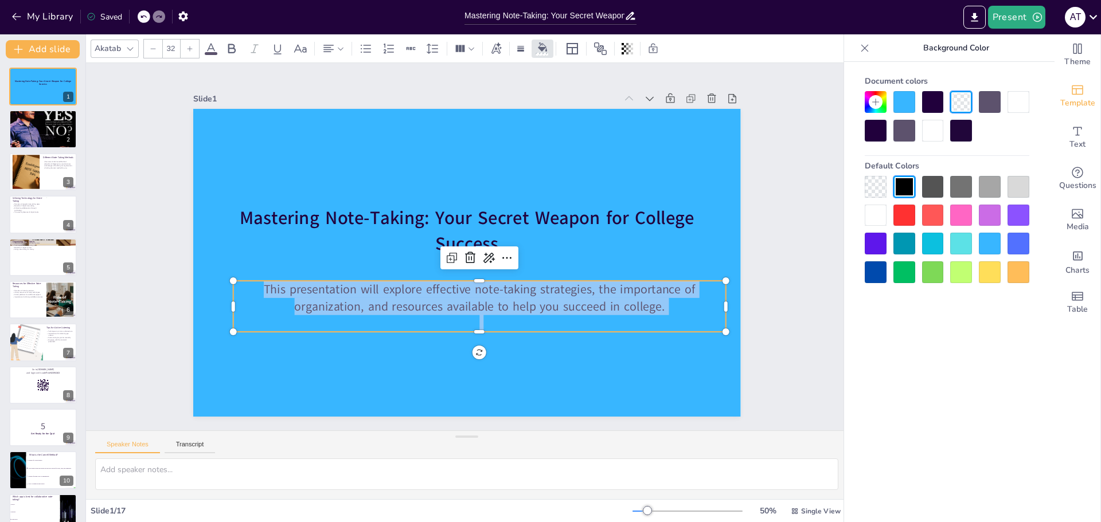
click at [867, 219] on div at bounding box center [876, 216] width 22 height 22
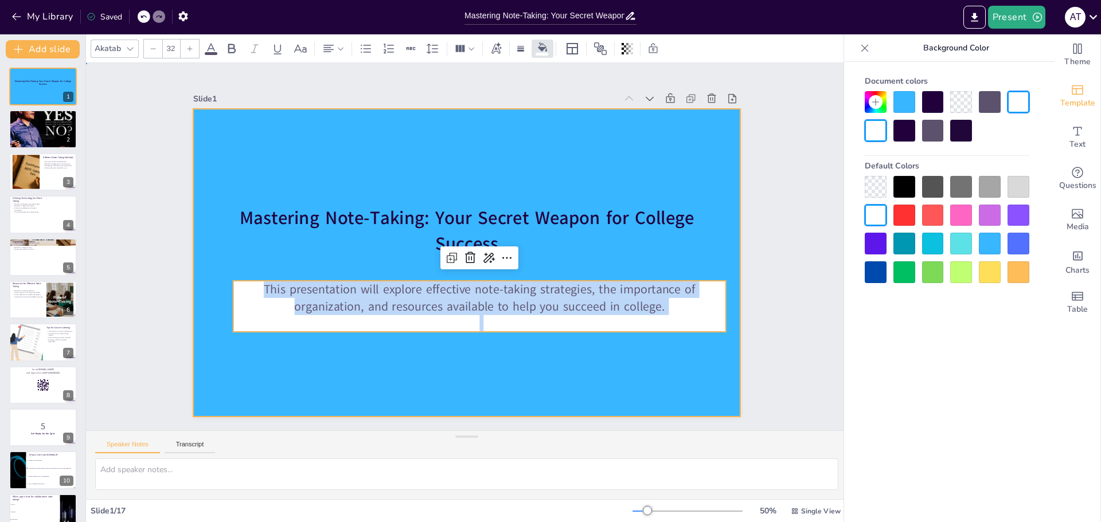
click at [695, 393] on div at bounding box center [467, 263] width 548 height 308
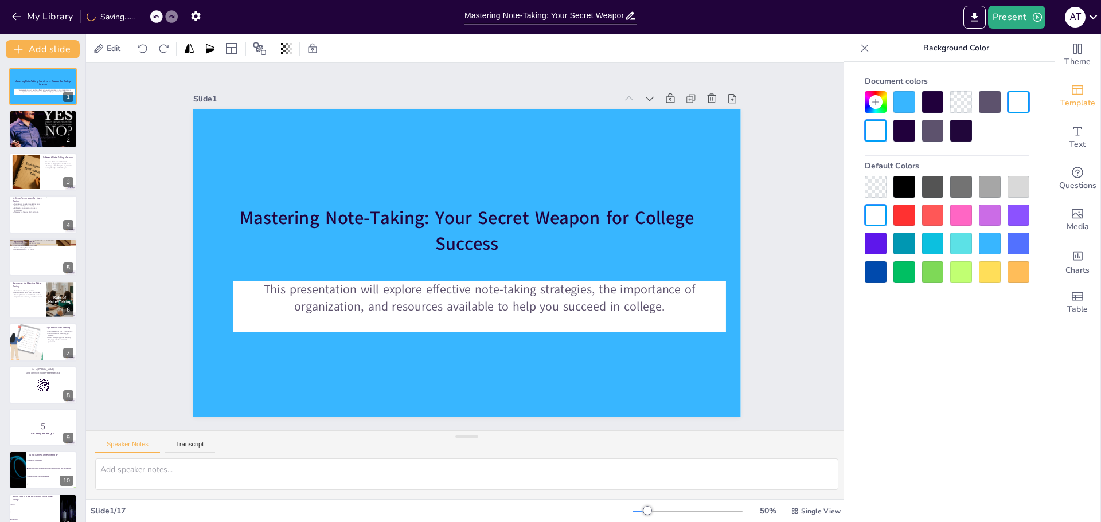
click at [155, 21] on div at bounding box center [156, 16] width 13 height 13
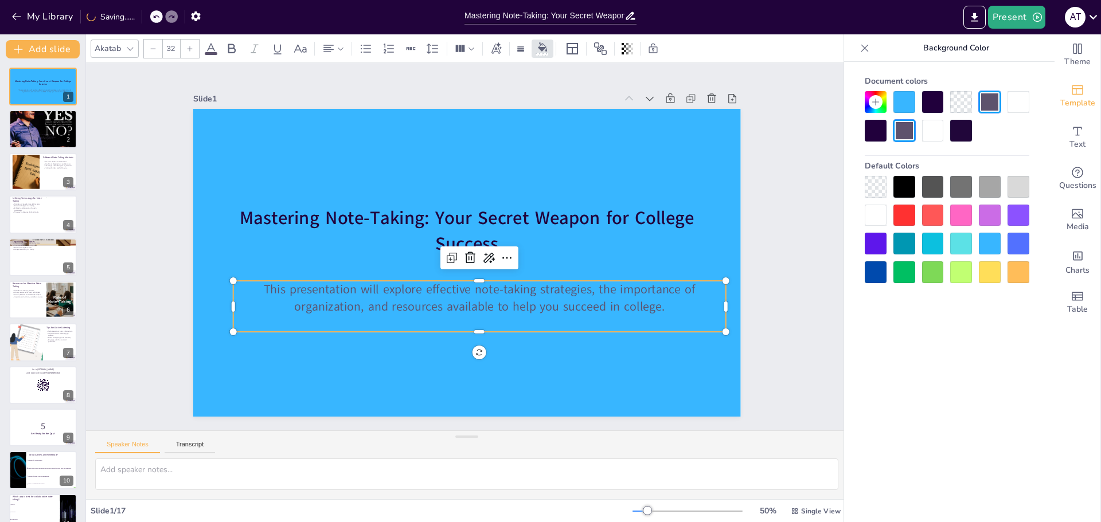
click at [264, 288] on span "This presentation will explore effective note-taking strategies, the importance…" at bounding box center [480, 298] width 432 height 34
click at [262, 288] on span "This presentation will explore effective note-taking strategies, the importance…" at bounding box center [474, 297] width 431 height 75
click at [258, 287] on span "This presentation will explore effective note-taking strategies, the importance…" at bounding box center [474, 298] width 432 height 34
click at [918, 347] on div "Document colors Default Colors" at bounding box center [947, 309] width 206 height 495
click at [40, 138] on p "Encourages active participation during lectures." at bounding box center [51, 139] width 62 height 2
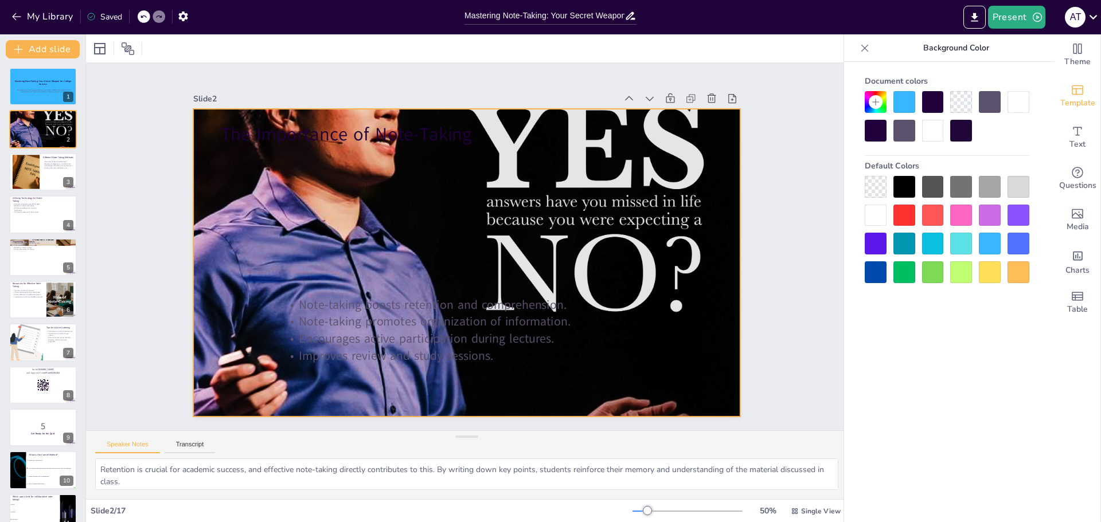
click at [215, 252] on div at bounding box center [467, 263] width 548 height 548
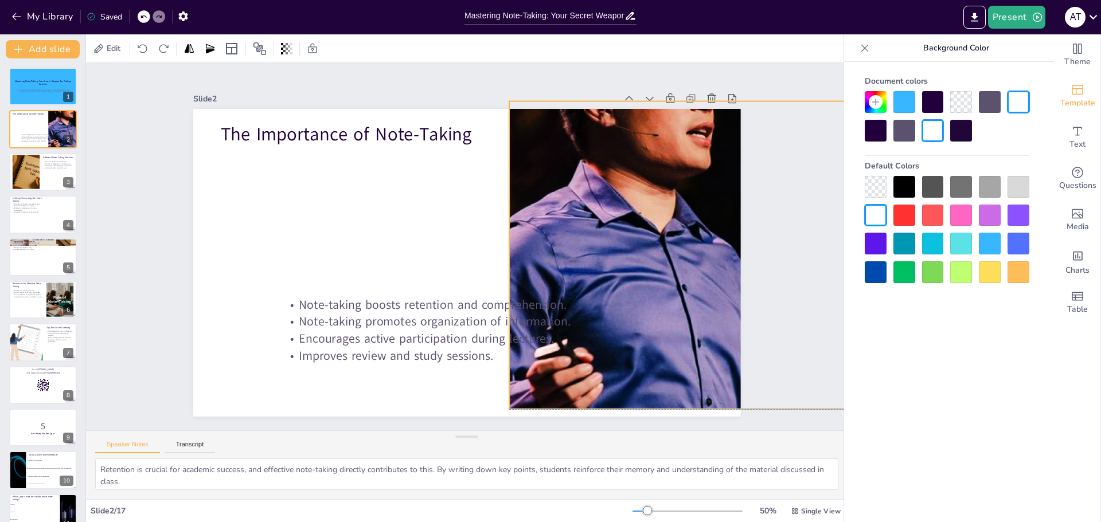
drag, startPoint x: 216, startPoint y: 251, endPoint x: 532, endPoint y: 245, distance: 316.0
click at [532, 245] on div at bounding box center [780, 288] width 602 height 602
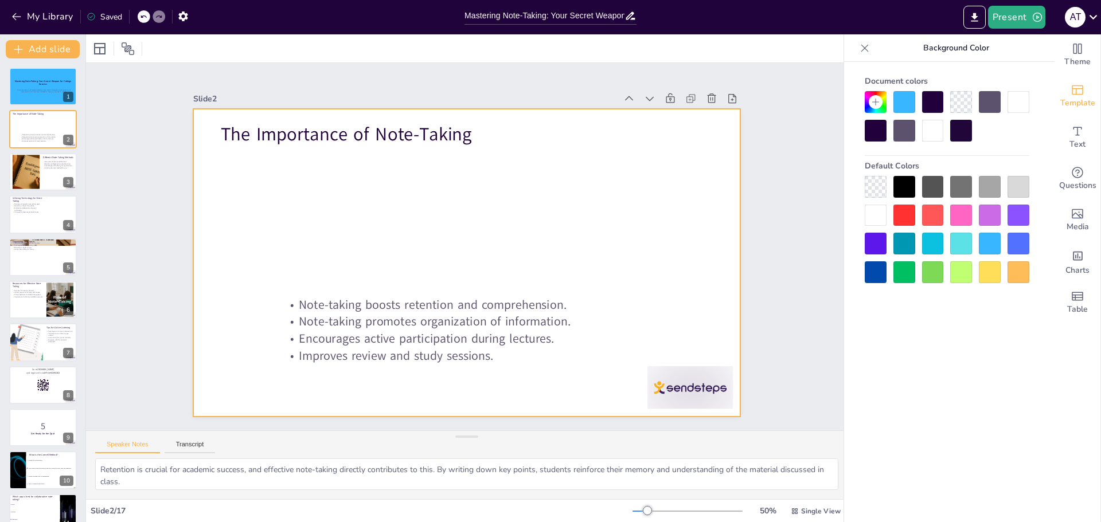
click at [504, 232] on div at bounding box center [467, 263] width 548 height 308
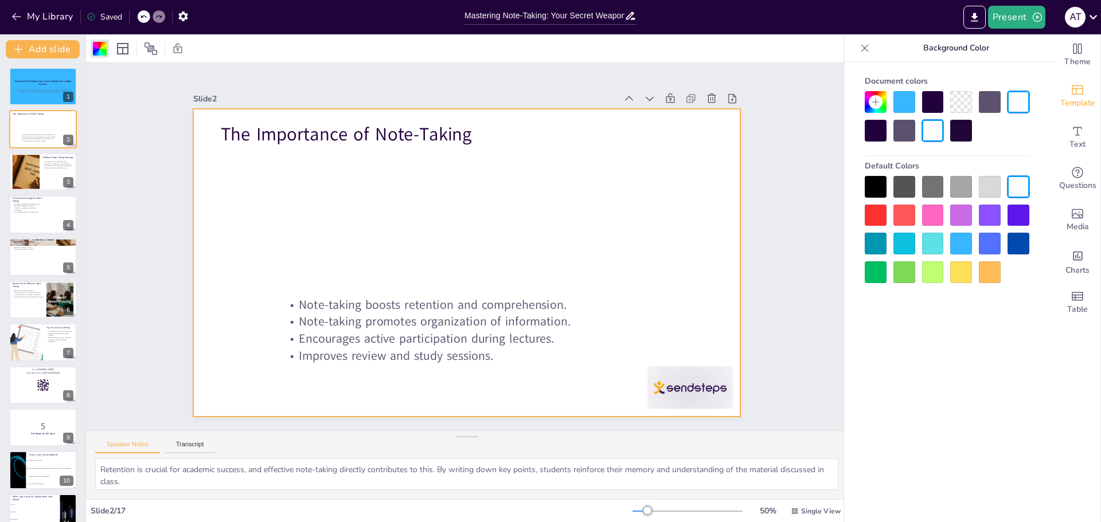
click at [936, 245] on div at bounding box center [933, 244] width 22 height 22
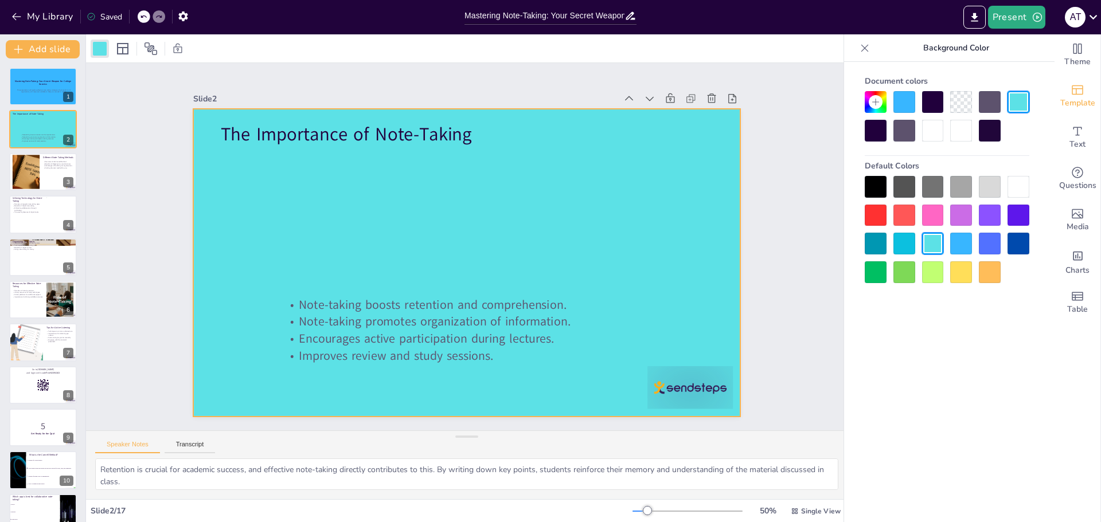
click at [962, 243] on div at bounding box center [961, 244] width 22 height 22
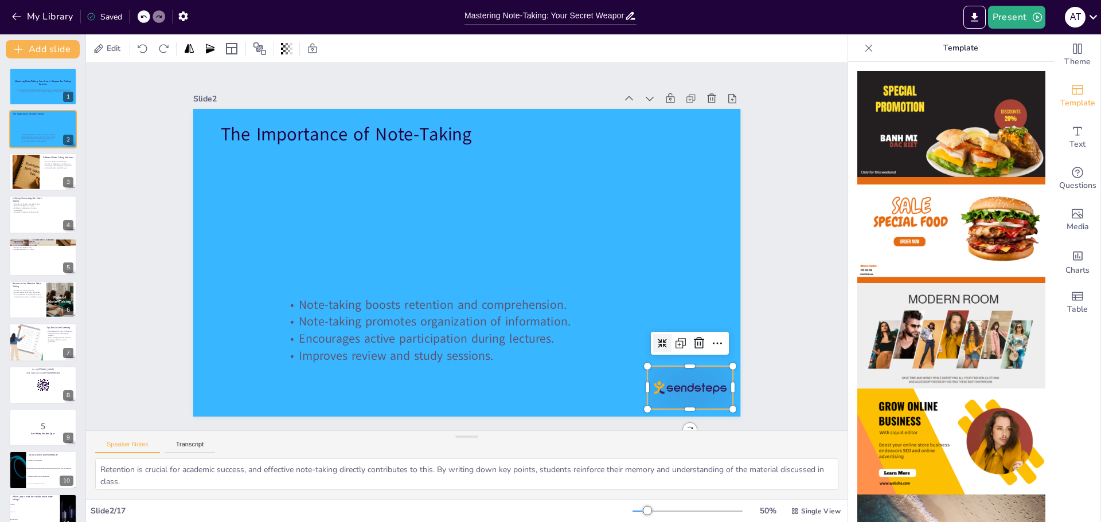
click at [674, 387] on div at bounding box center [689, 387] width 85 height 43
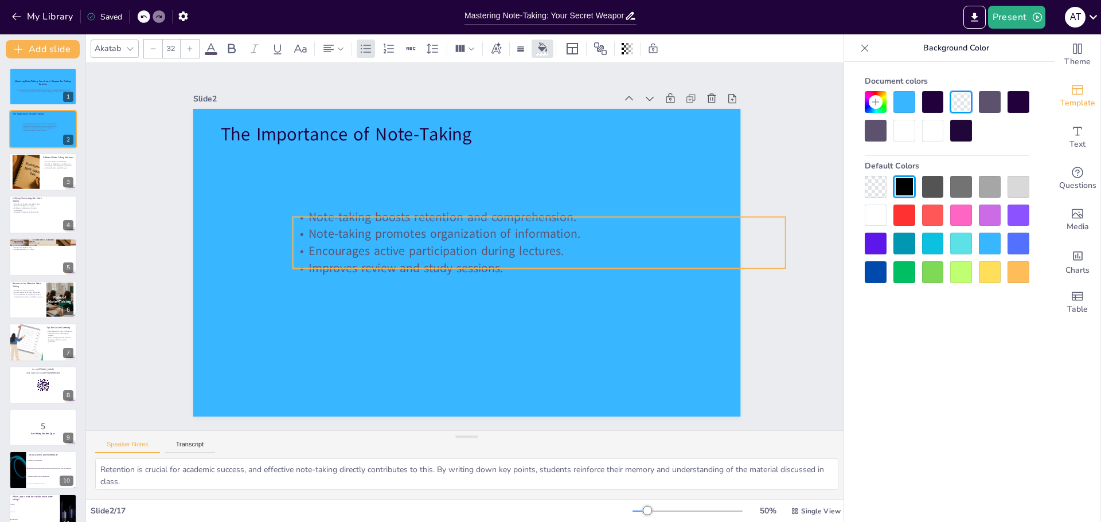
drag, startPoint x: 327, startPoint y: 335, endPoint x: 337, endPoint y: 248, distance: 88.3
click at [337, 248] on p "Encourages active participation during lectures." at bounding box center [538, 251] width 493 height 17
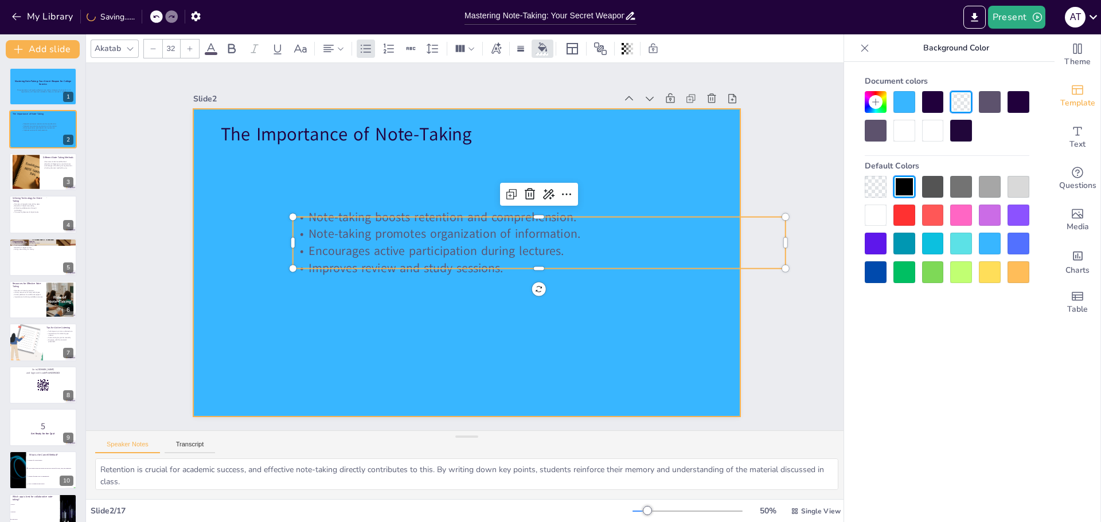
click at [299, 318] on div at bounding box center [467, 263] width 548 height 308
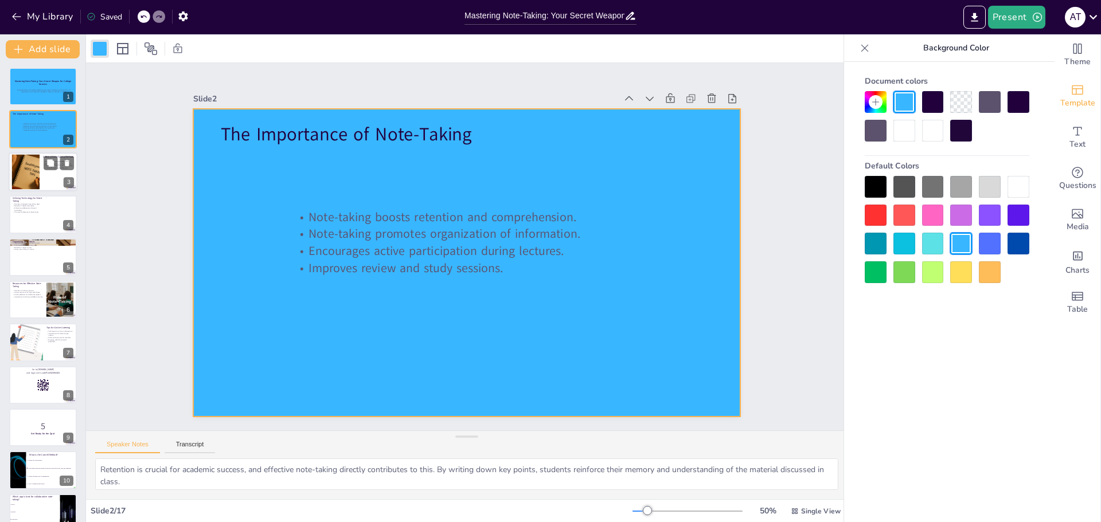
click at [38, 178] on div at bounding box center [26, 171] width 67 height 35
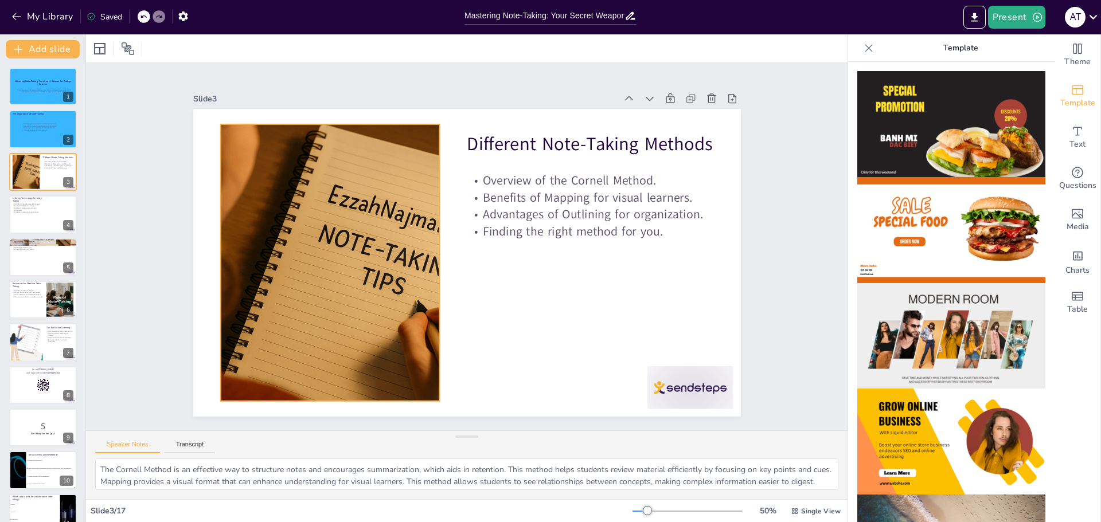
click at [282, 225] on div at bounding box center [329, 262] width 529 height 277
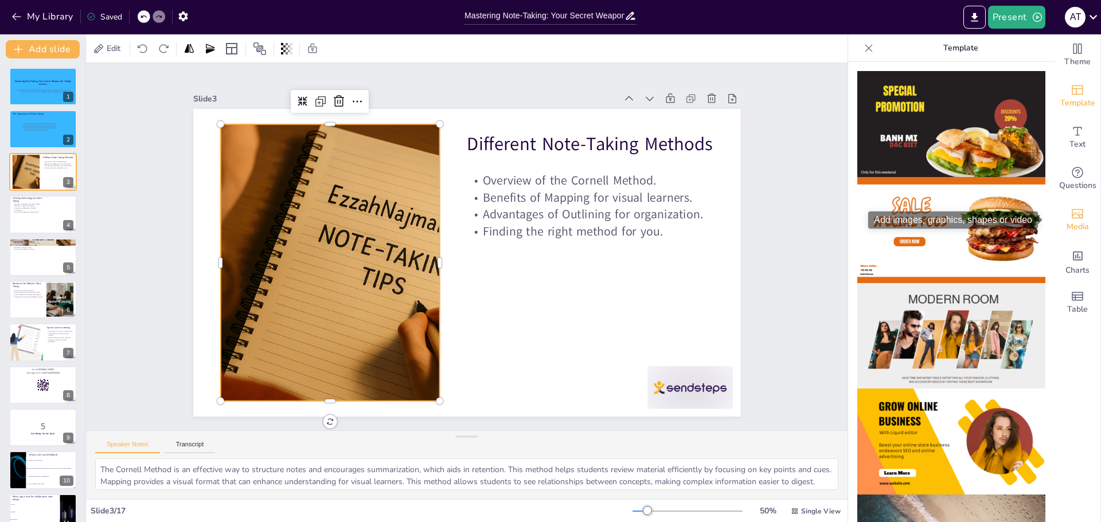
click at [1076, 223] on span "Media" at bounding box center [1078, 227] width 22 height 13
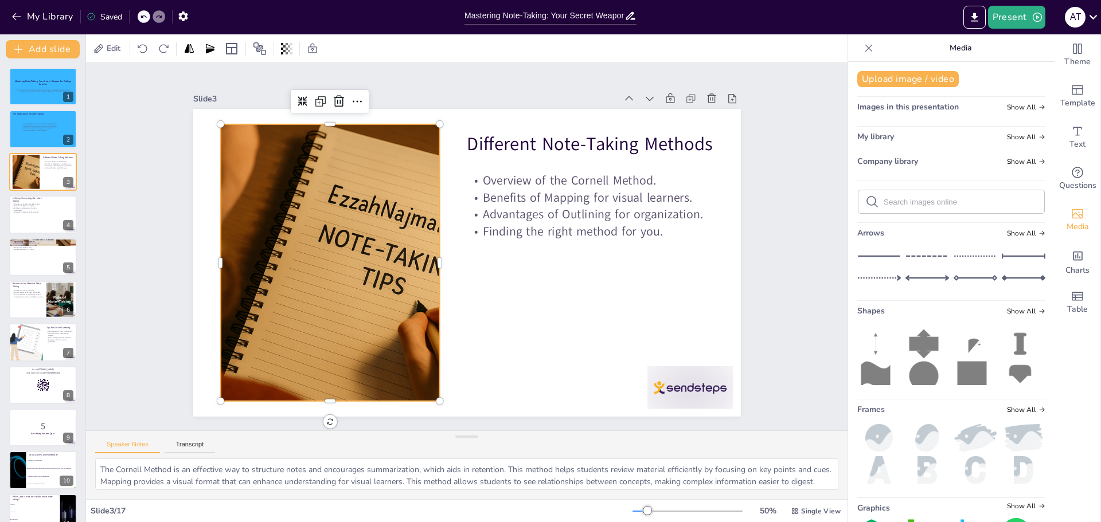
click at [997, 201] on input "text" at bounding box center [961, 202] width 154 height 9
click at [908, 200] on input "note" at bounding box center [961, 202] width 154 height 9
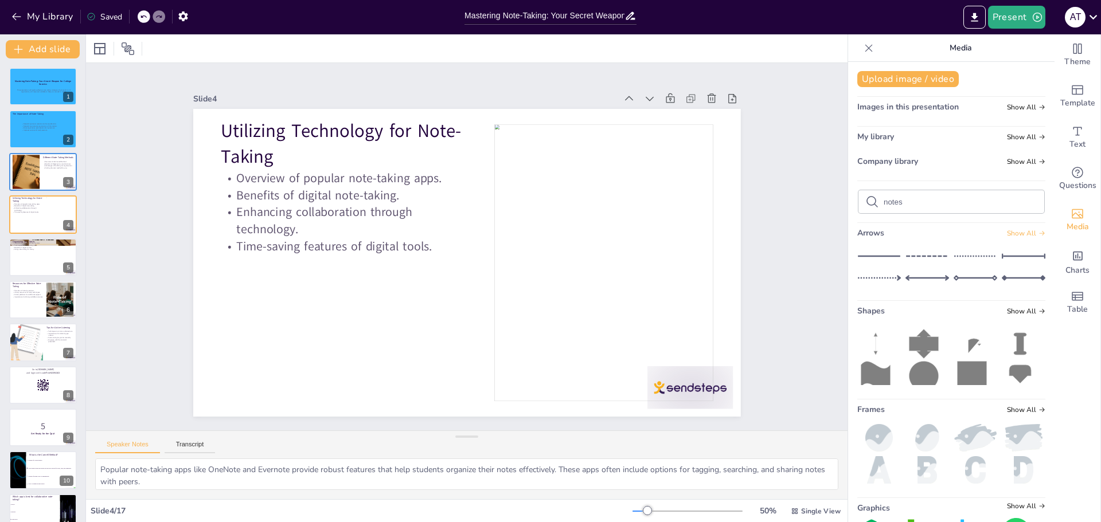
click at [1010, 235] on span "Show All" at bounding box center [1026, 233] width 38 height 8
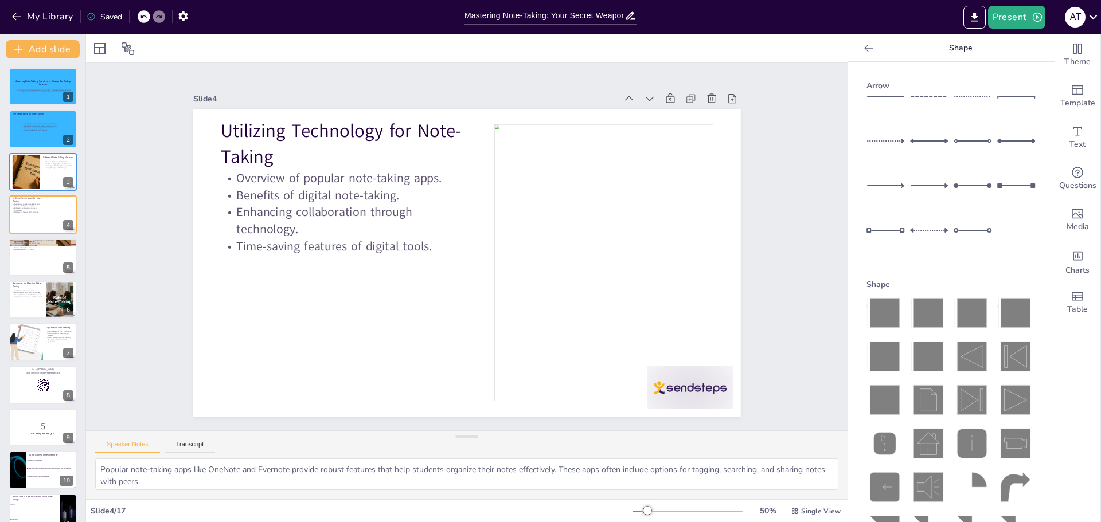
click at [863, 52] on icon at bounding box center [868, 47] width 11 height 11
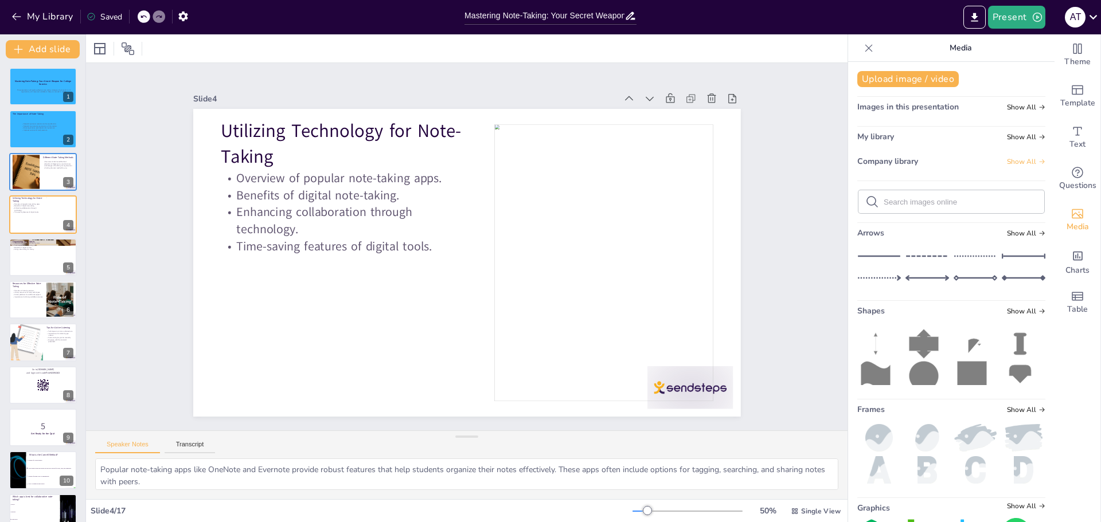
click at [1007, 163] on span "Show All" at bounding box center [1026, 162] width 38 height 8
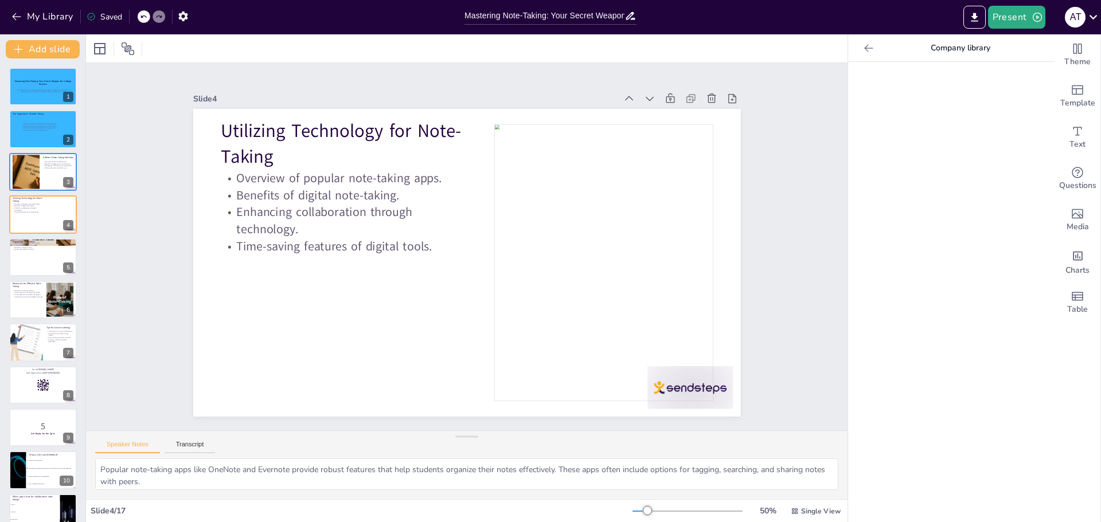
click at [863, 45] on icon at bounding box center [868, 47] width 11 height 11
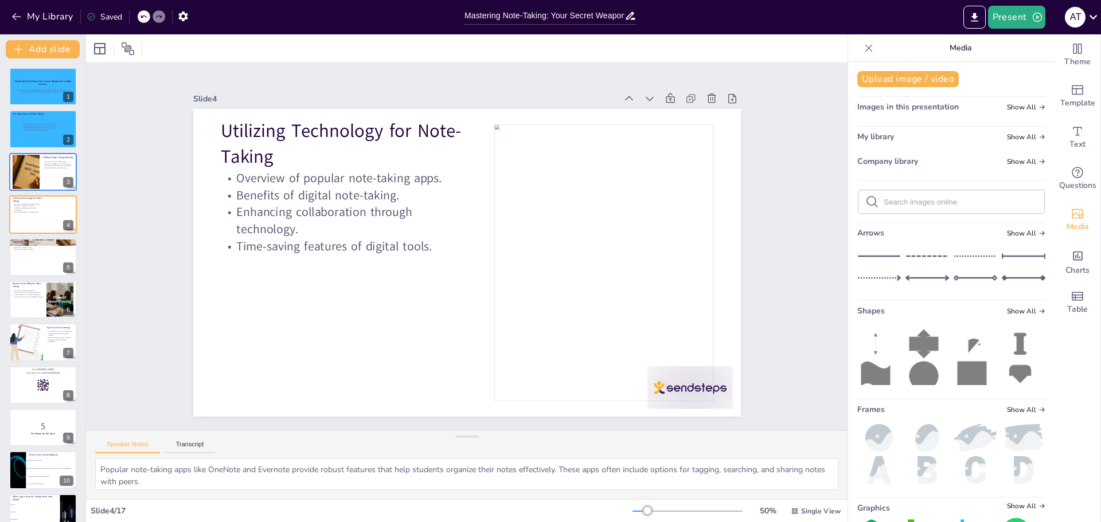
click at [889, 202] on input "text" at bounding box center [961, 202] width 154 height 9
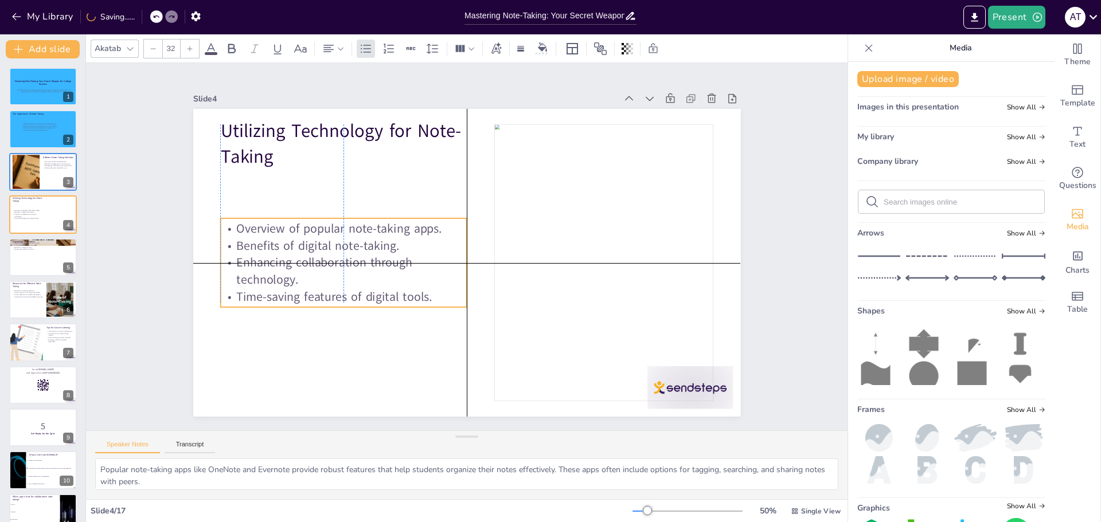
drag, startPoint x: 330, startPoint y: 221, endPoint x: 326, endPoint y: 267, distance: 46.1
click at [326, 267] on p "Enhancing collaboration through technology." at bounding box center [343, 272] width 247 height 34
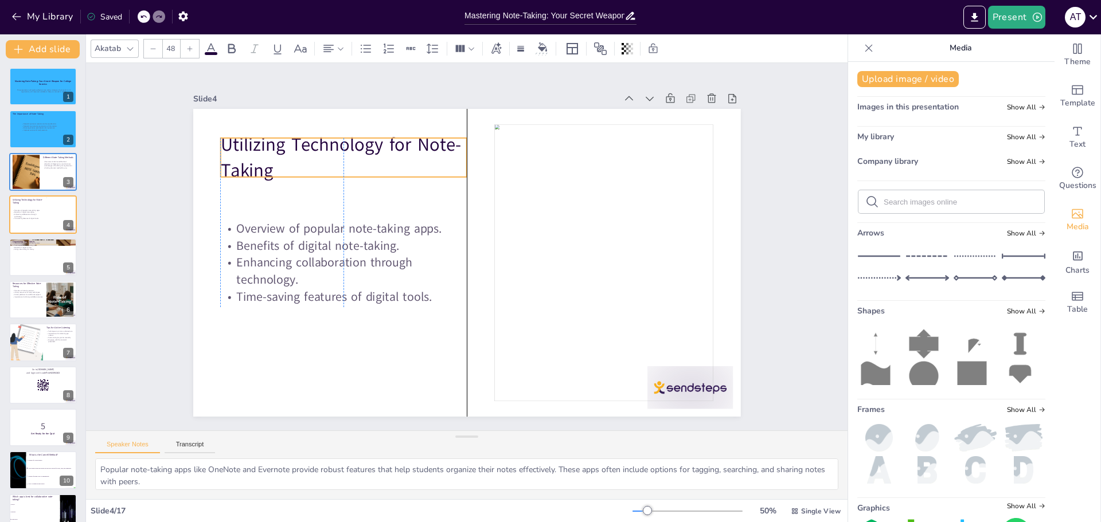
drag, startPoint x: 340, startPoint y: 138, endPoint x: 342, endPoint y: 151, distance: 14.0
click at [342, 151] on p "Utilizing Technology for Note-Taking" at bounding box center [353, 145] width 251 height 77
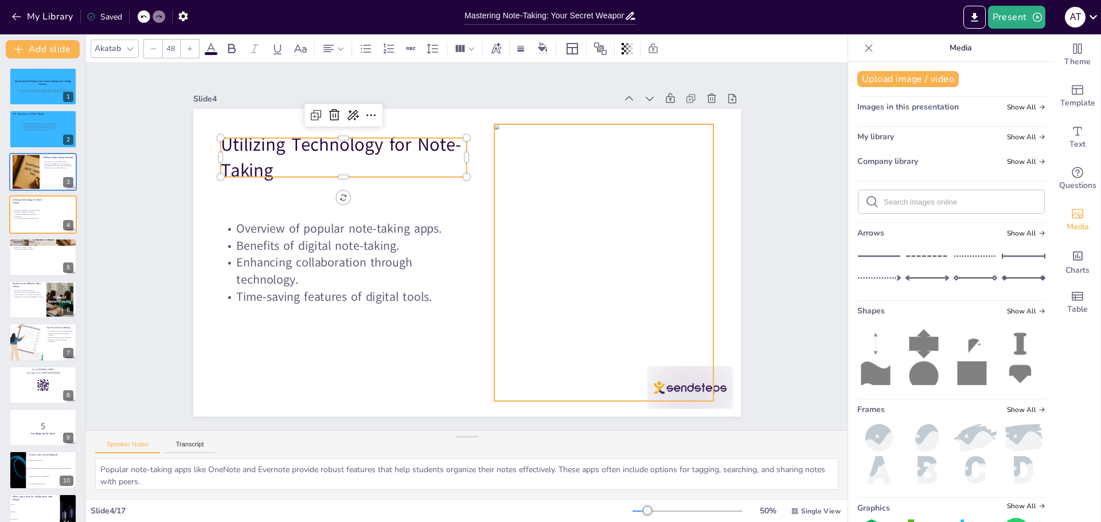
click at [578, 223] on div at bounding box center [603, 262] width 219 height 277
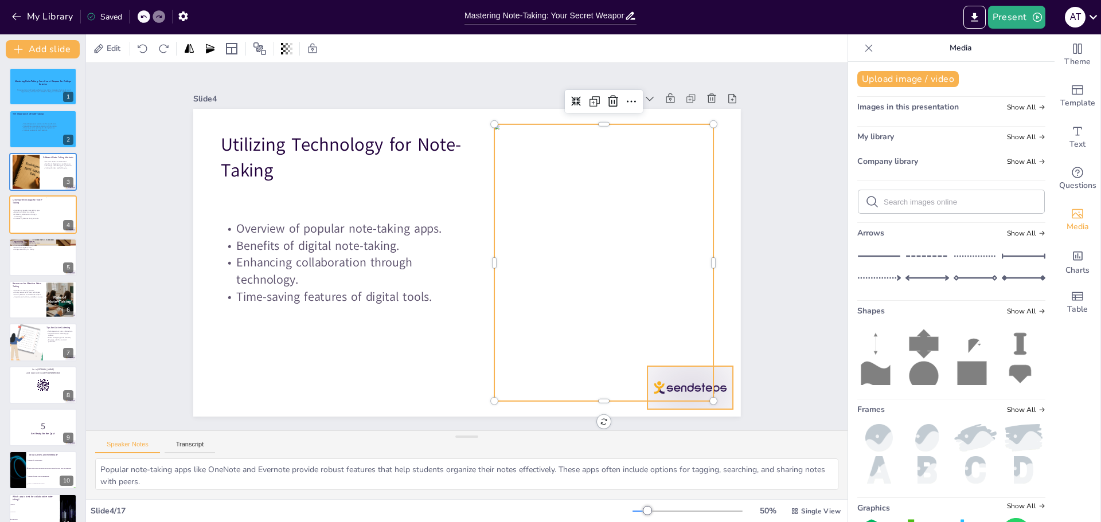
click at [715, 398] on div at bounding box center [689, 387] width 85 height 43
click at [629, 276] on div at bounding box center [603, 262] width 219 height 277
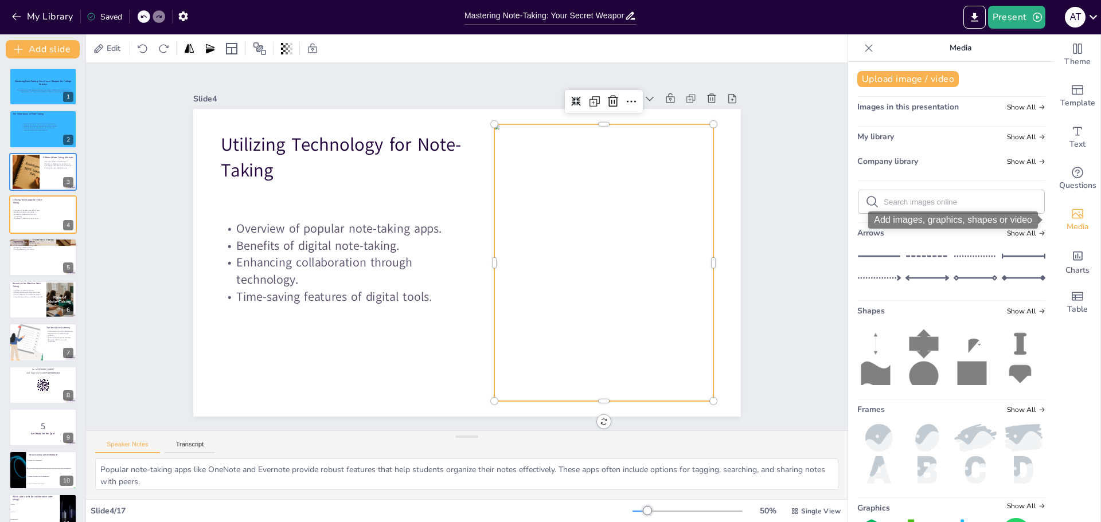
click at [1069, 230] on span "Media" at bounding box center [1078, 227] width 22 height 13
click at [927, 205] on input "text" at bounding box center [961, 202] width 154 height 9
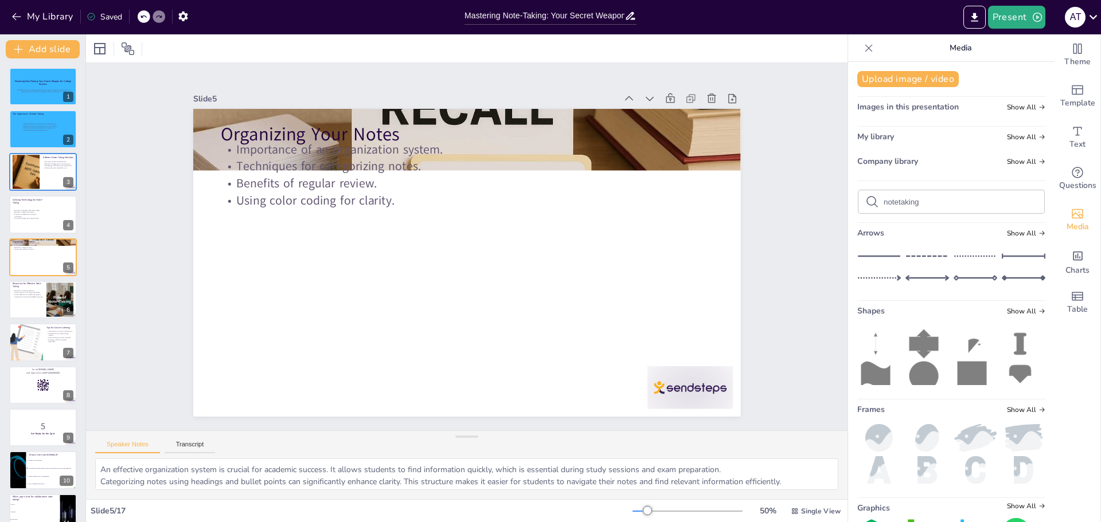
drag, startPoint x: 927, startPoint y: 205, endPoint x: 848, endPoint y: 209, distance: 79.2
click at [848, 209] on div "Upload image / video Images in this presentation Show All My library Show All C…" at bounding box center [951, 292] width 206 height 461
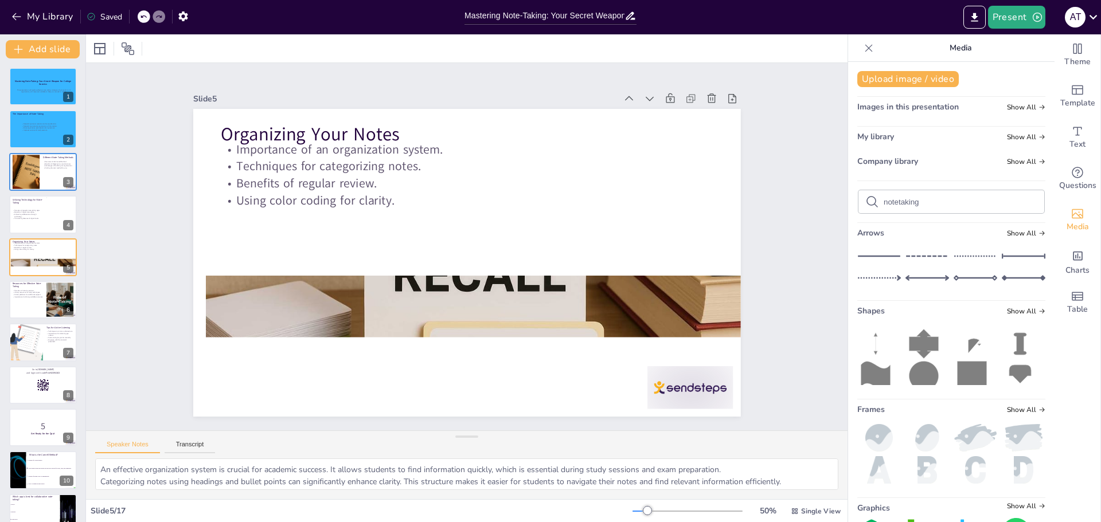
drag, startPoint x: 714, startPoint y: 147, endPoint x: 727, endPoint y: 314, distance: 167.4
click at [727, 314] on div at bounding box center [480, 306] width 548 height 365
click at [219, 306] on div at bounding box center [480, 306] width 548 height 365
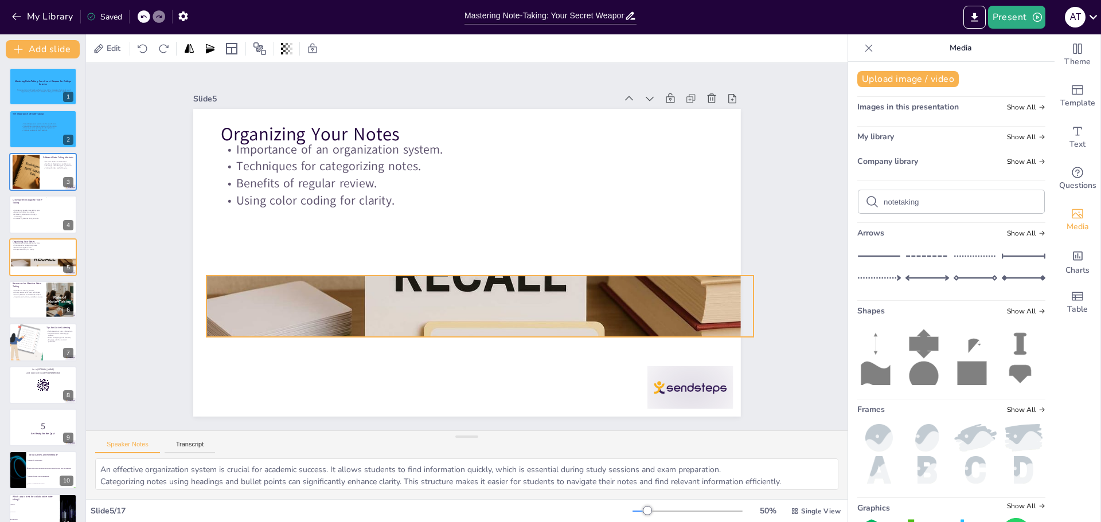
click at [229, 301] on div at bounding box center [473, 307] width 583 height 420
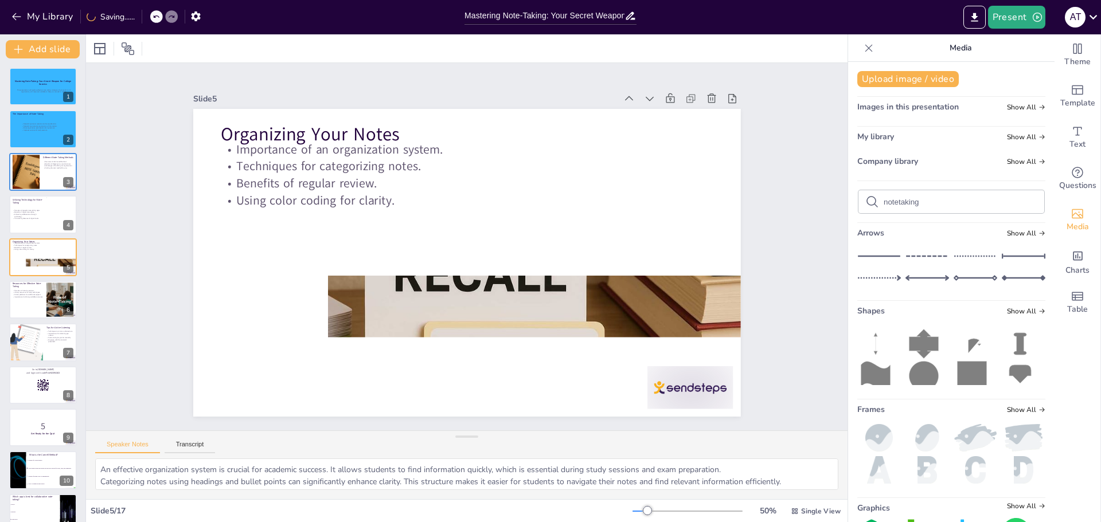
drag, startPoint x: 196, startPoint y: 301, endPoint x: 318, endPoint y: 295, distance: 121.7
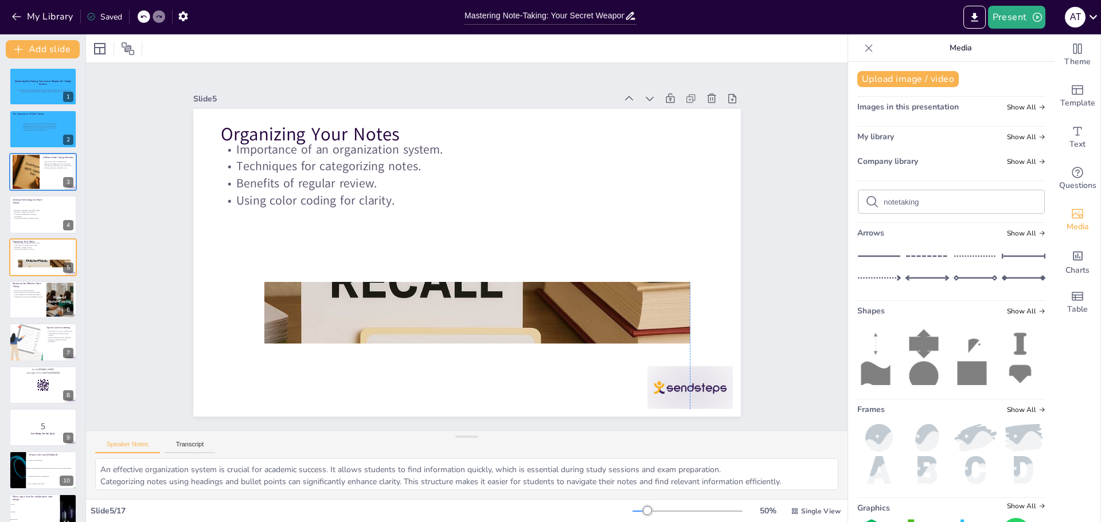
drag, startPoint x: 486, startPoint y: 290, endPoint x: 420, endPoint y: 296, distance: 66.3
click at [420, 296] on div at bounding box center [386, 270] width 657 height 617
click at [693, 387] on div at bounding box center [689, 387] width 85 height 43
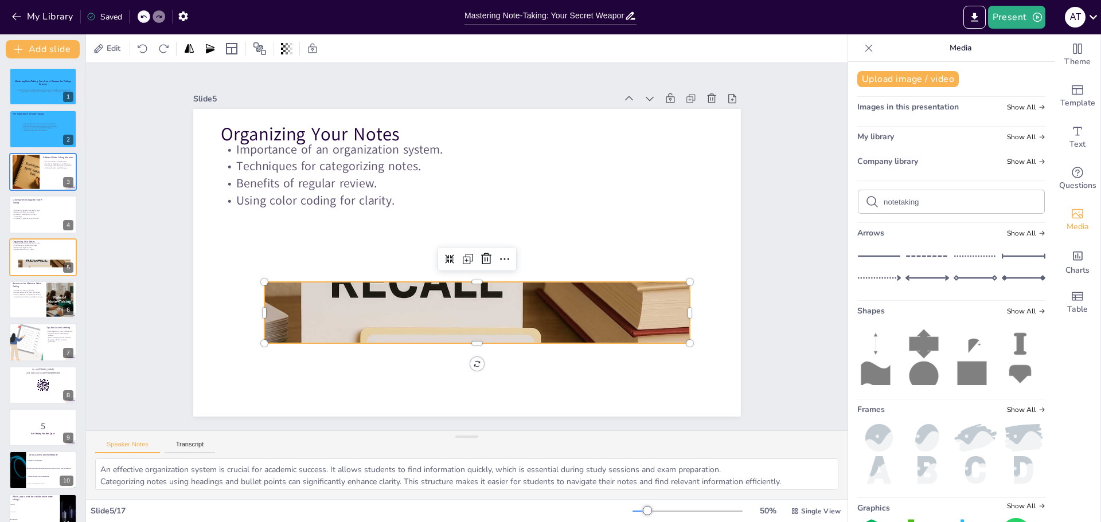
click at [606, 333] on div at bounding box center [417, 312] width 548 height 365
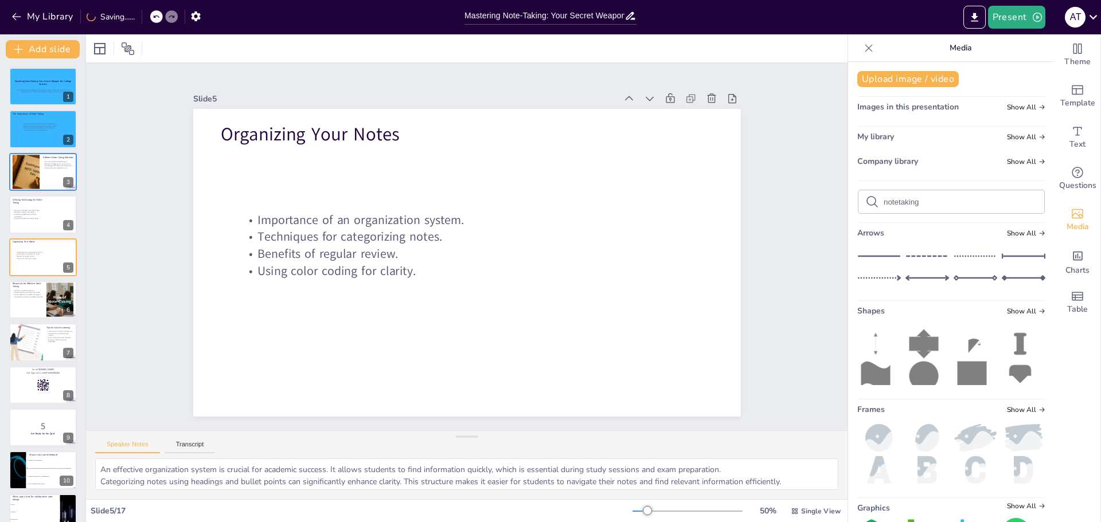
drag, startPoint x: 321, startPoint y: 200, endPoint x: 323, endPoint y: 256, distance: 56.2
click at [323, 256] on p "Benefits of regular review." at bounding box center [487, 253] width 493 height 17
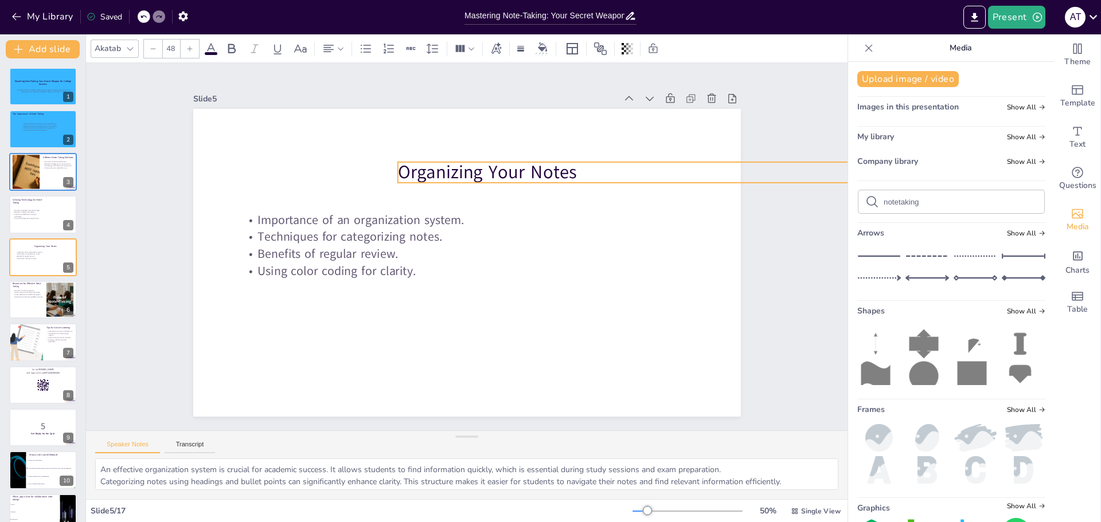
drag, startPoint x: 313, startPoint y: 139, endPoint x: 490, endPoint y: 177, distance: 181.2
click at [490, 177] on p "Organizing Your Notes" at bounding box center [643, 172] width 493 height 26
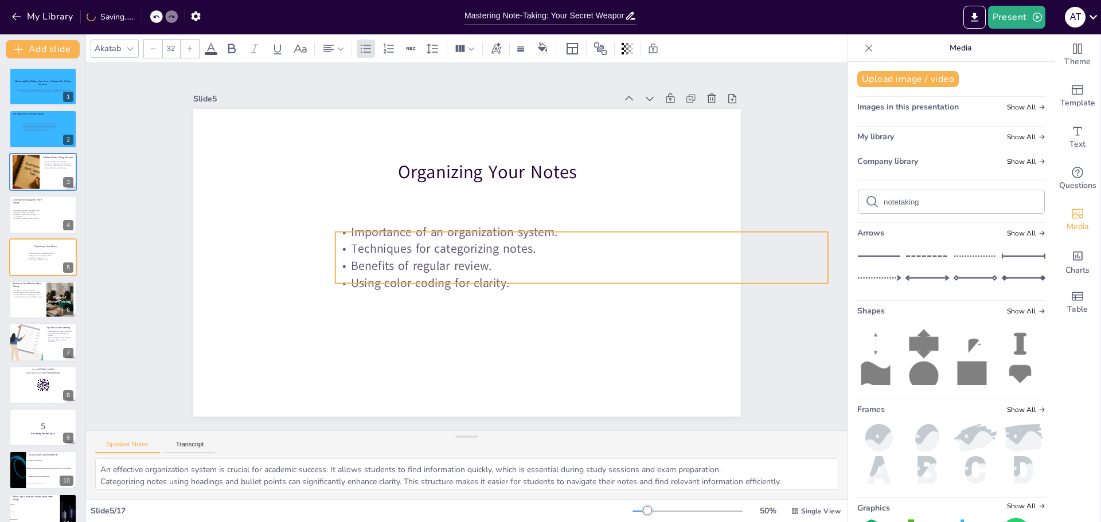
drag, startPoint x: 329, startPoint y: 255, endPoint x: 423, endPoint y: 267, distance: 94.3
click at [423, 267] on p "Benefits of regular review." at bounding box center [581, 265] width 493 height 17
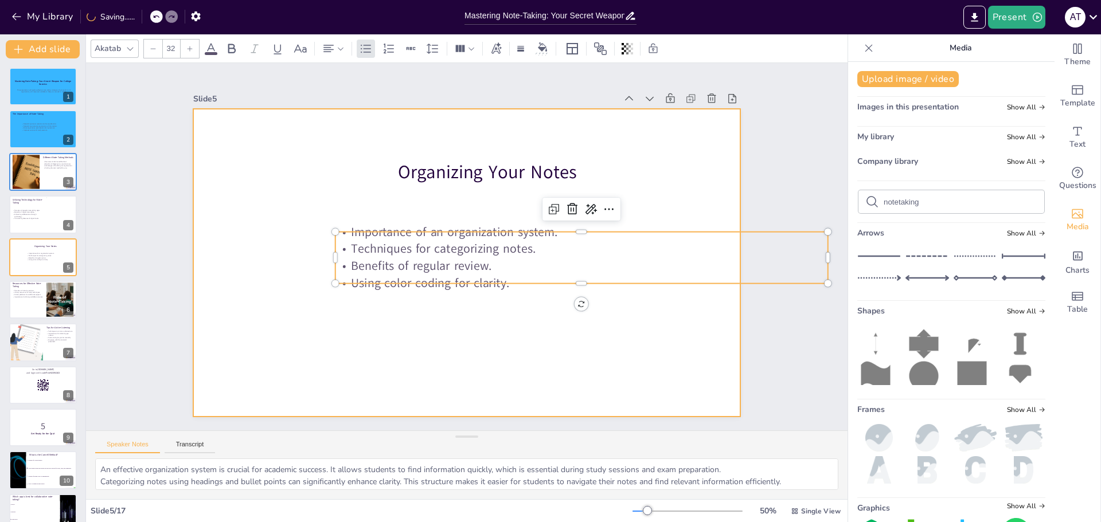
click at [441, 333] on div at bounding box center [465, 263] width 577 height 364
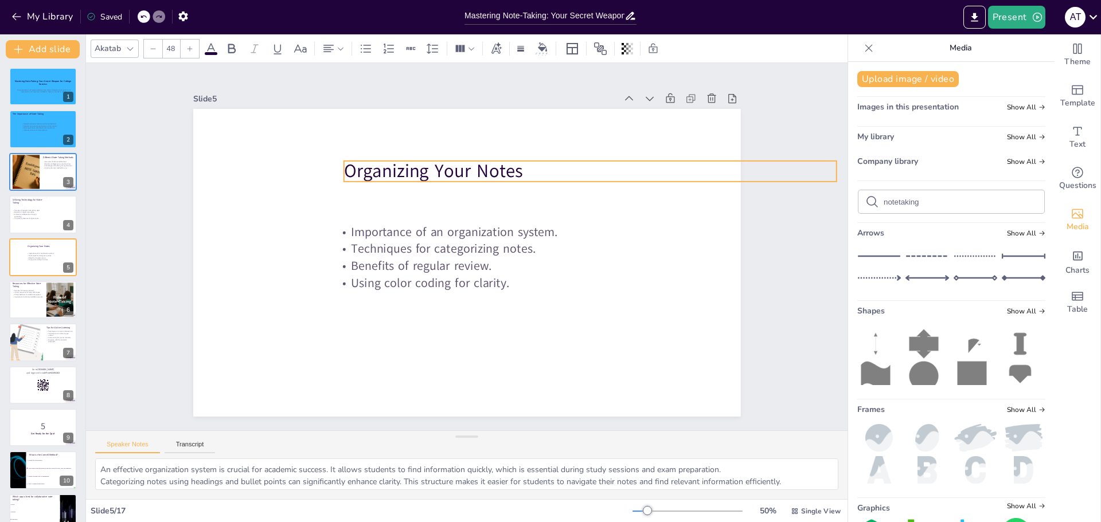
drag, startPoint x: 455, startPoint y: 166, endPoint x: 401, endPoint y: 165, distance: 53.9
click at [401, 165] on p "Organizing Your Notes" at bounding box center [590, 171] width 493 height 26
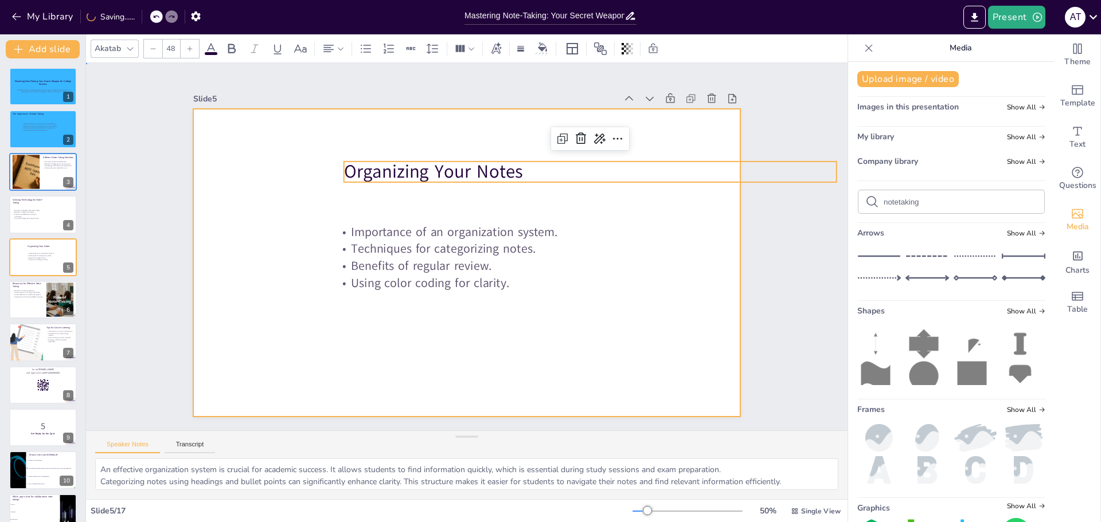
click at [568, 341] on div at bounding box center [465, 262] width 576 height 363
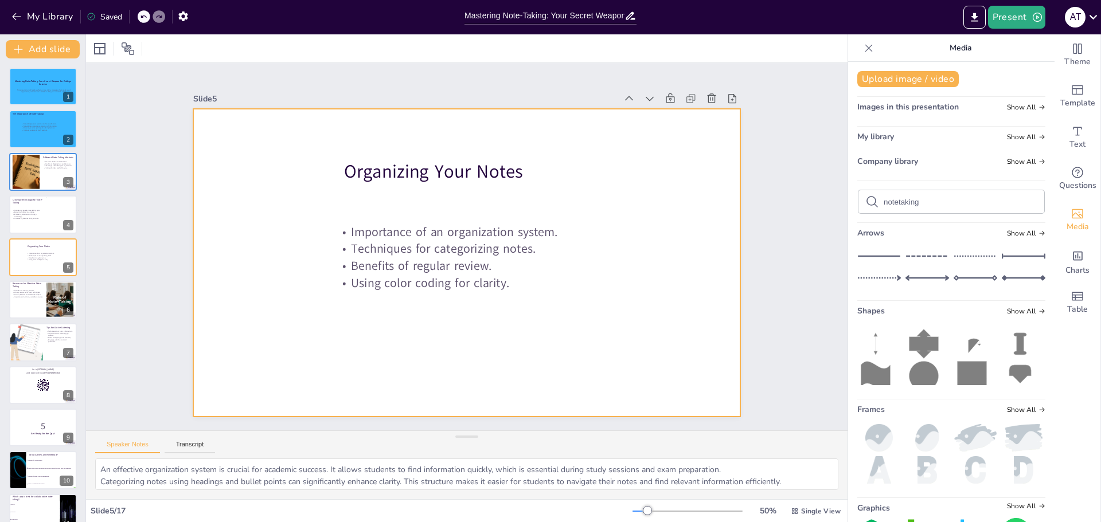
click at [276, 337] on div at bounding box center [467, 263] width 548 height 308
click at [97, 52] on div at bounding box center [100, 49] width 14 height 14
click at [338, 375] on div at bounding box center [467, 263] width 548 height 308
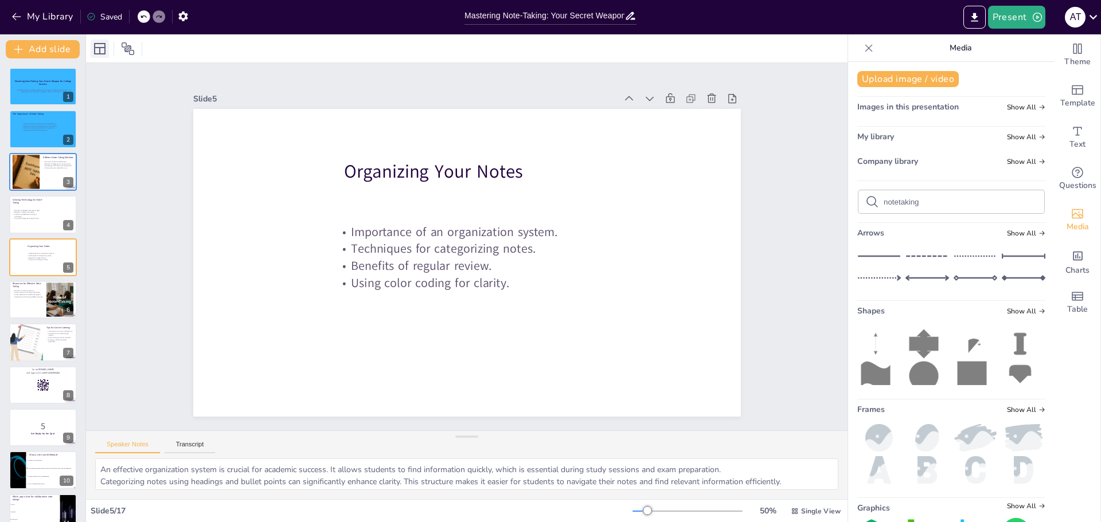
click at [97, 49] on icon at bounding box center [100, 49] width 14 height 14
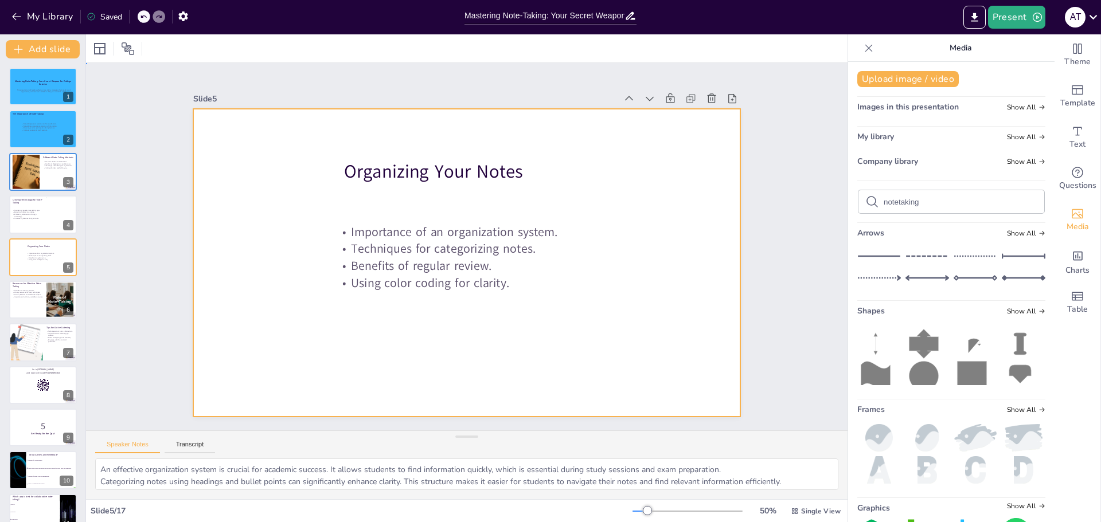
click at [335, 369] on div at bounding box center [467, 263] width 548 height 308
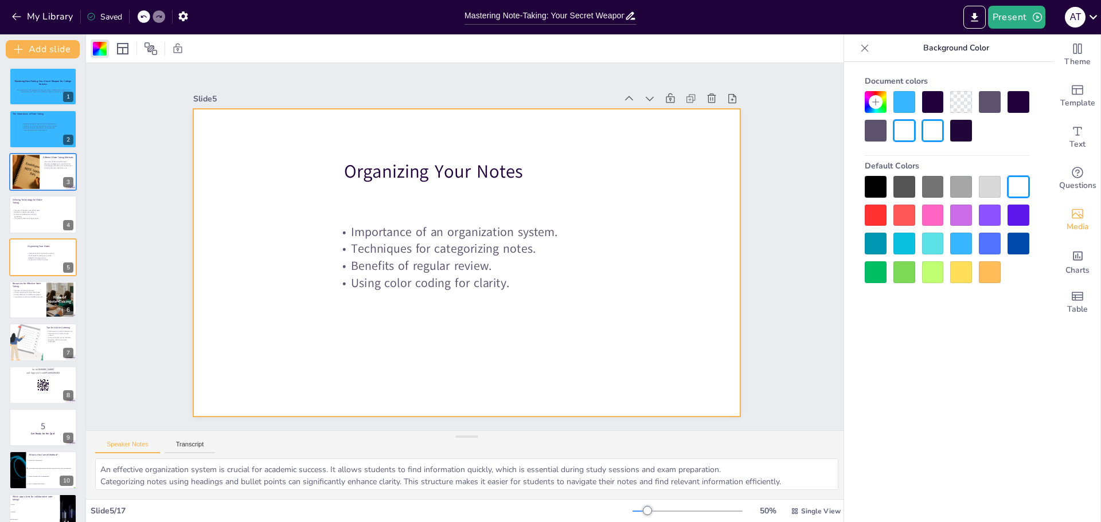
click at [959, 247] on div at bounding box center [961, 244] width 22 height 22
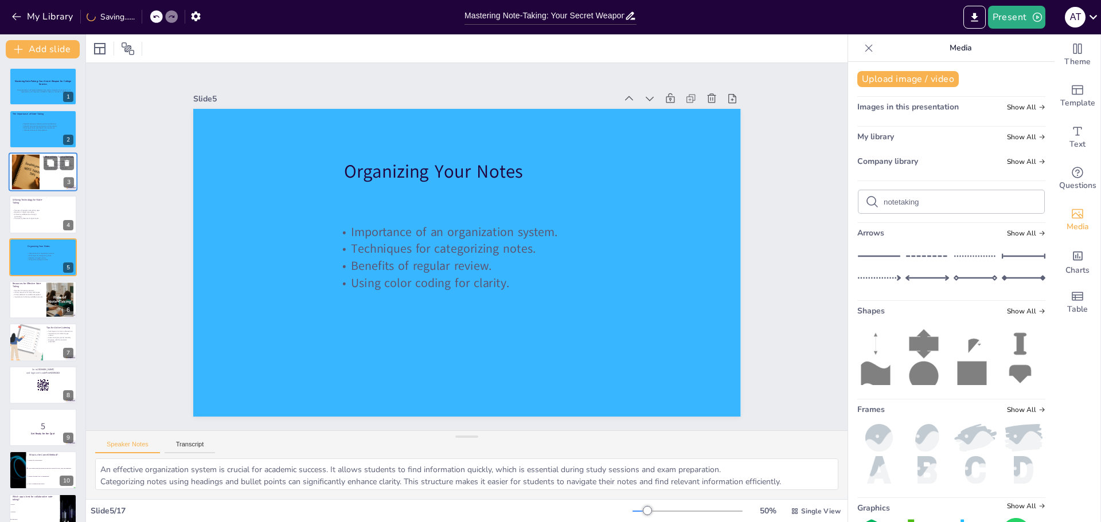
click at [25, 173] on div at bounding box center [26, 171] width 67 height 35
click at [25, 131] on p "Improves review and study sessions." at bounding box center [52, 130] width 62 height 2
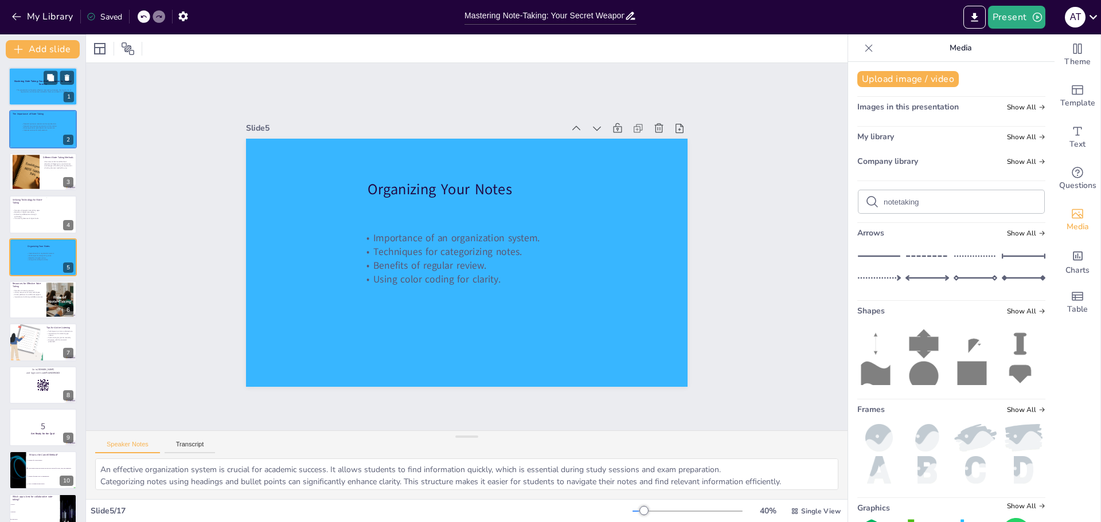
click at [37, 82] on strong "Mastering Note-Taking: Your Secret Weapon for College Success" at bounding box center [42, 83] width 57 height 6
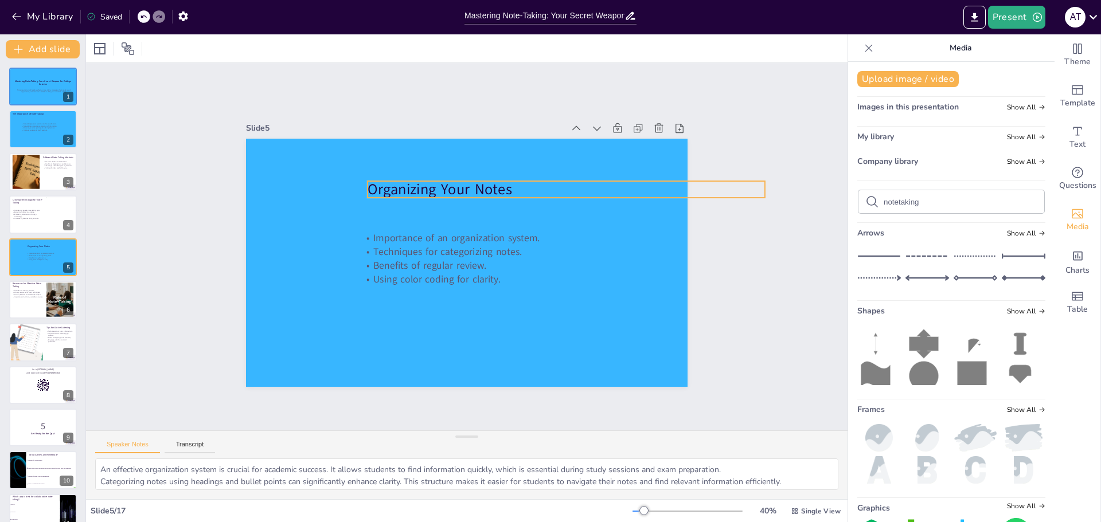
click at [377, 184] on p "Organizing Your Notes" at bounding box center [571, 200] width 397 height 62
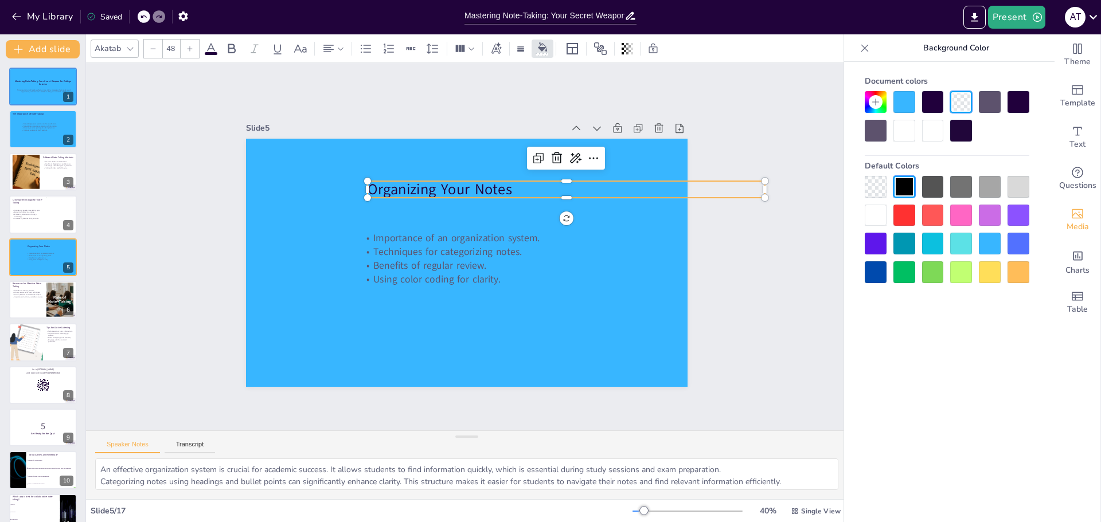
click at [377, 184] on p "Organizing Your Notes" at bounding box center [566, 189] width 397 height 21
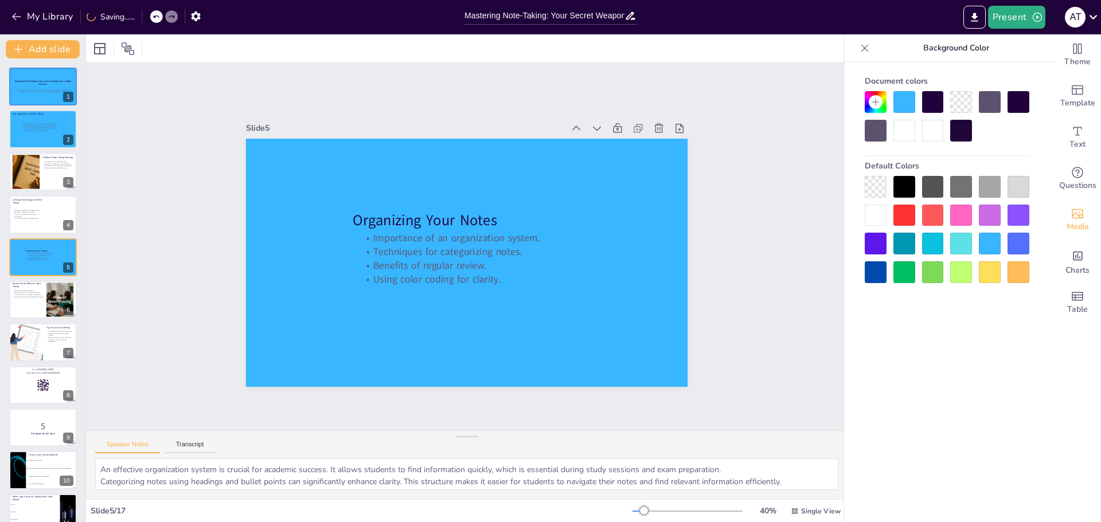
drag, startPoint x: 529, startPoint y: 187, endPoint x: 514, endPoint y: 218, distance: 34.4
click at [47, 92] on span "This presentation will explore effective note-taking strategies, the importance…" at bounding box center [44, 91] width 54 height 4
click at [48, 91] on span "This presentation will explore effective note-taking strategies, the importance…" at bounding box center [44, 91] width 54 height 4
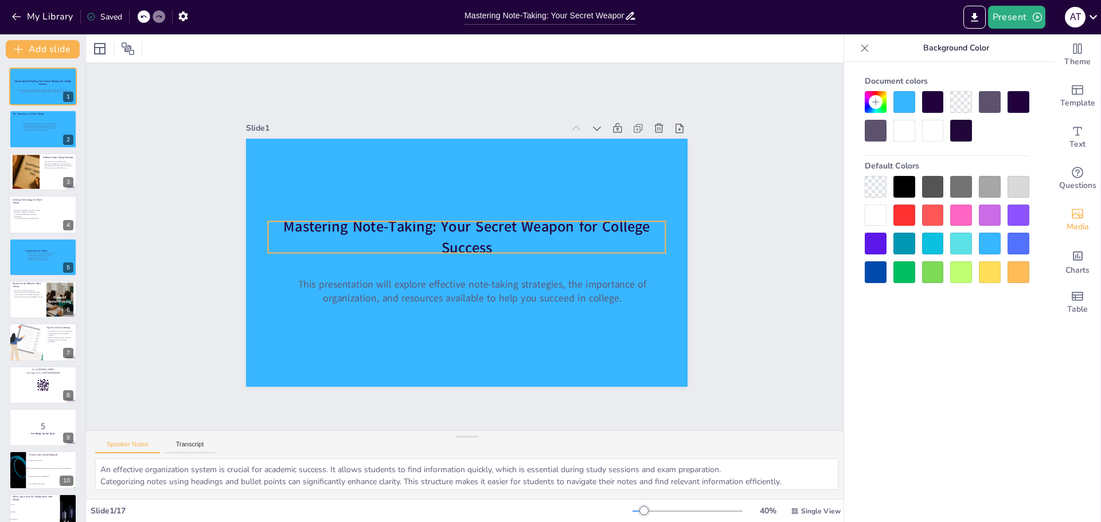
click at [0, 0] on div at bounding box center [0, 0] width 0 height 0
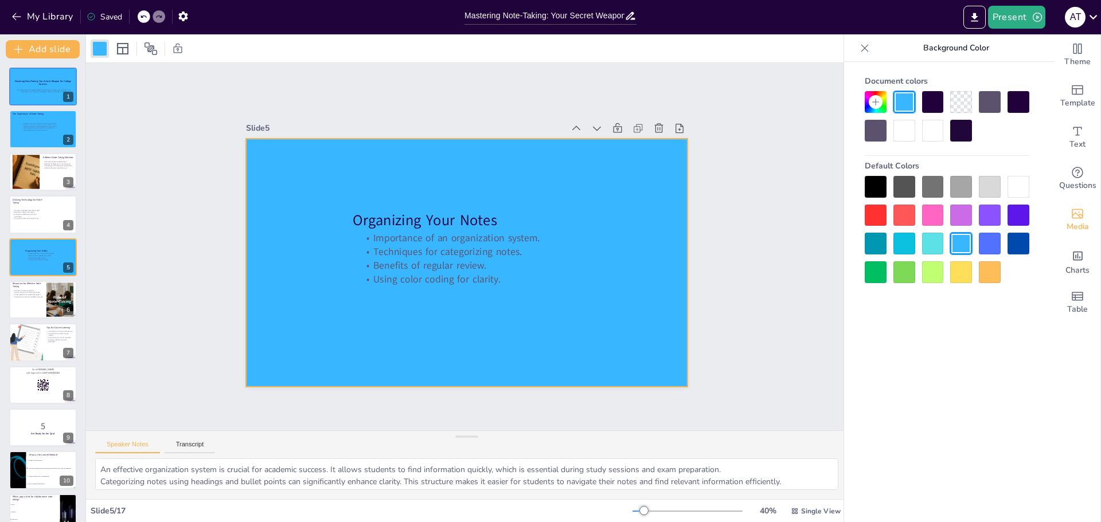
click at [309, 222] on div at bounding box center [465, 262] width 465 height 293
click at [52, 83] on button at bounding box center [51, 78] width 14 height 14
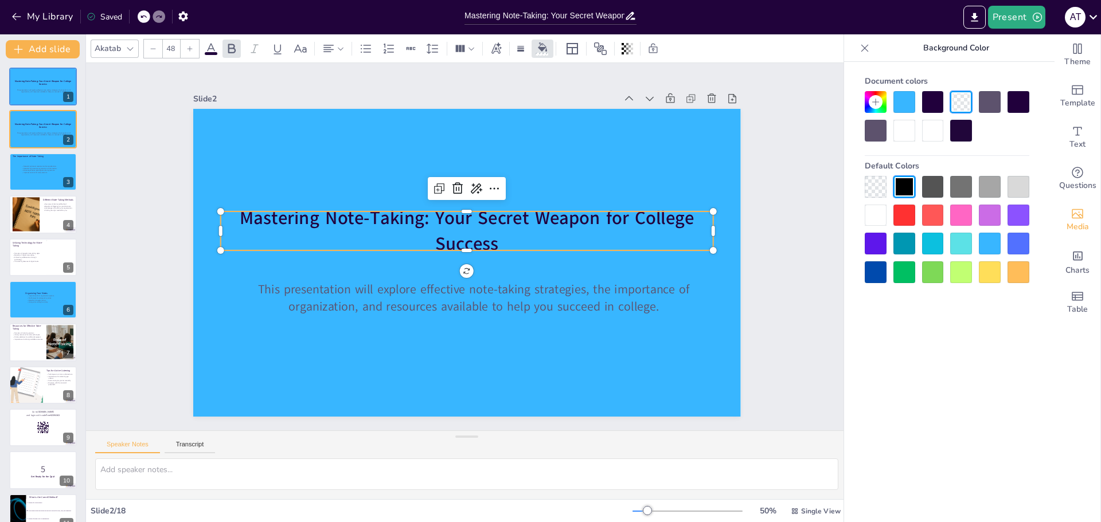
click at [271, 221] on strong "Mastering Note-Taking: Your Secret Weapon for College Success" at bounding box center [467, 231] width 455 height 50
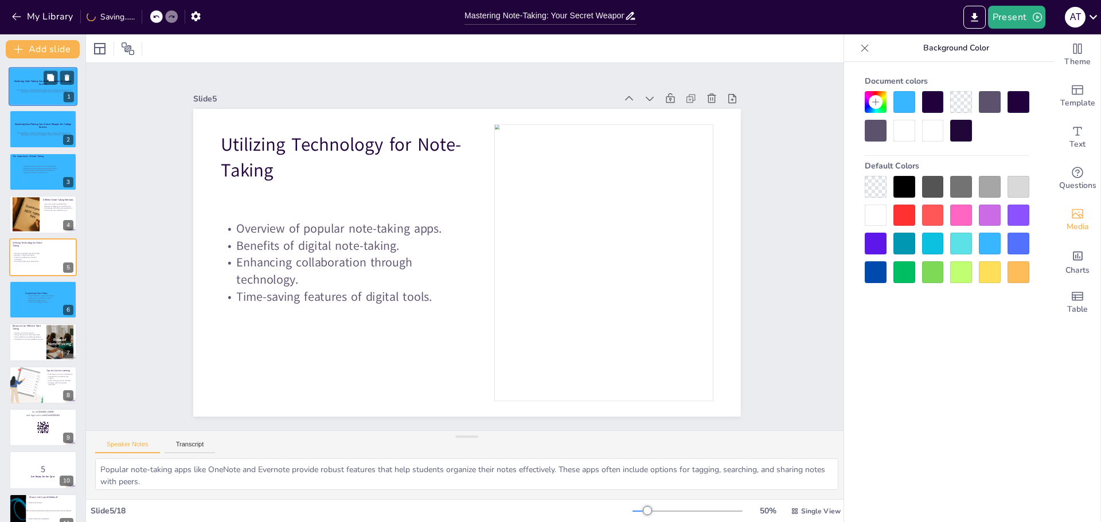
click at [36, 84] on p "Mastering Note-Taking: Your Secret Weapon for College Success" at bounding box center [43, 83] width 62 height 6
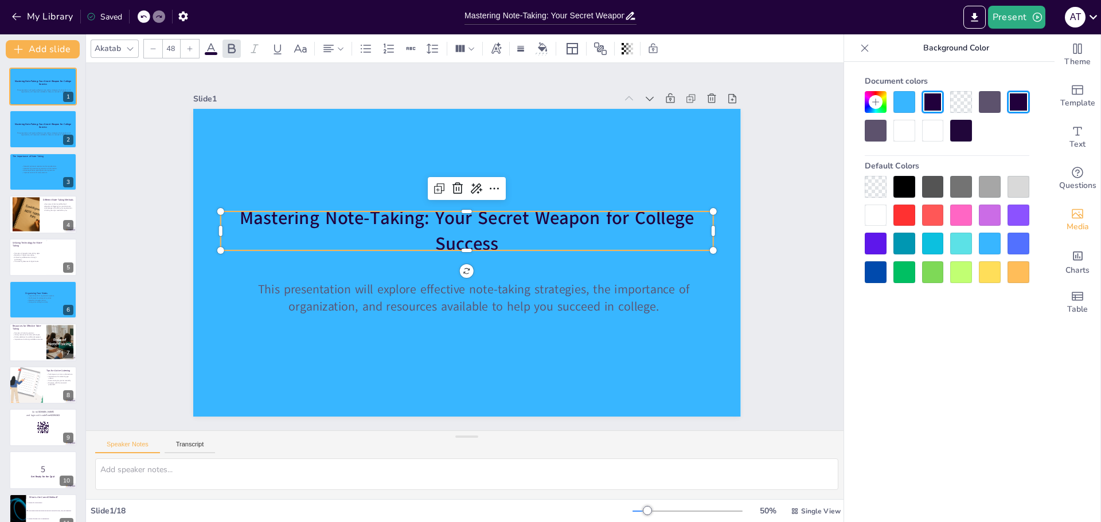
click at [291, 227] on strong "Mastering Note-Taking: Your Secret Weapon for College Success" at bounding box center [470, 220] width 455 height 77
click at [0, 0] on p "Overview of popular note-taking apps." at bounding box center [0, 0] width 0 height 0
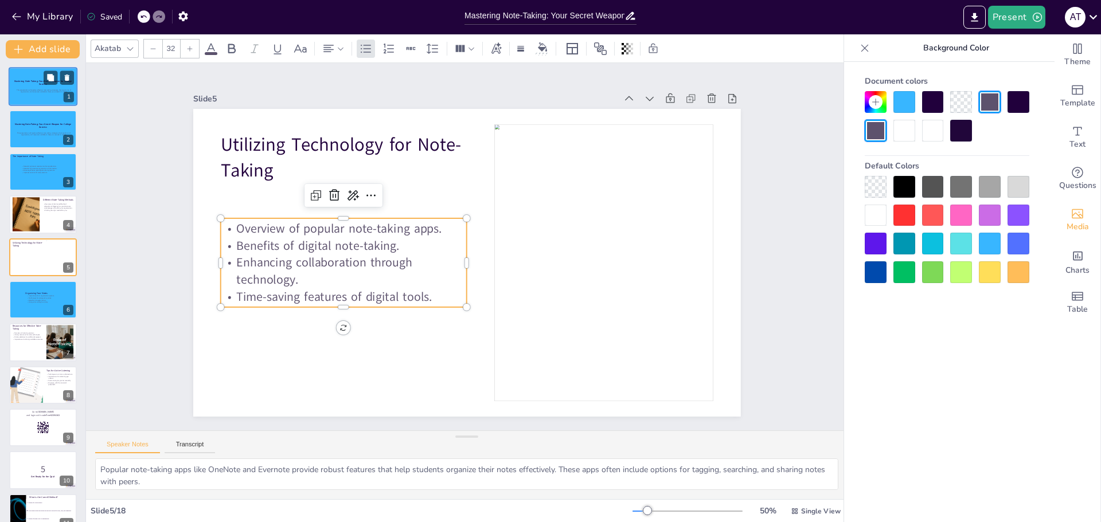
click at [37, 73] on div at bounding box center [43, 86] width 69 height 39
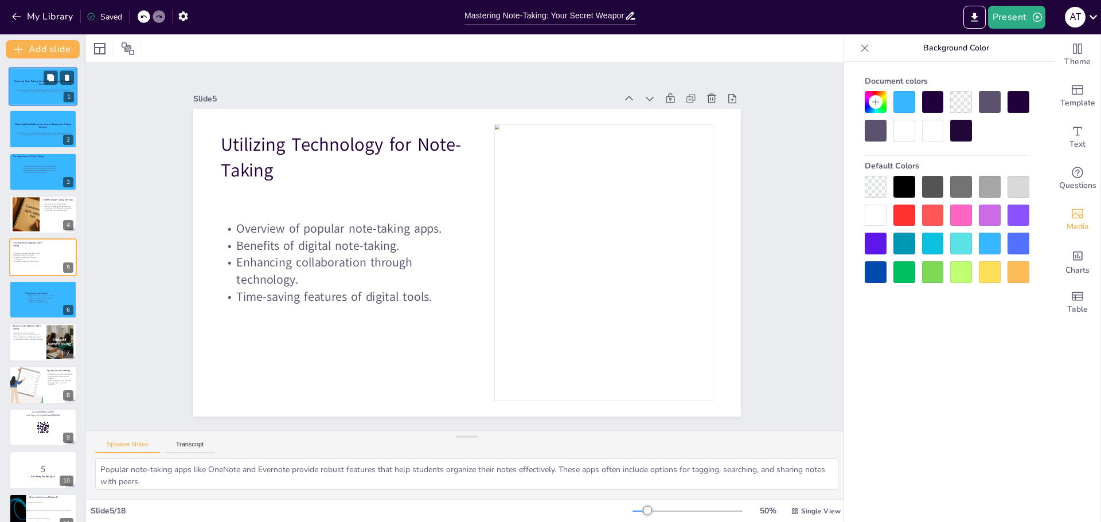
click at [33, 95] on p at bounding box center [44, 94] width 62 height 2
click at [29, 84] on p "Mastering Note-Taking: Your Secret Weapon for College Success" at bounding box center [43, 83] width 62 height 6
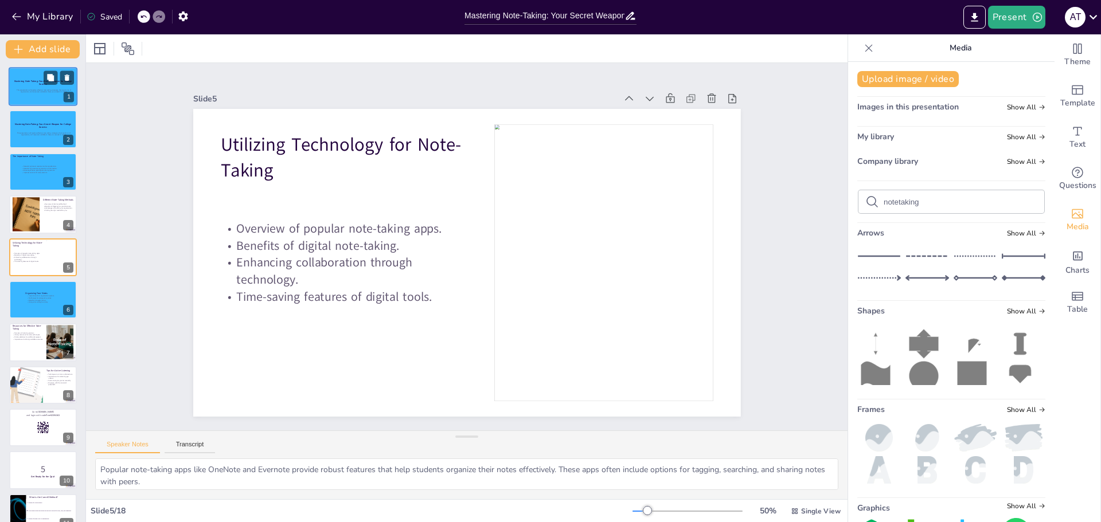
click at [38, 80] on strong "Mastering Note-Taking: Your Secret Weapon for College Success" at bounding box center [42, 83] width 57 height 6
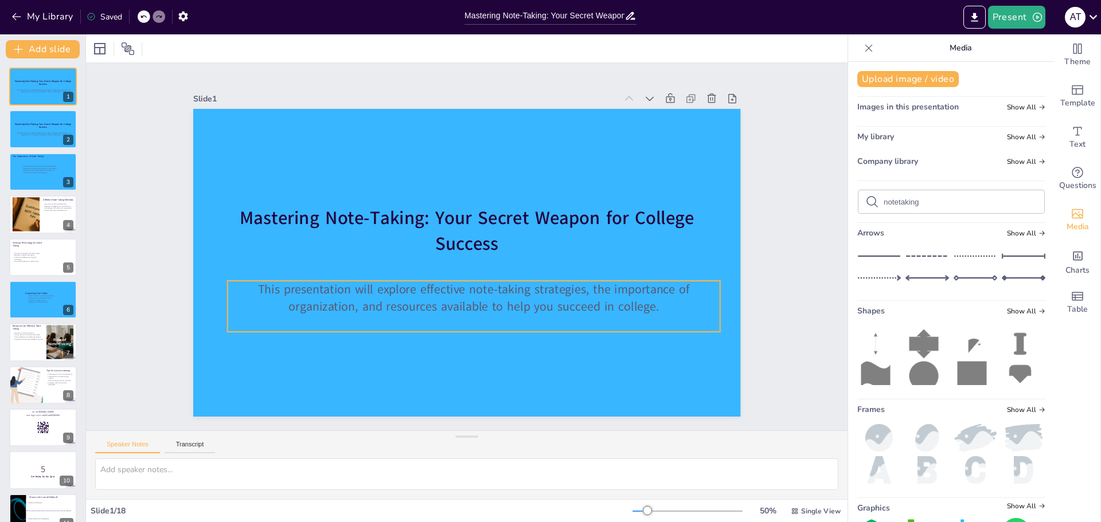
click at [437, 294] on span "This presentation will explore effective note-taking strategies, the importance…" at bounding box center [474, 298] width 432 height 34
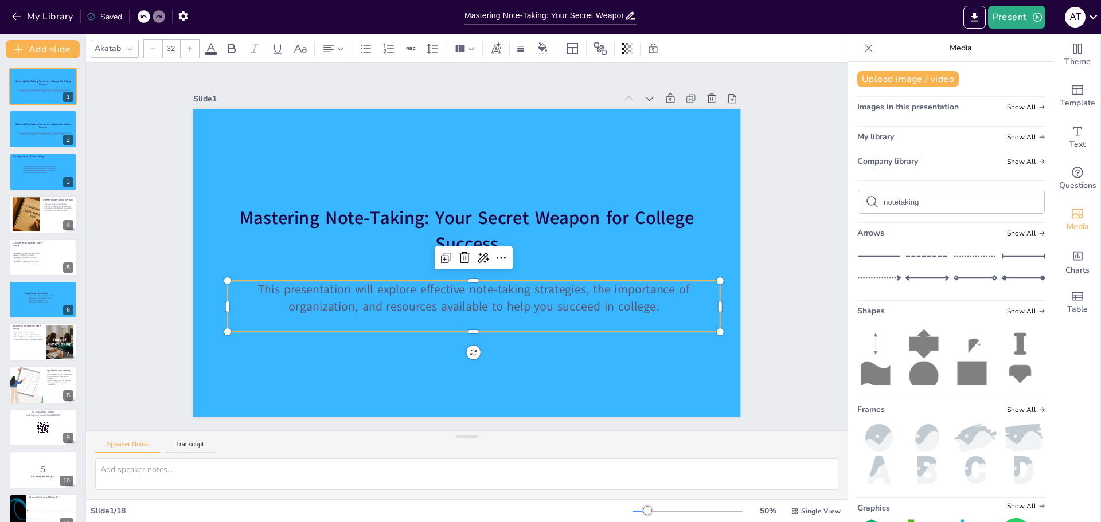
click at [437, 294] on span "This presentation will explore effective note-taking strategies, the importance…" at bounding box center [474, 298] width 432 height 34
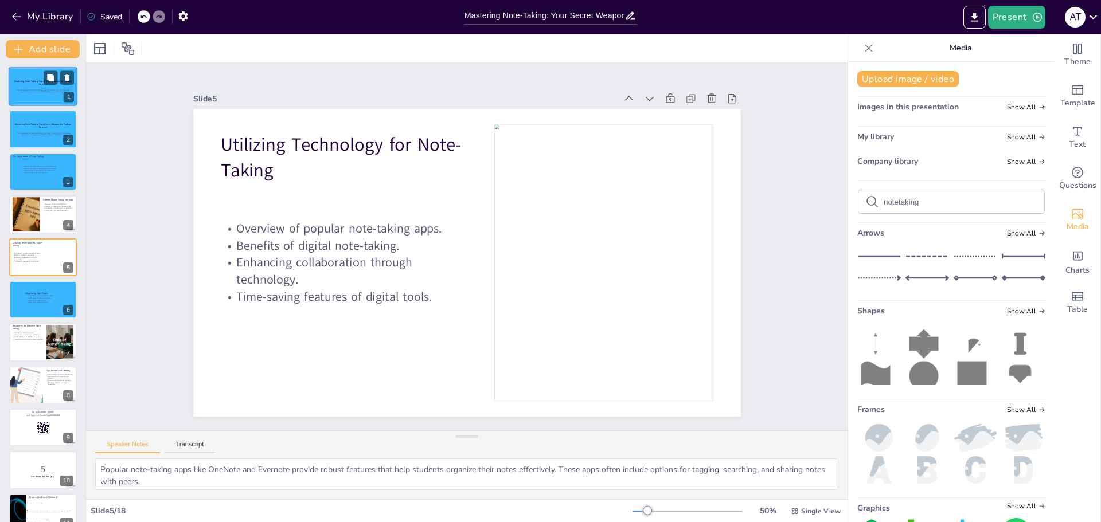
click at [38, 92] on span "This presentation will explore effective note-taking strategies, the importance…" at bounding box center [44, 91] width 54 height 4
click at [36, 88] on div at bounding box center [43, 86] width 69 height 39
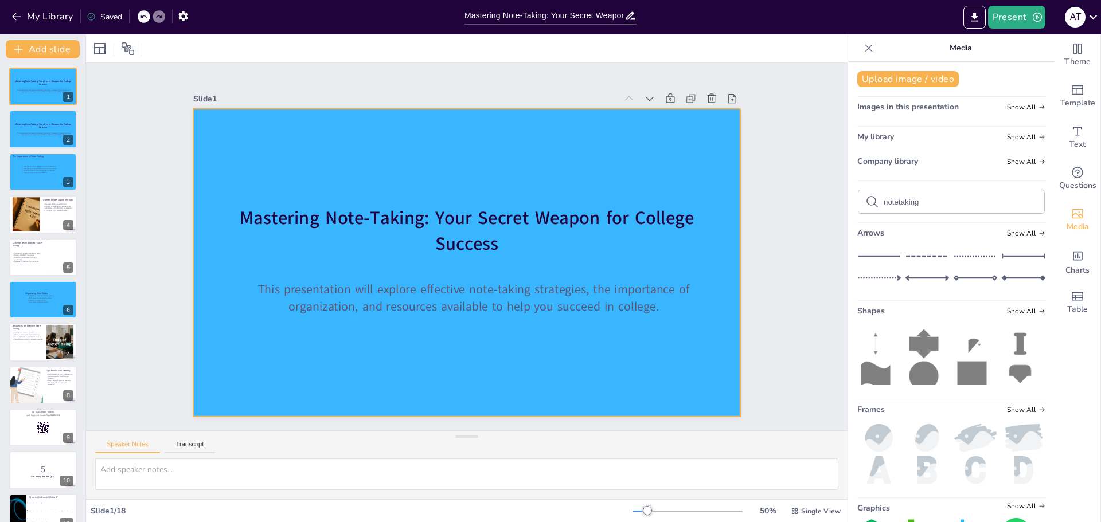
drag, startPoint x: 283, startPoint y: 183, endPoint x: 286, endPoint y: 197, distance: 14.1
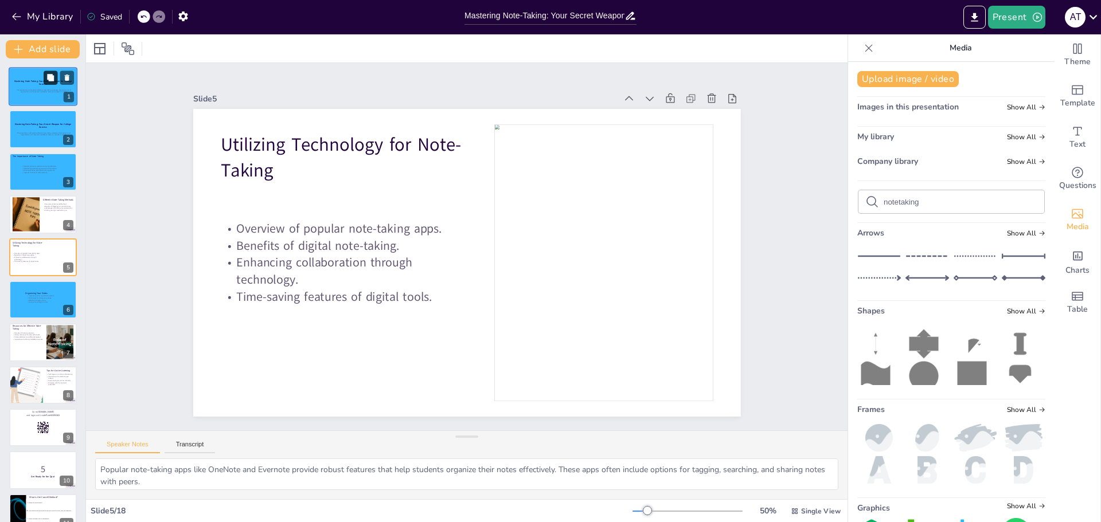
click at [46, 83] on button at bounding box center [51, 78] width 14 height 14
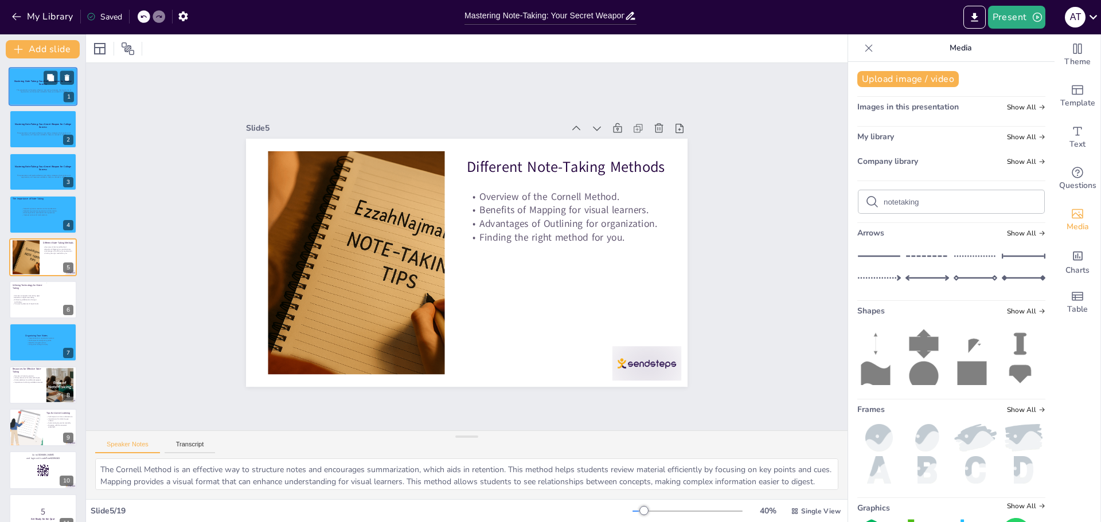
click at [26, 92] on span "This presentation will explore effective note-taking strategies, the importance…" at bounding box center [44, 91] width 54 height 4
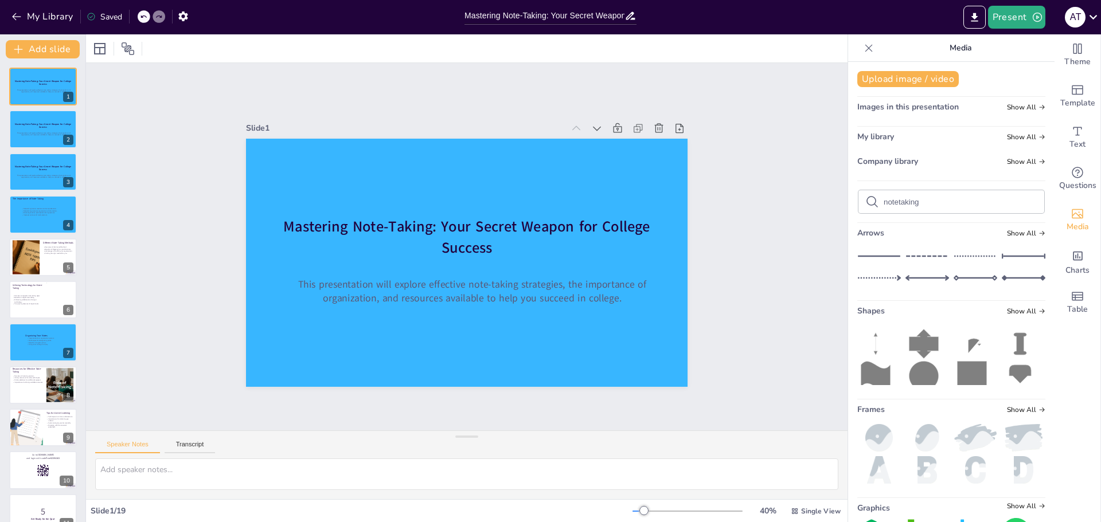
click at [144, 18] on icon at bounding box center [144, 16] width 6 height 3
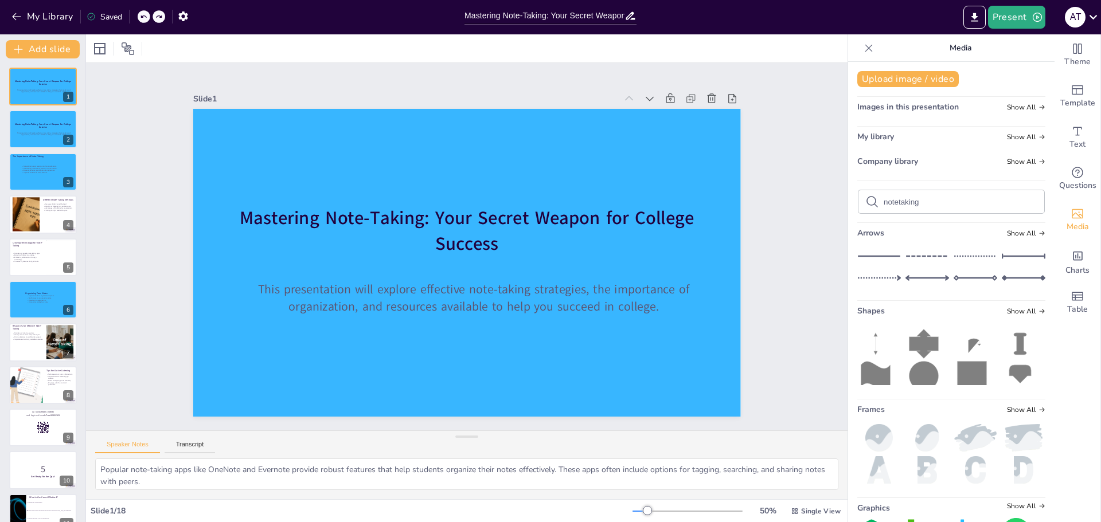
click at [144, 18] on icon at bounding box center [144, 16] width 6 height 3
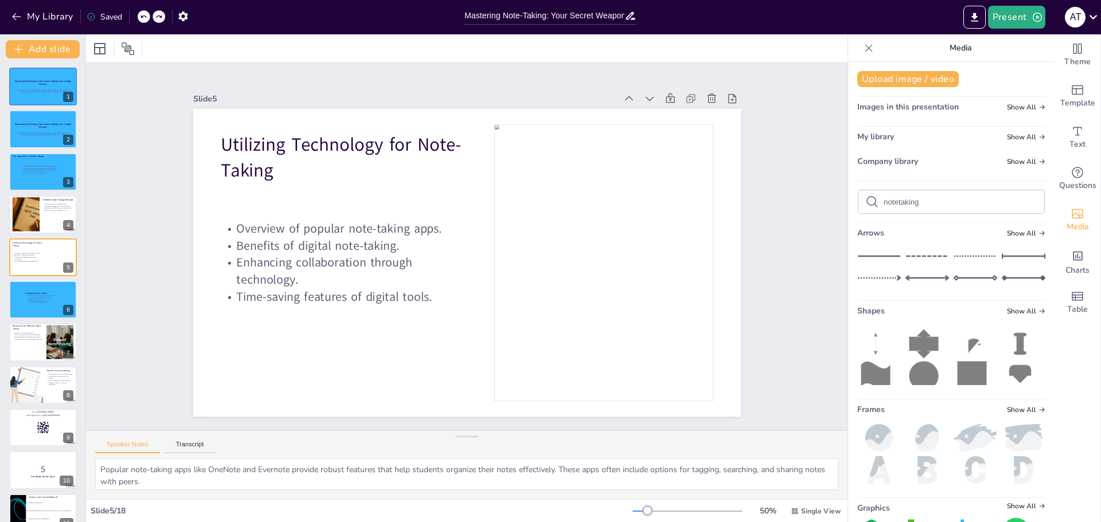
click at [144, 18] on icon at bounding box center [144, 16] width 6 height 3
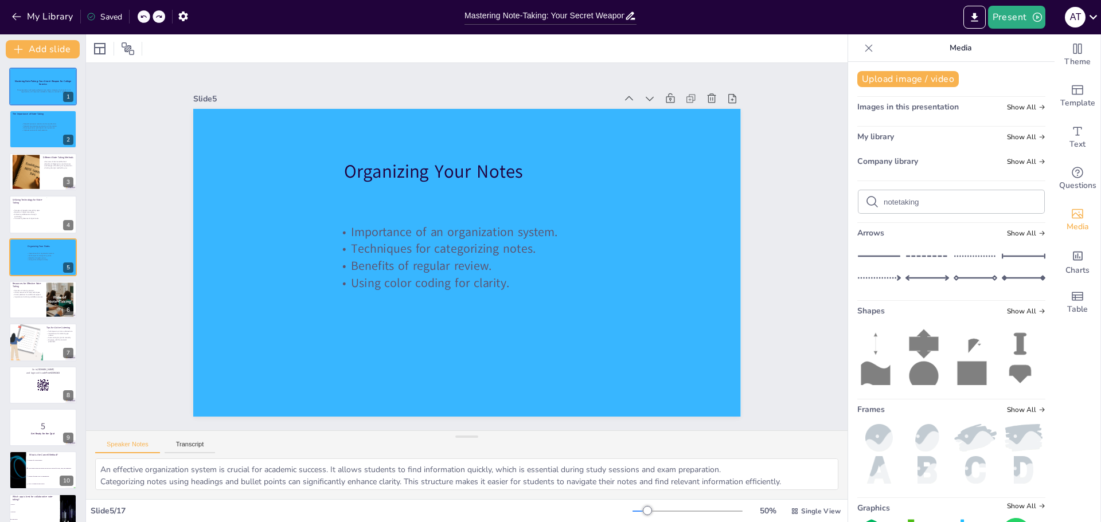
click at [144, 18] on icon at bounding box center [144, 16] width 6 height 3
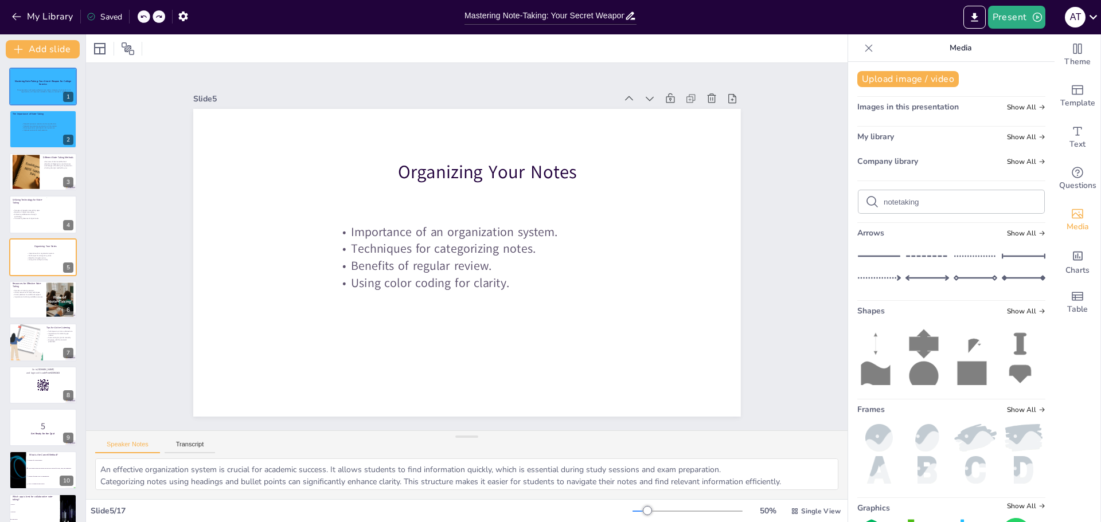
click at [144, 18] on icon at bounding box center [144, 16] width 6 height 3
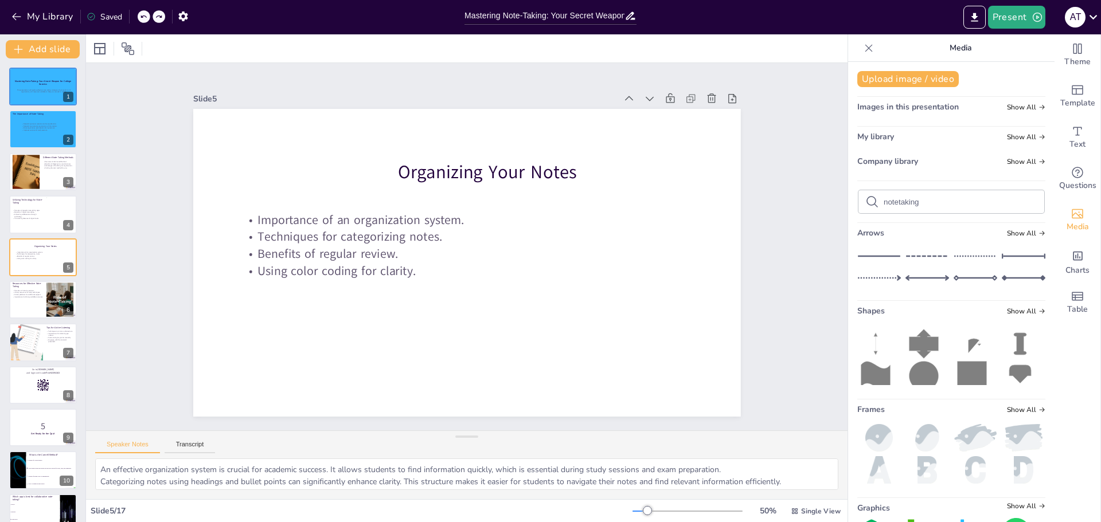
click at [144, 18] on icon at bounding box center [144, 16] width 6 height 3
click at [144, 18] on div "My Library Saved" at bounding box center [97, 16] width 194 height 21
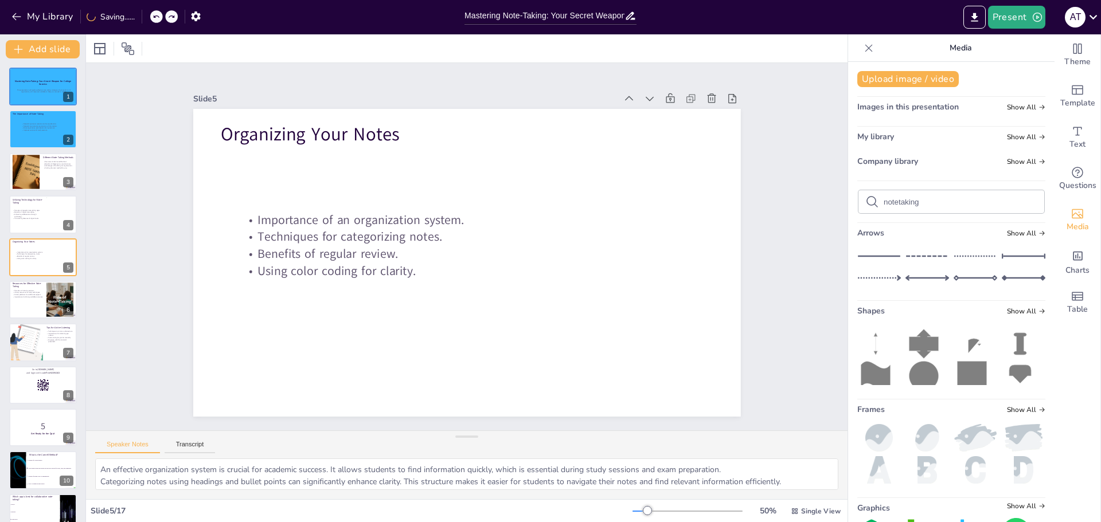
click at [154, 17] on icon at bounding box center [156, 16] width 7 height 7
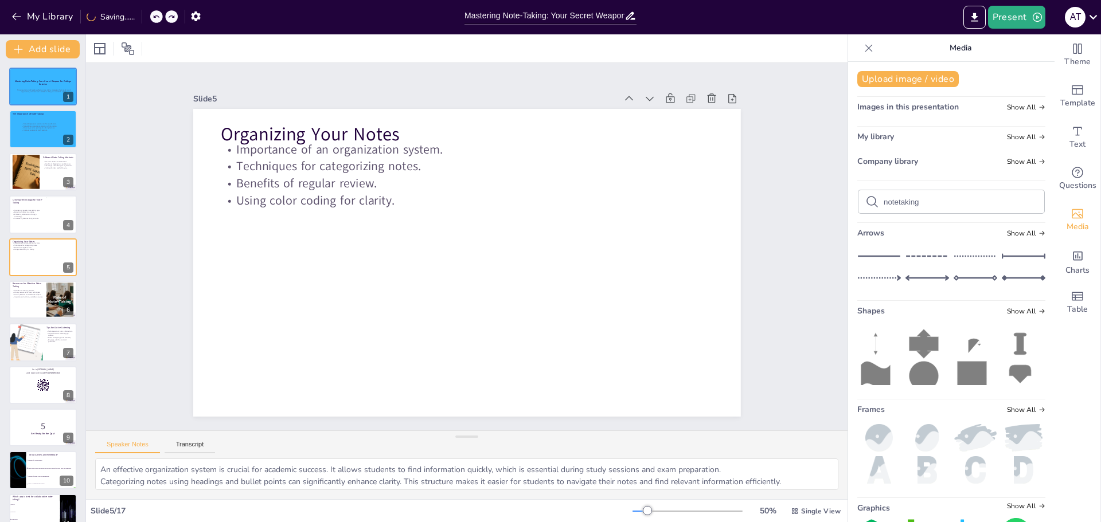
click at [154, 17] on icon at bounding box center [156, 16] width 7 height 7
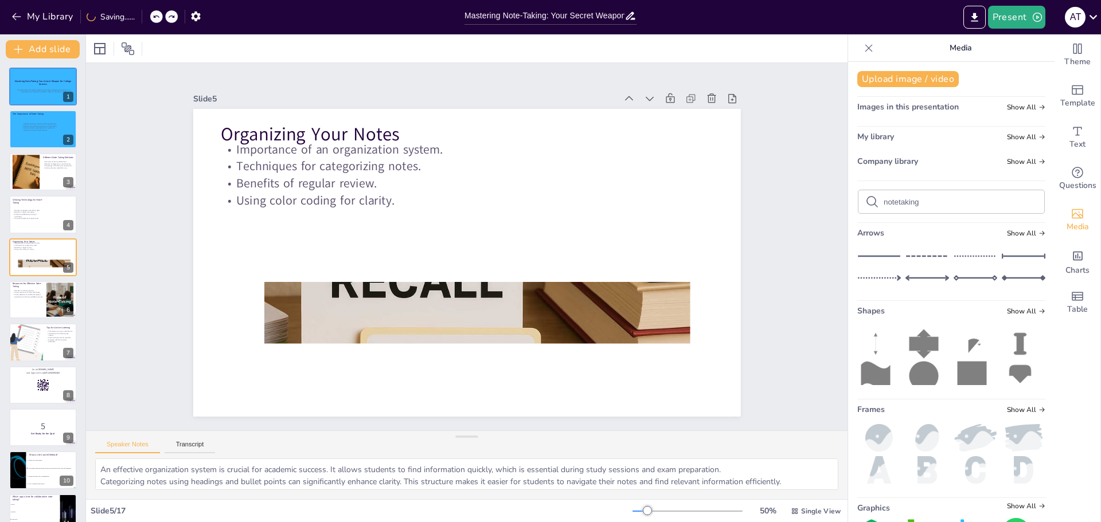
click at [154, 17] on icon at bounding box center [156, 16] width 7 height 7
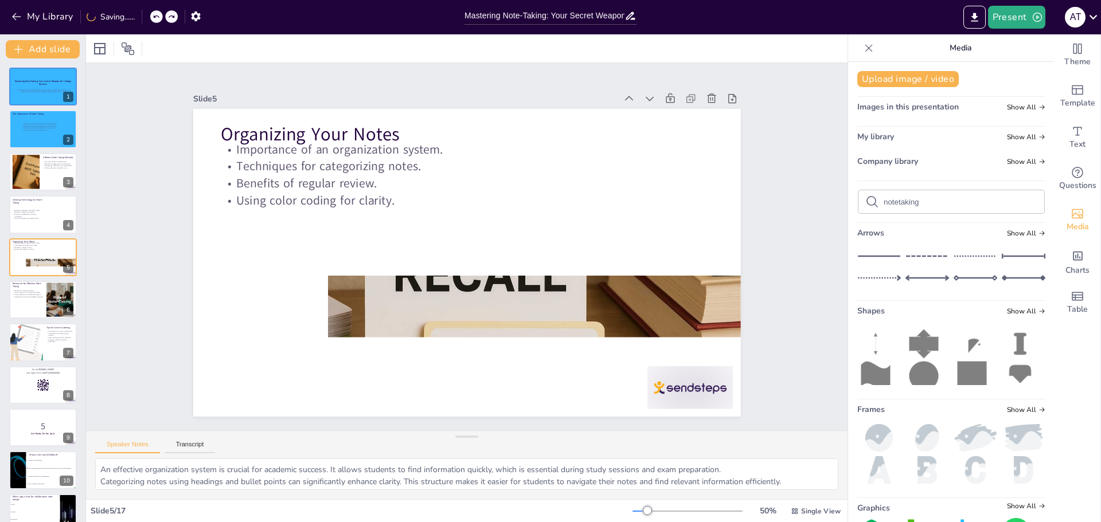
click at [154, 17] on icon at bounding box center [156, 16] width 7 height 7
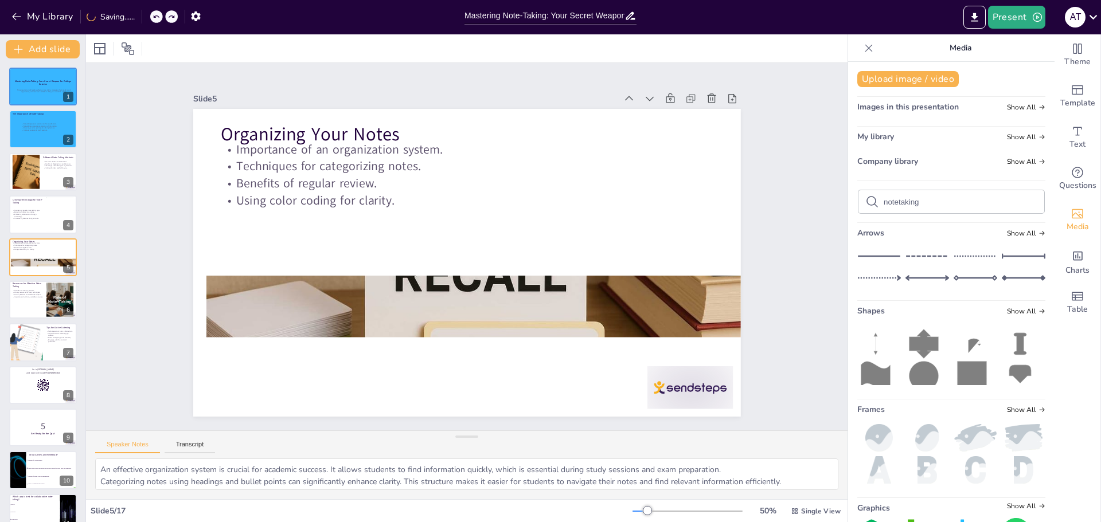
click at [154, 17] on icon at bounding box center [156, 16] width 7 height 7
click at [154, 17] on div at bounding box center [164, 16] width 28 height 13
click at [154, 17] on icon at bounding box center [156, 16] width 7 height 7
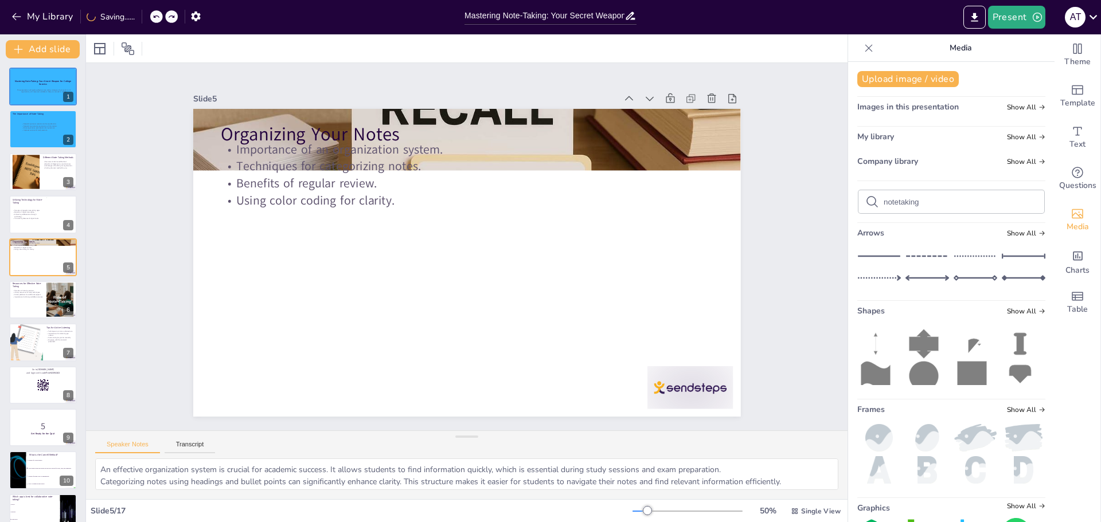
click at [154, 17] on icon at bounding box center [156, 16] width 7 height 7
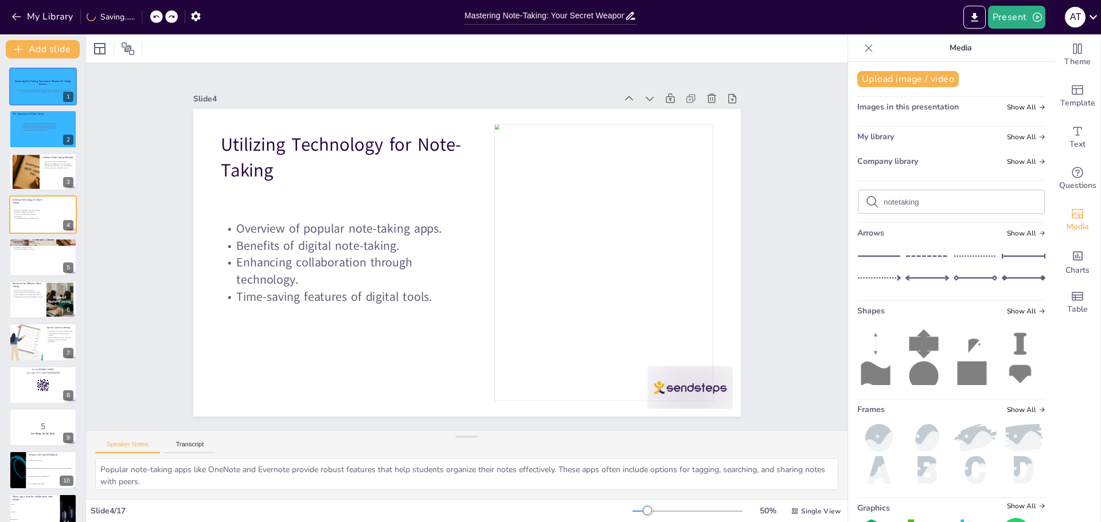
click at [154, 17] on icon at bounding box center [156, 16] width 7 height 7
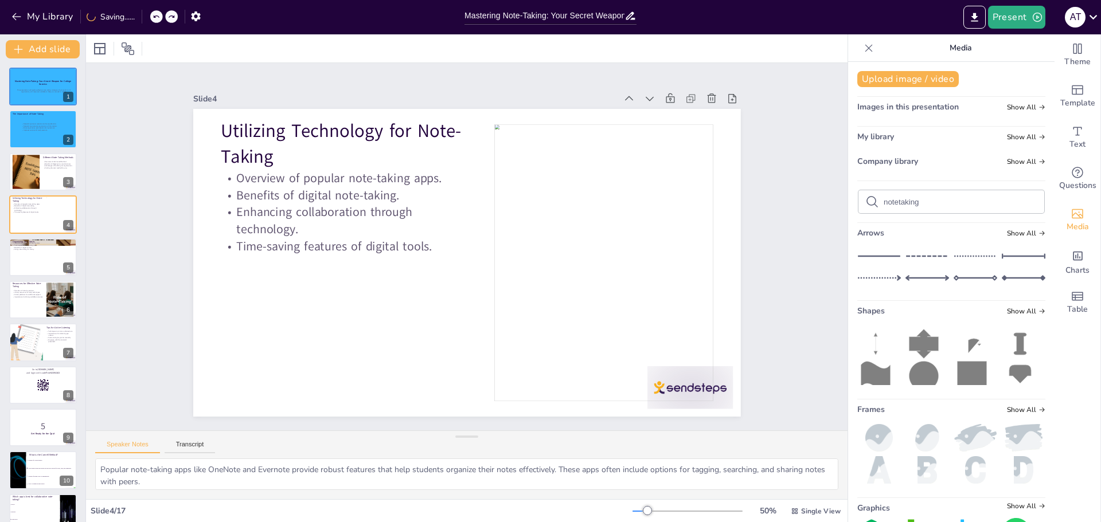
click at [154, 17] on icon at bounding box center [156, 16] width 7 height 7
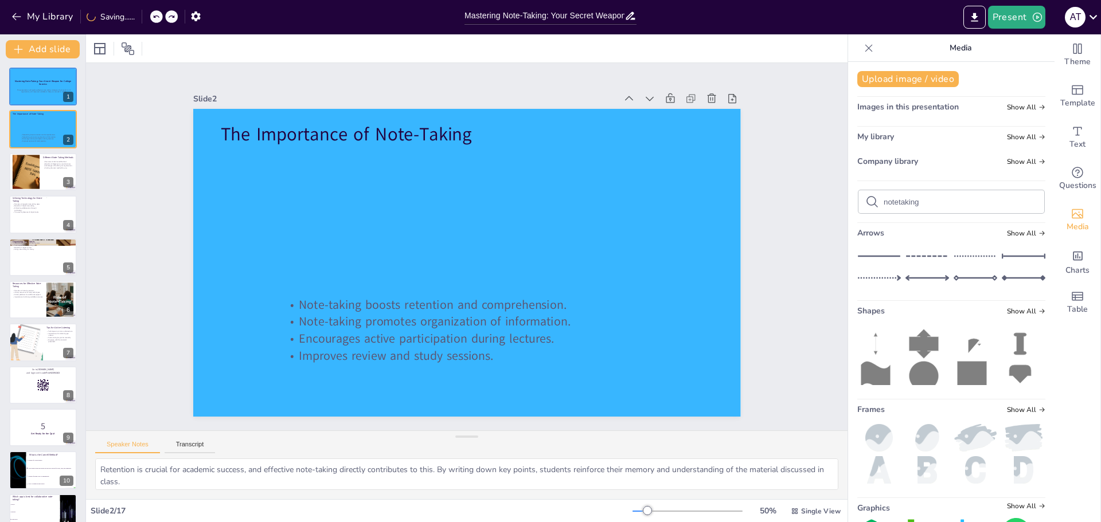
click at [154, 17] on icon at bounding box center [156, 16] width 7 height 7
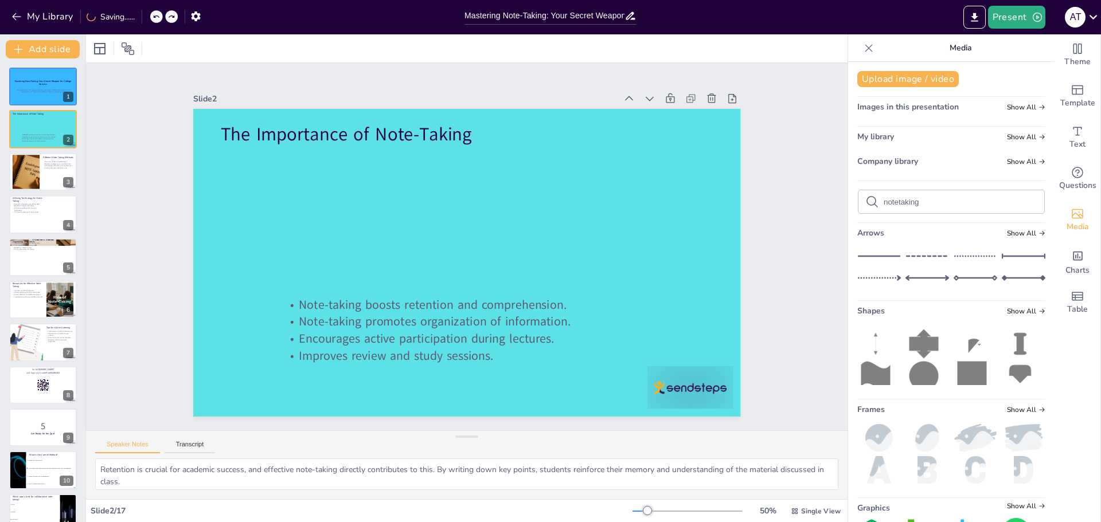
click at [154, 17] on icon at bounding box center [156, 16] width 7 height 7
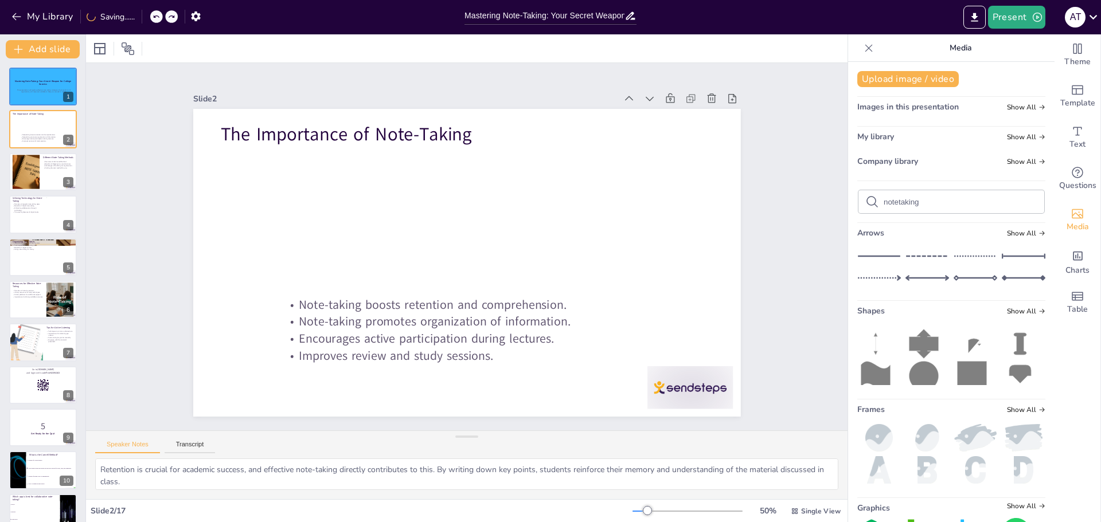
click at [154, 17] on icon at bounding box center [156, 16] width 7 height 7
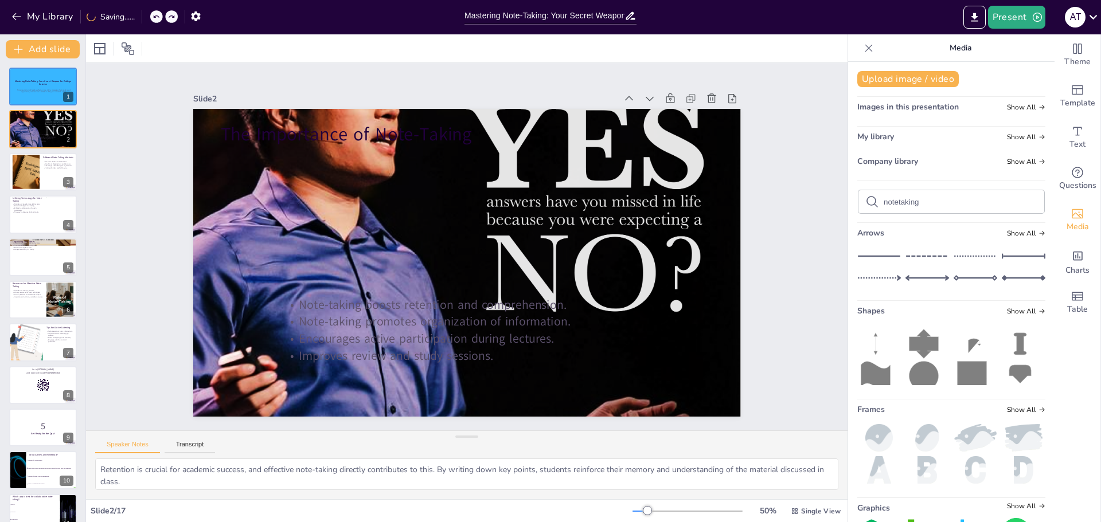
click at [154, 17] on icon at bounding box center [156, 16] width 7 height 7
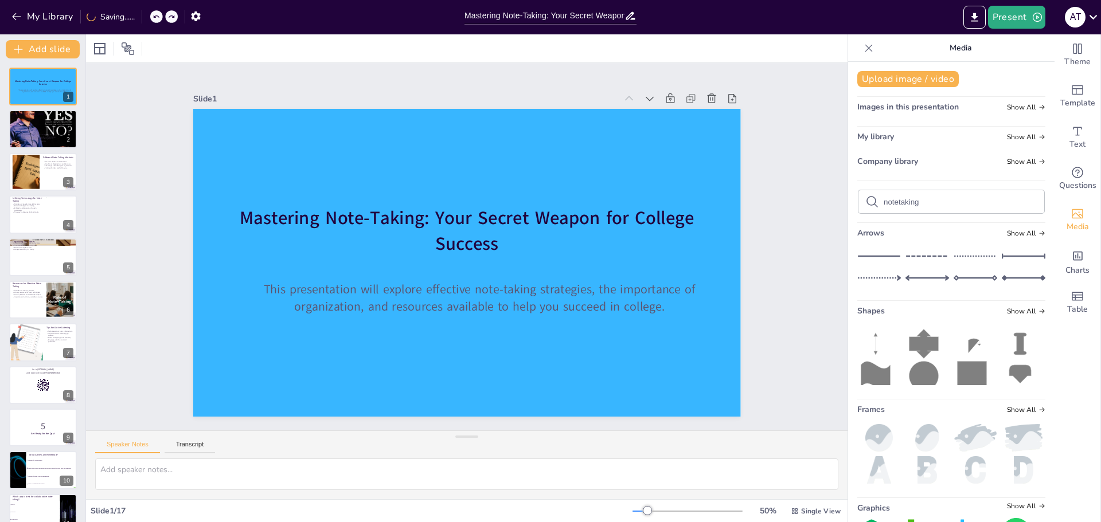
click at [154, 17] on icon at bounding box center [156, 16] width 7 height 7
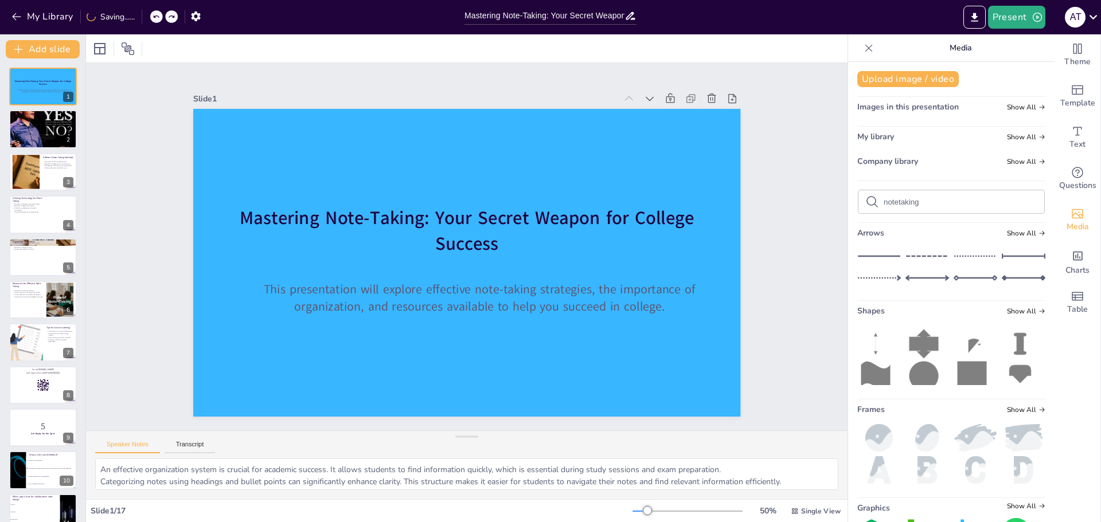
click at [154, 17] on icon at bounding box center [156, 16] width 7 height 7
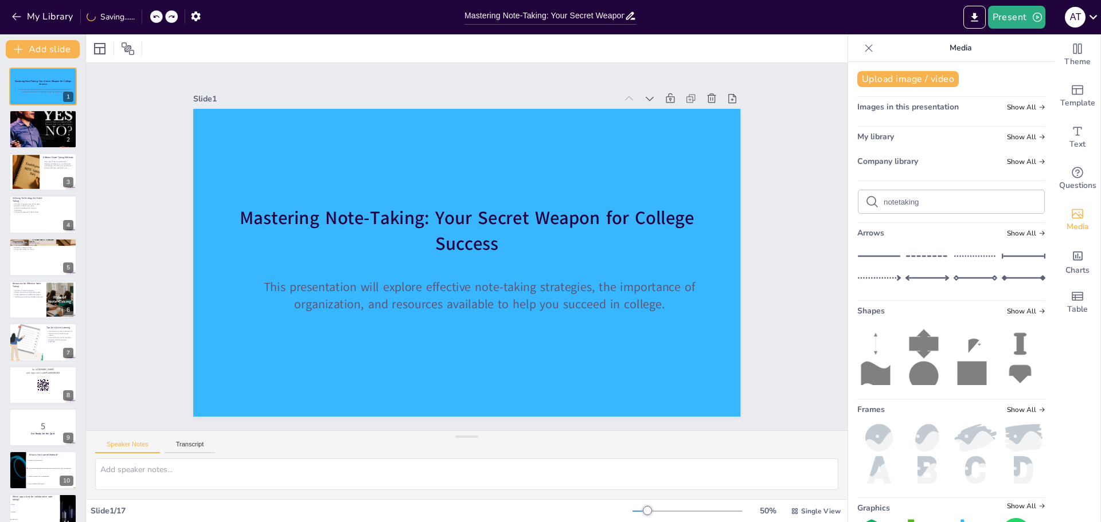
click at [154, 17] on icon at bounding box center [156, 16] width 7 height 7
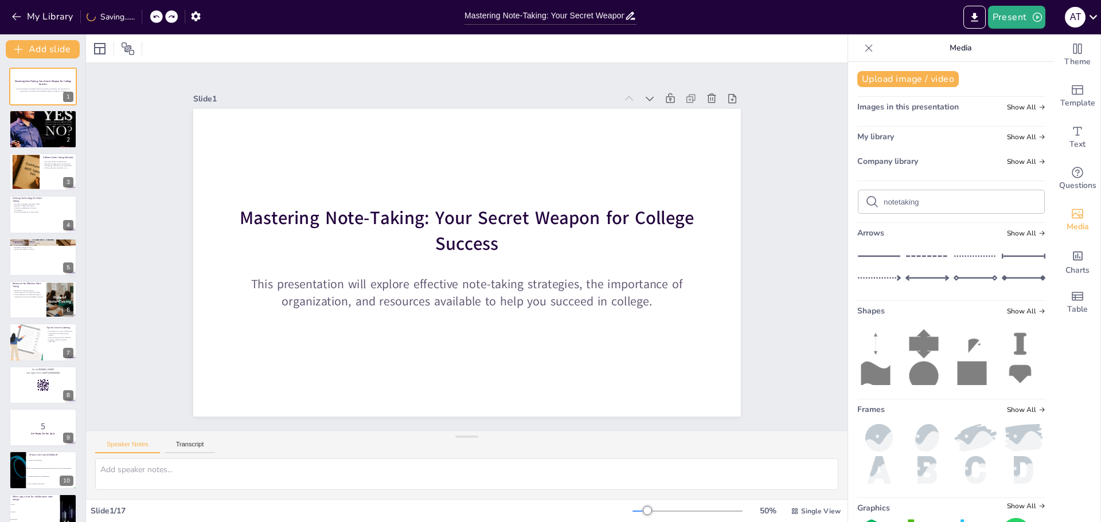
click at [154, 17] on icon at bounding box center [156, 16] width 7 height 7
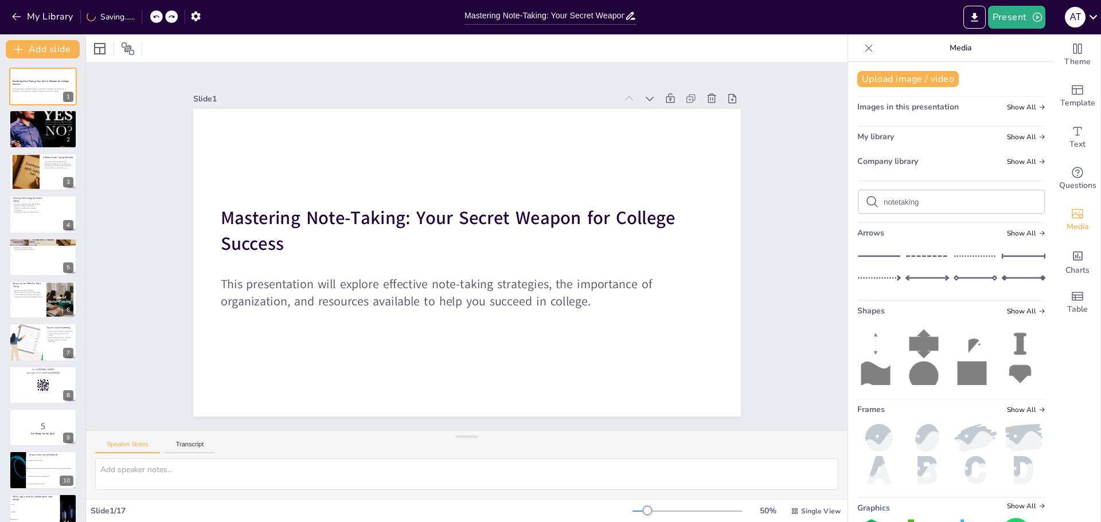
click at [154, 17] on icon at bounding box center [156, 16] width 7 height 7
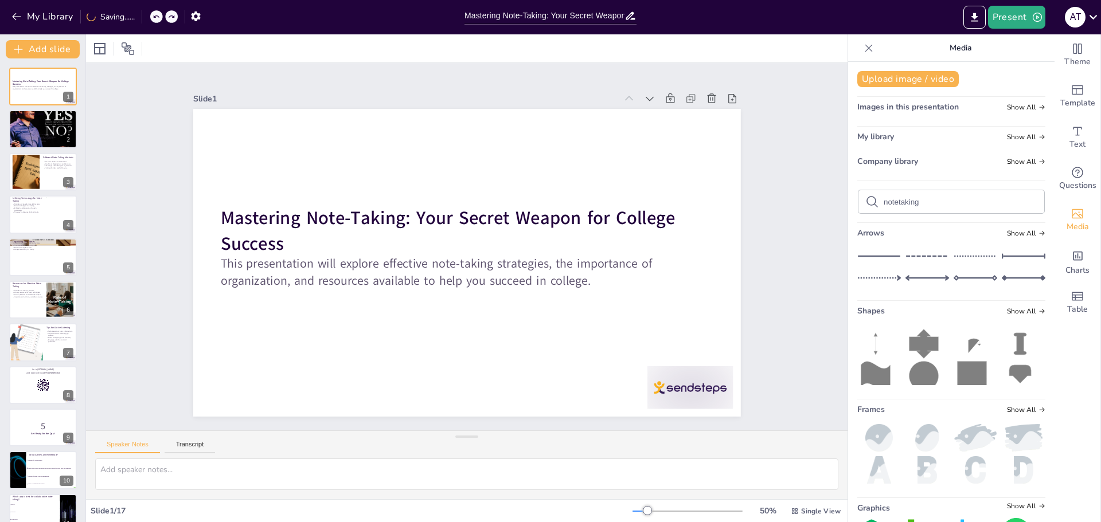
click at [154, 17] on icon at bounding box center [156, 16] width 7 height 7
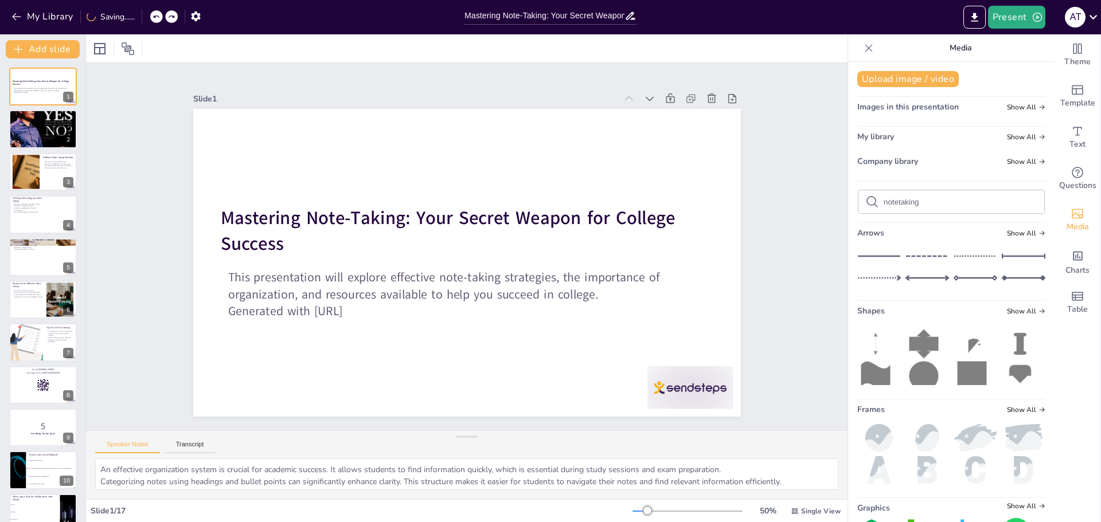
click at [154, 17] on icon at bounding box center [156, 16] width 7 height 7
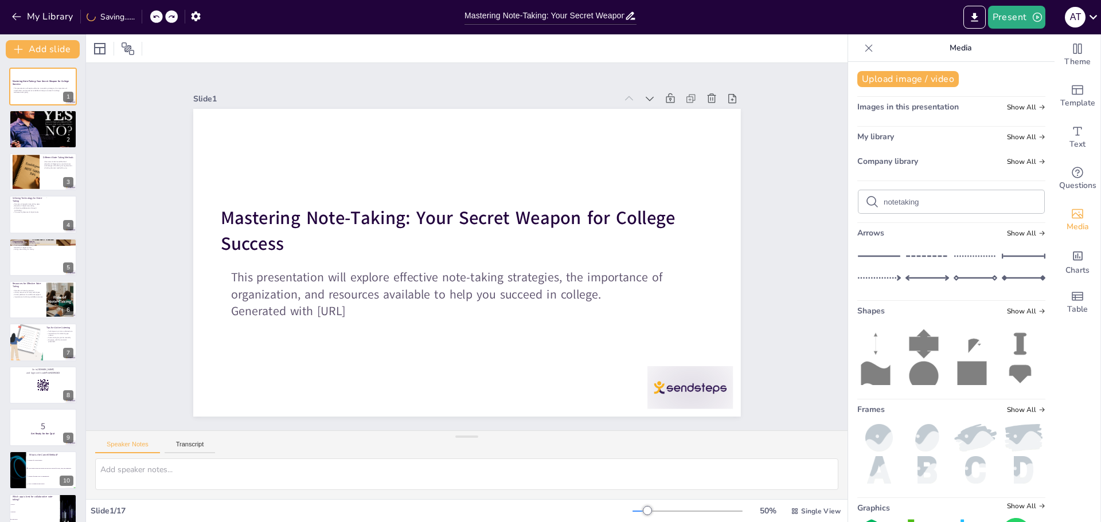
click at [154, 17] on icon at bounding box center [156, 16] width 7 height 7
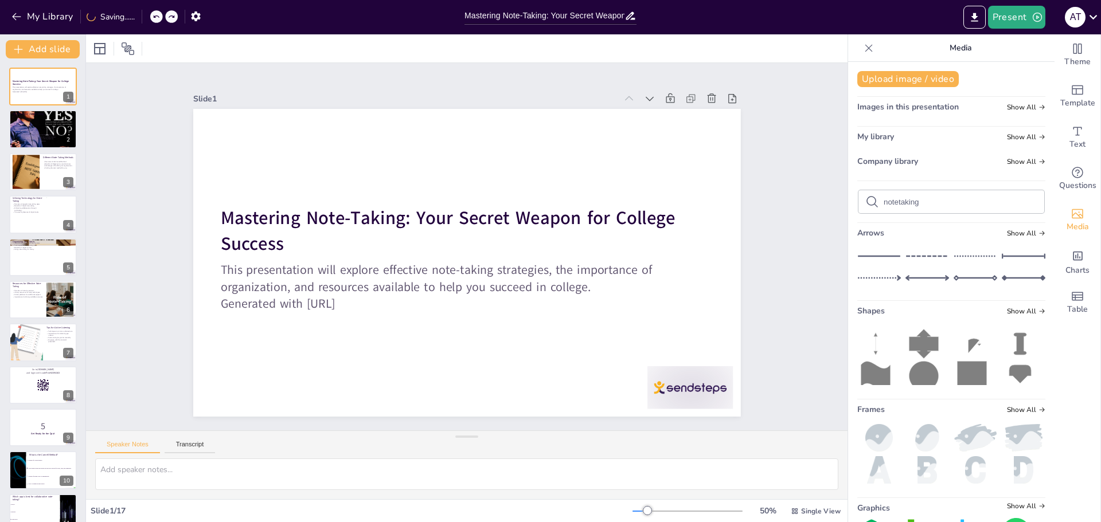
click at [154, 17] on icon at bounding box center [156, 16] width 7 height 7
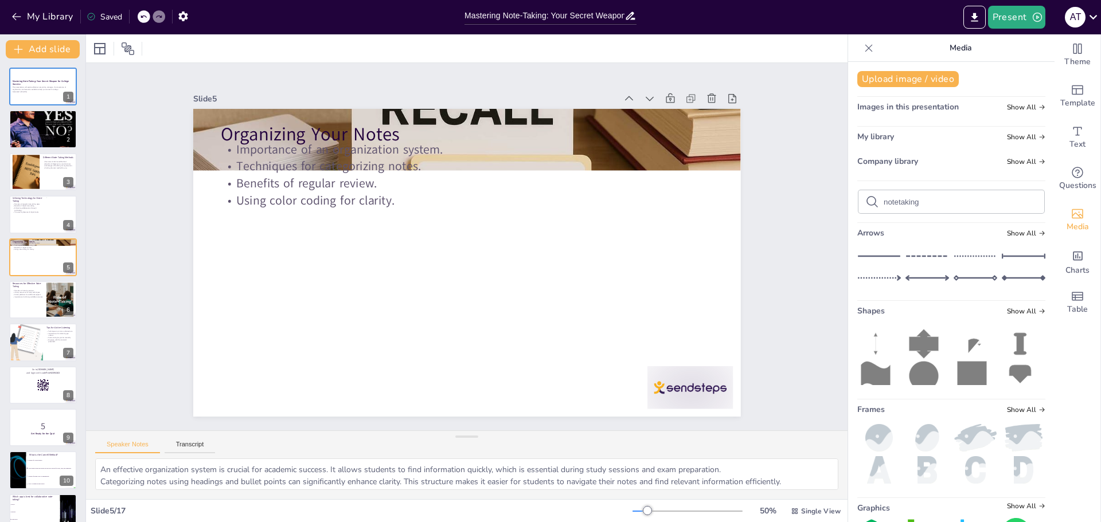
click at [143, 11] on div at bounding box center [144, 16] width 13 height 13
click at [143, 24] on div "My Library Saved" at bounding box center [97, 16] width 194 height 21
click at [145, 14] on icon at bounding box center [143, 16] width 7 height 7
click at [28, 93] on div "This presentation will explore effective note-taking strategies, the importance…" at bounding box center [43, 89] width 62 height 8
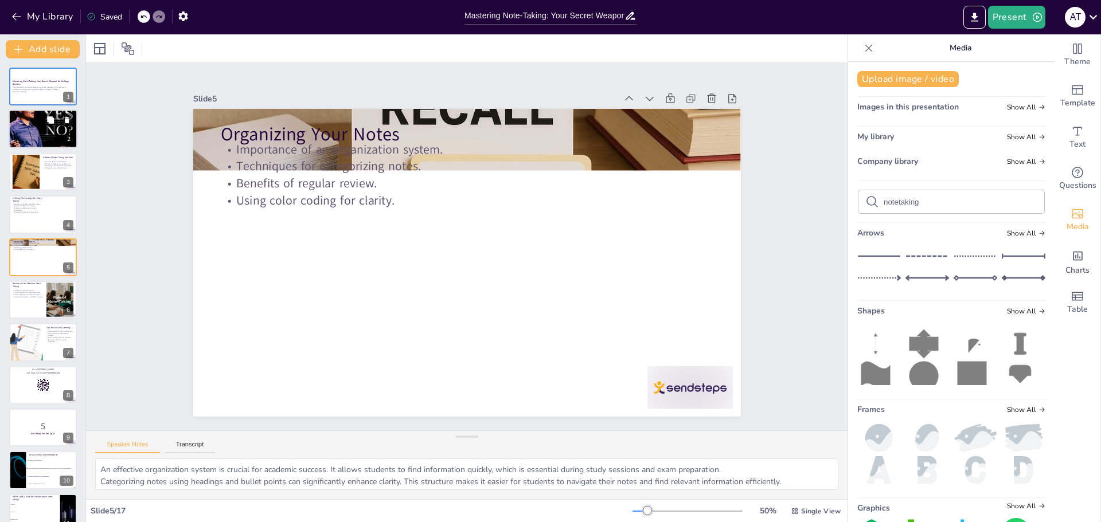
click at [45, 131] on div at bounding box center [43, 129] width 69 height 69
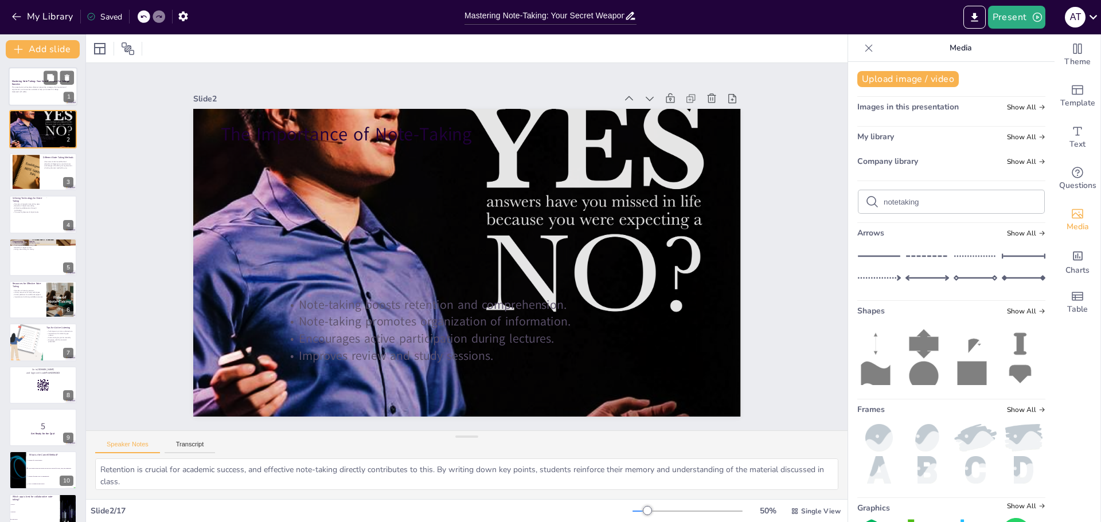
click at [33, 101] on div at bounding box center [43, 86] width 69 height 39
